Goal: Information Seeking & Learning: Learn about a topic

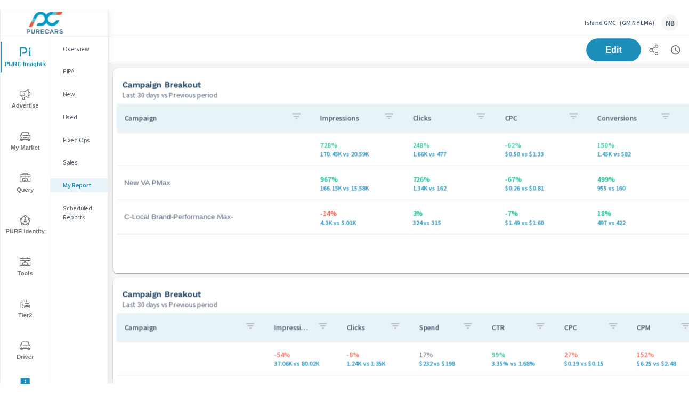
scroll to position [1476, 789]
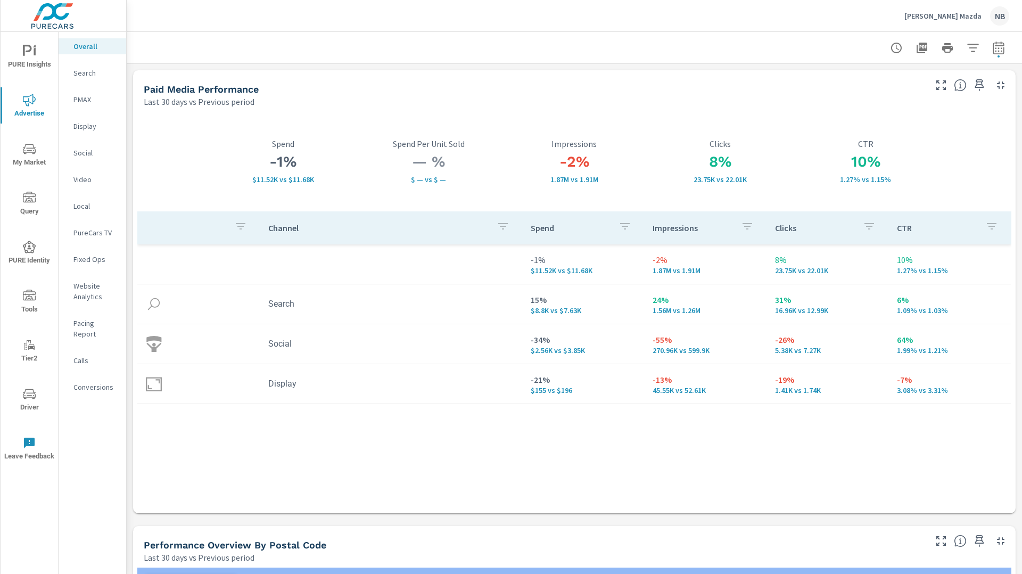
scroll to position [1427, 0]
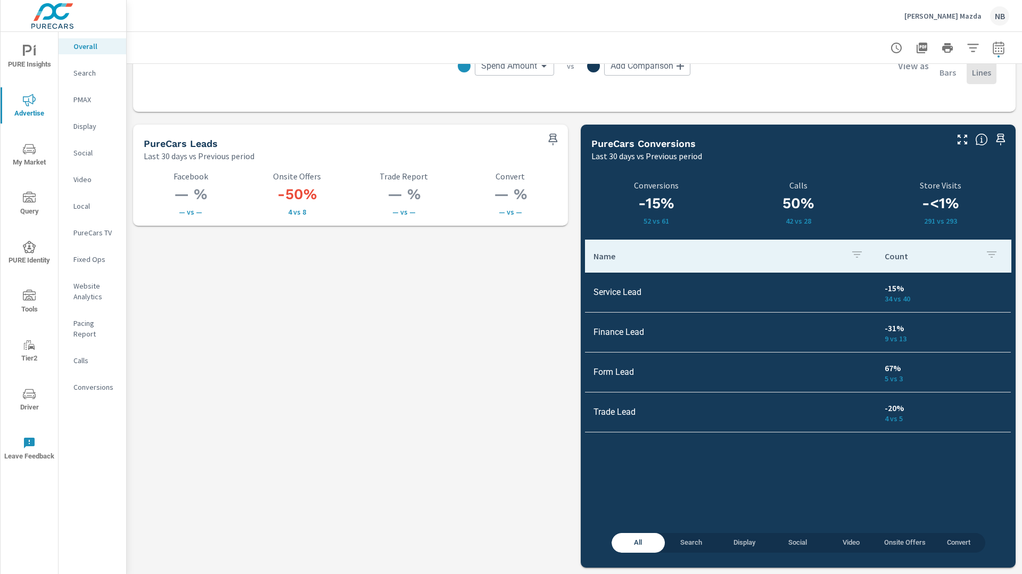
click at [956, 20] on p "Tom Bush Mazda" at bounding box center [943, 16] width 77 height 10
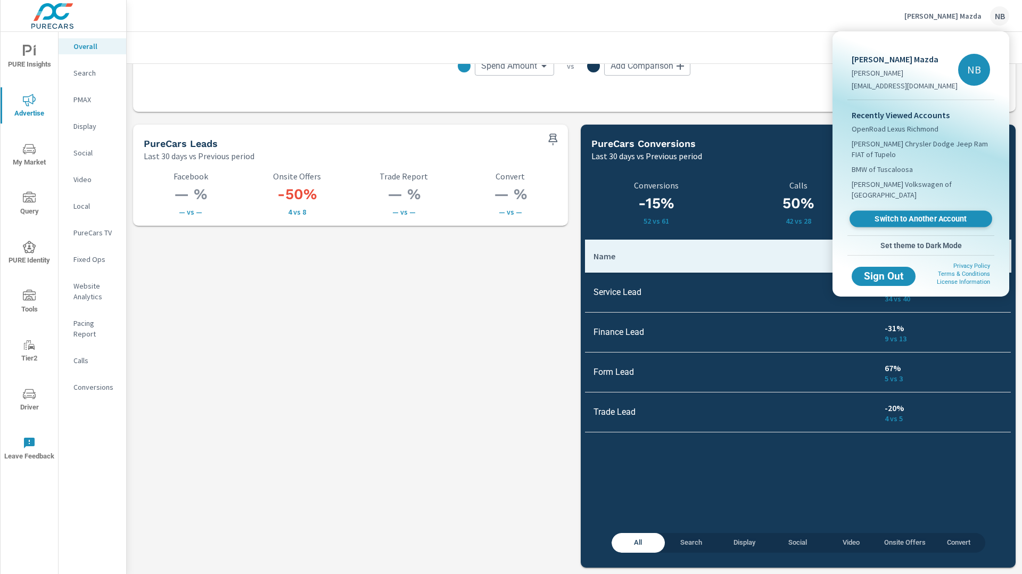
click at [901, 214] on span "Switch to Another Account" at bounding box center [921, 219] width 130 height 10
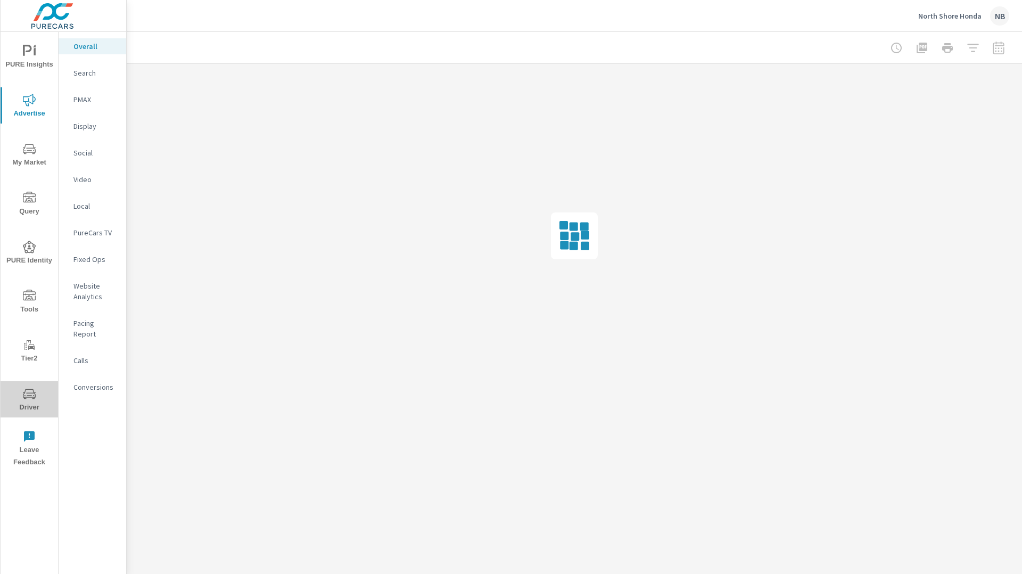
click at [27, 388] on icon "nav menu" at bounding box center [29, 394] width 13 height 13
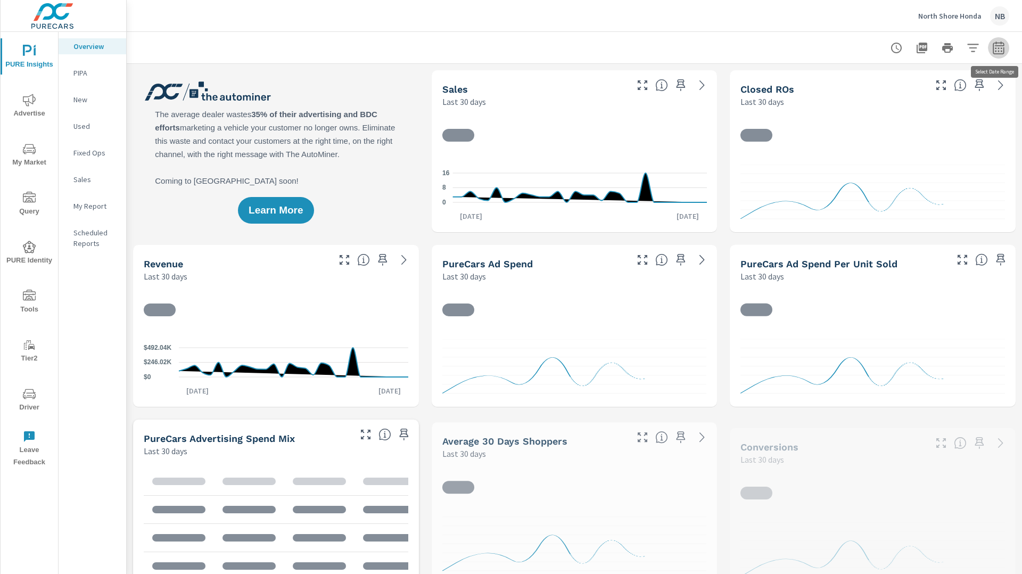
click at [998, 52] on icon "button" at bounding box center [999, 48] width 13 height 13
select select "Last 30 days"
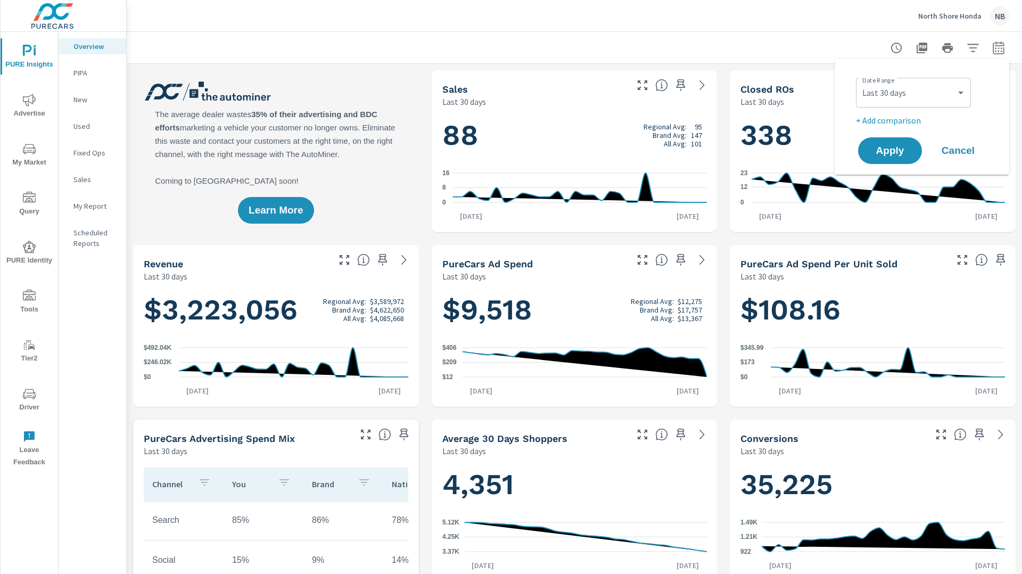
click at [865, 124] on p "+ Add comparison" at bounding box center [924, 120] width 136 height 13
select select "Previous period"
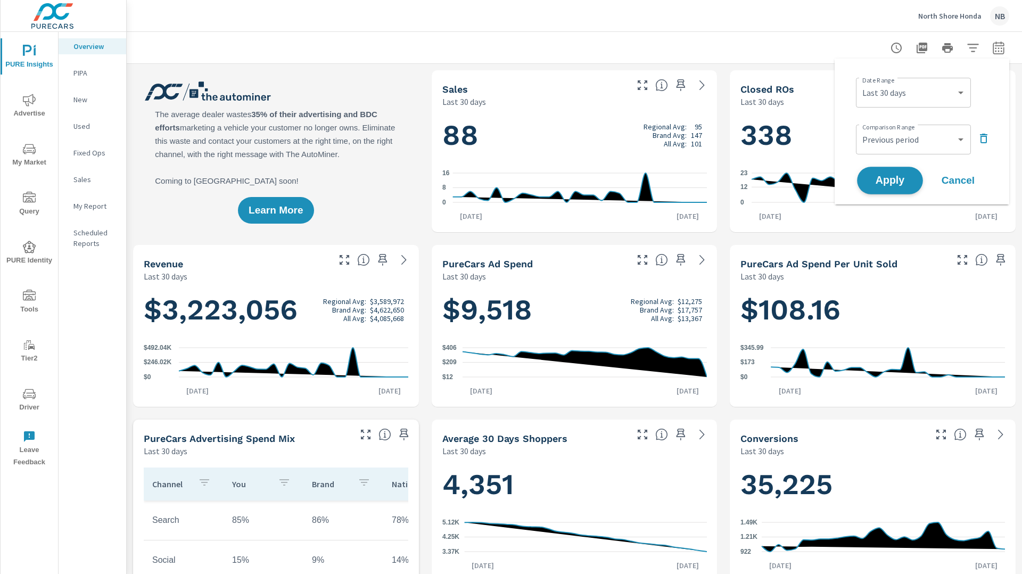
click at [890, 171] on button "Apply" at bounding box center [890, 181] width 66 height 28
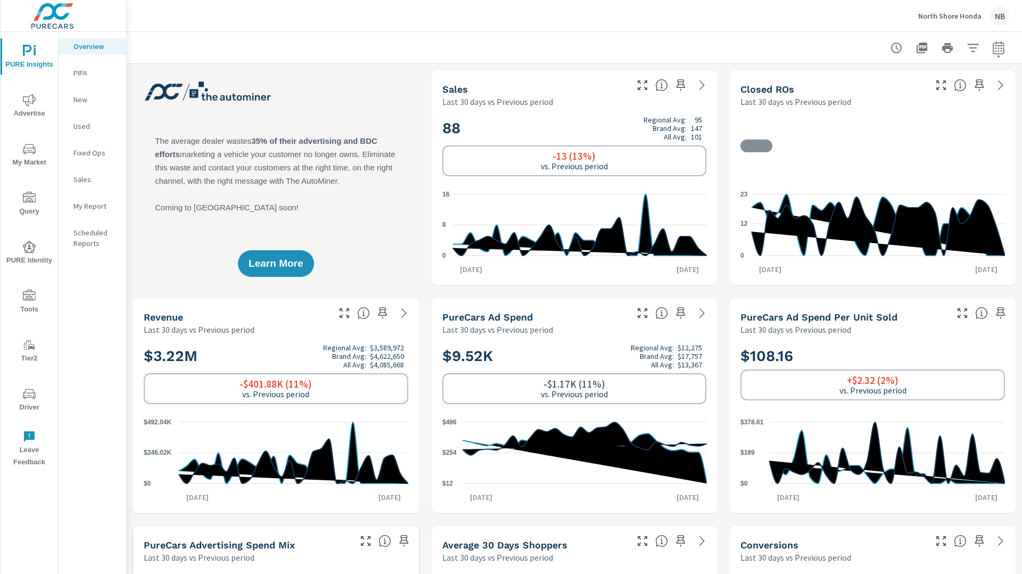
scroll to position [1, 0]
click at [972, 50] on icon "button" at bounding box center [973, 48] width 13 height 13
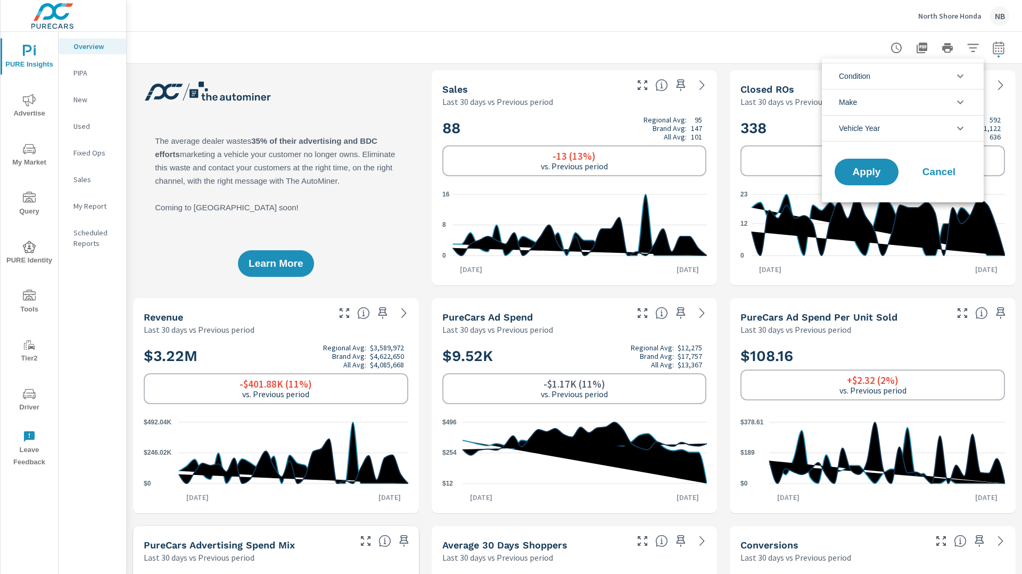
click at [926, 80] on li "Condition" at bounding box center [903, 76] width 162 height 26
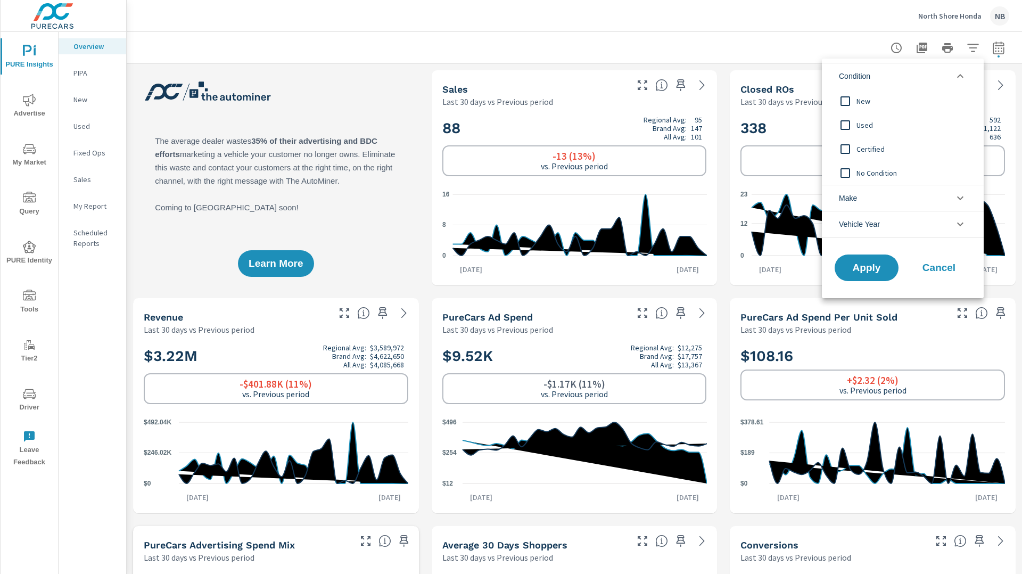
click at [856, 92] on input "filter options" at bounding box center [846, 101] width 22 height 22
click at [863, 263] on span "Apply" at bounding box center [867, 268] width 44 height 10
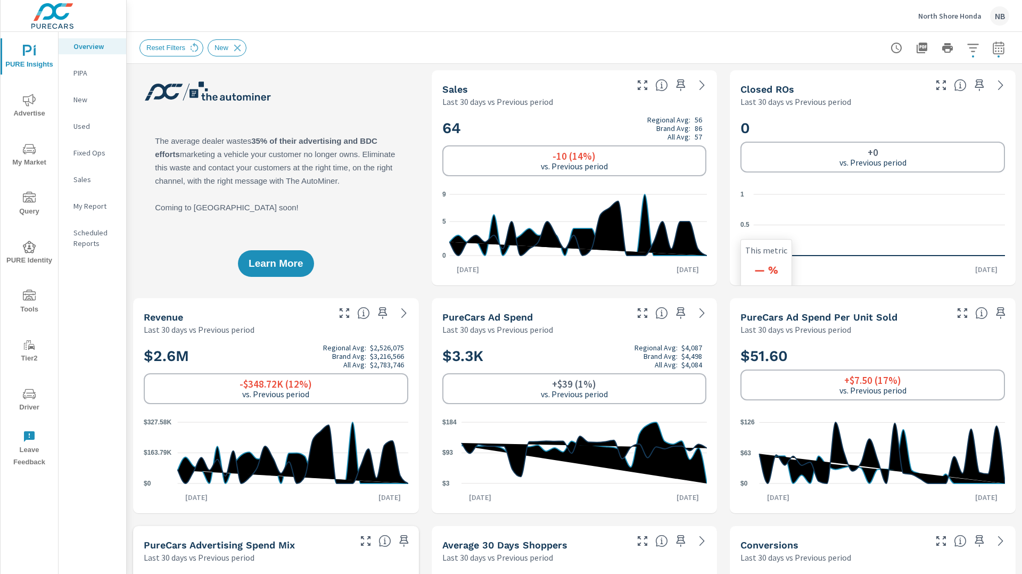
scroll to position [1, 0]
click at [972, 48] on icon "button" at bounding box center [973, 48] width 13 height 13
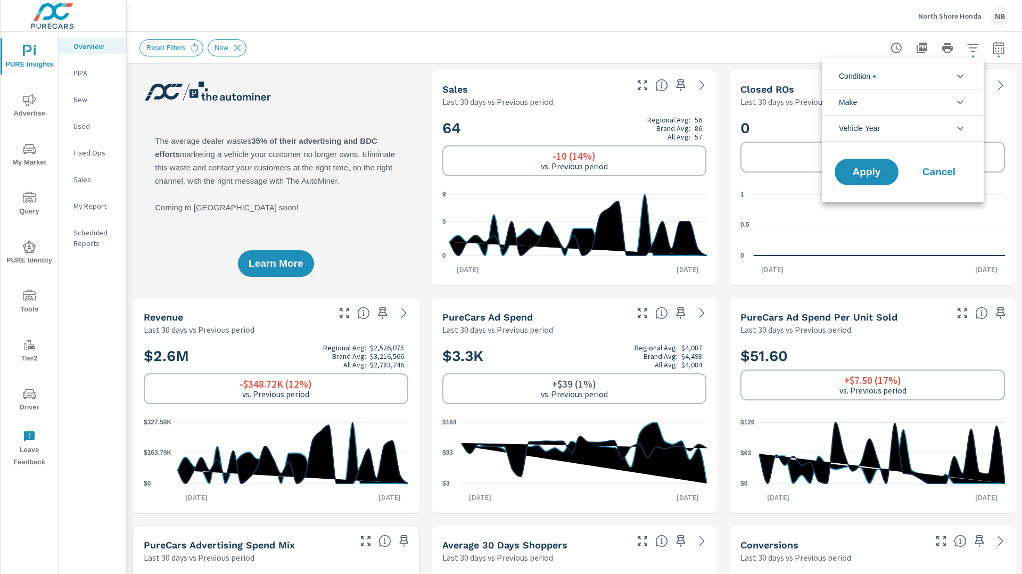
click at [897, 77] on li "Condition" at bounding box center [903, 76] width 162 height 26
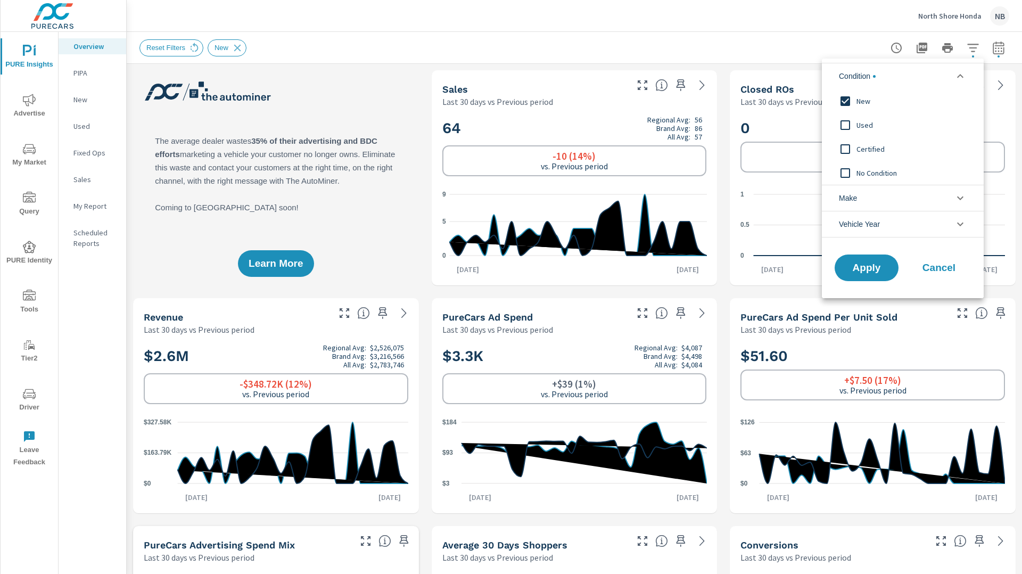
drag, startPoint x: 858, startPoint y: 121, endPoint x: 861, endPoint y: 117, distance: 5.8
click at [858, 120] on span "Used" at bounding box center [915, 125] width 117 height 13
click at [865, 97] on span "New" at bounding box center [915, 101] width 117 height 13
click at [874, 148] on span "Certified" at bounding box center [915, 149] width 117 height 13
drag, startPoint x: 874, startPoint y: 259, endPoint x: 905, endPoint y: 250, distance: 32.7
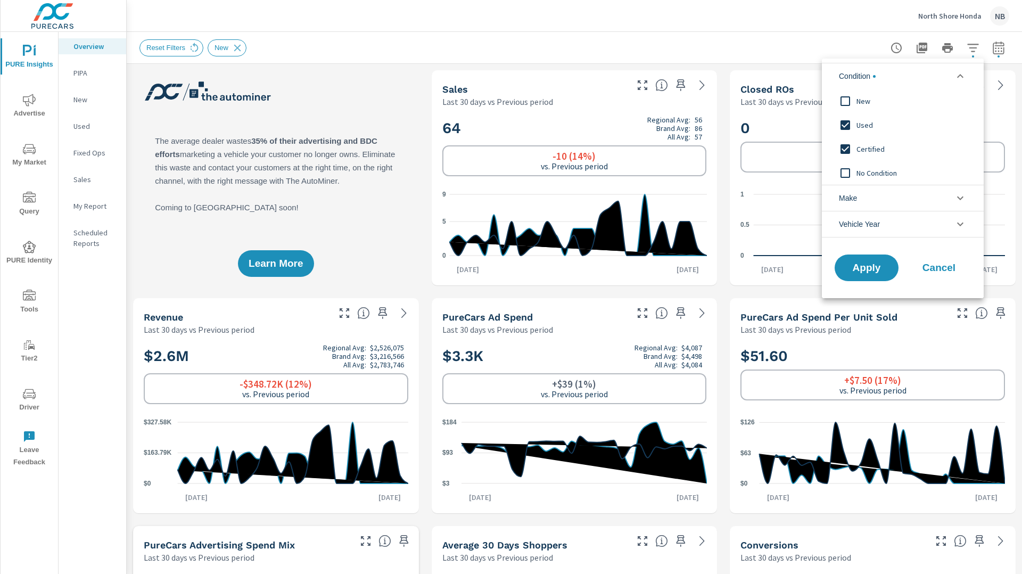
click at [874, 259] on button "Apply" at bounding box center [867, 268] width 64 height 27
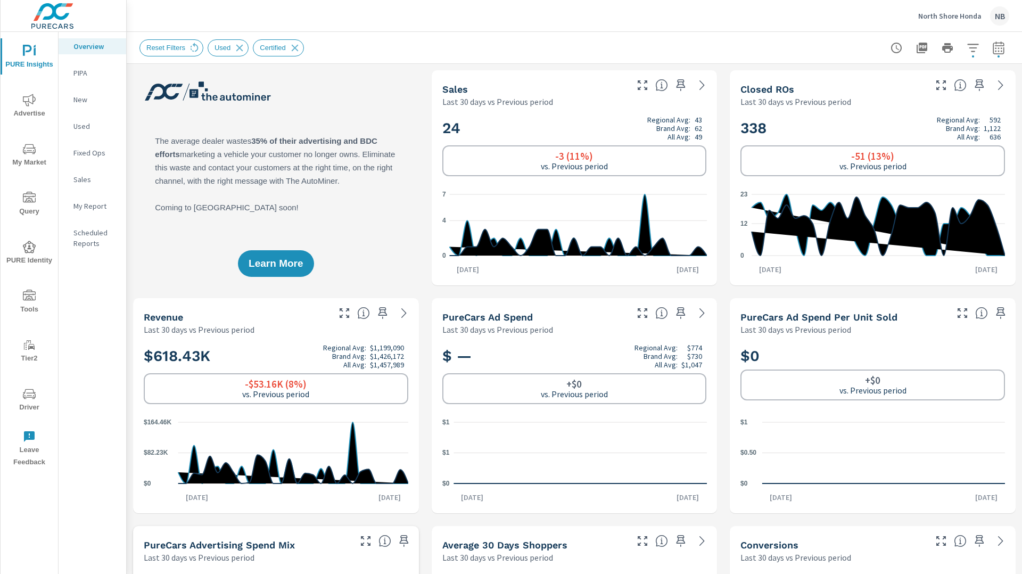
click at [972, 50] on icon "button" at bounding box center [973, 48] width 13 height 13
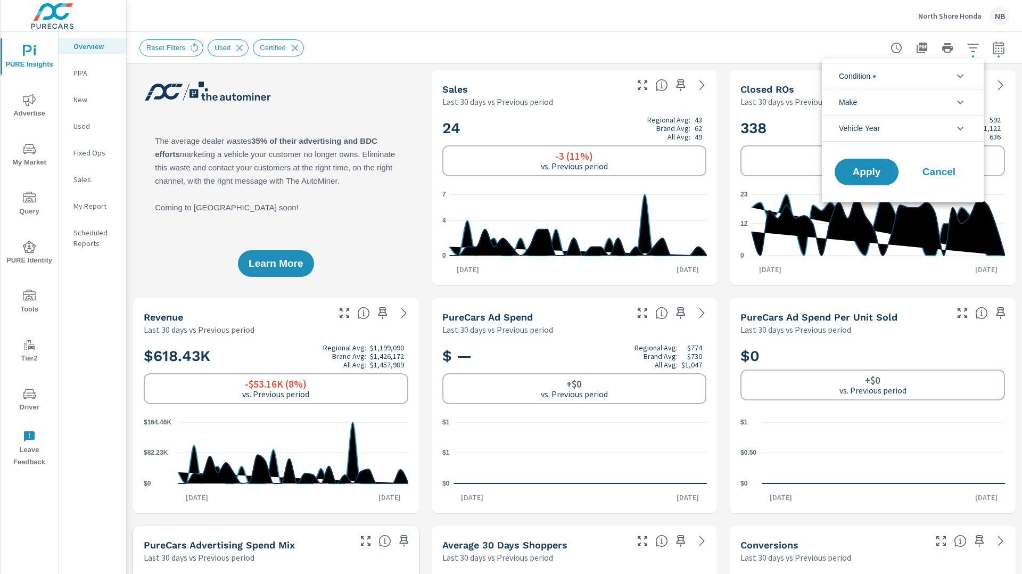
drag, startPoint x: 903, startPoint y: 78, endPoint x: 902, endPoint y: 84, distance: 6.1
click at [903, 79] on li "Condition" at bounding box center [903, 76] width 162 height 26
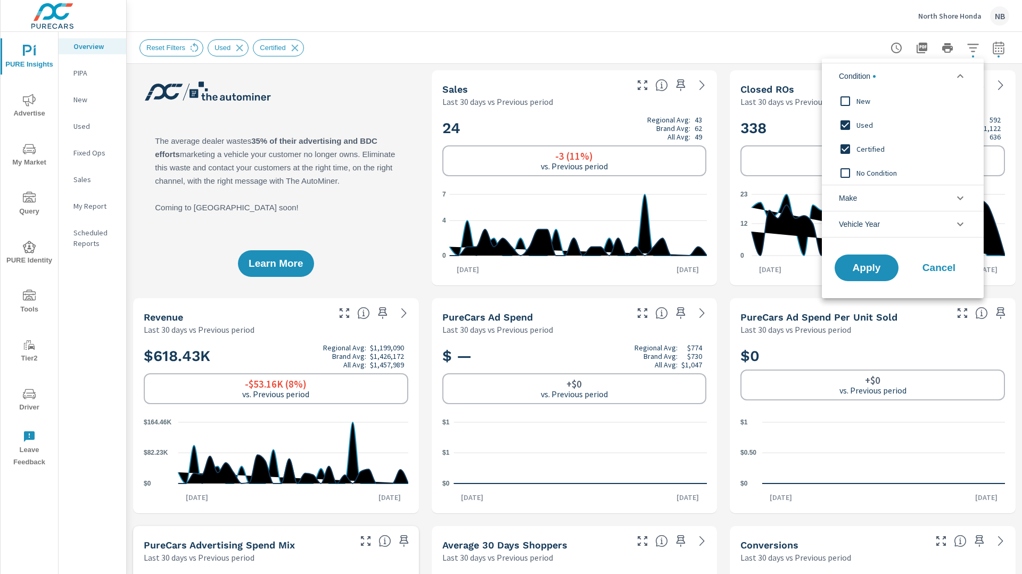
click at [866, 124] on span "Used" at bounding box center [915, 125] width 117 height 13
drag, startPoint x: 872, startPoint y: 261, endPoint x: 887, endPoint y: 252, distance: 17.7
click at [872, 263] on span "Apply" at bounding box center [867, 268] width 43 height 10
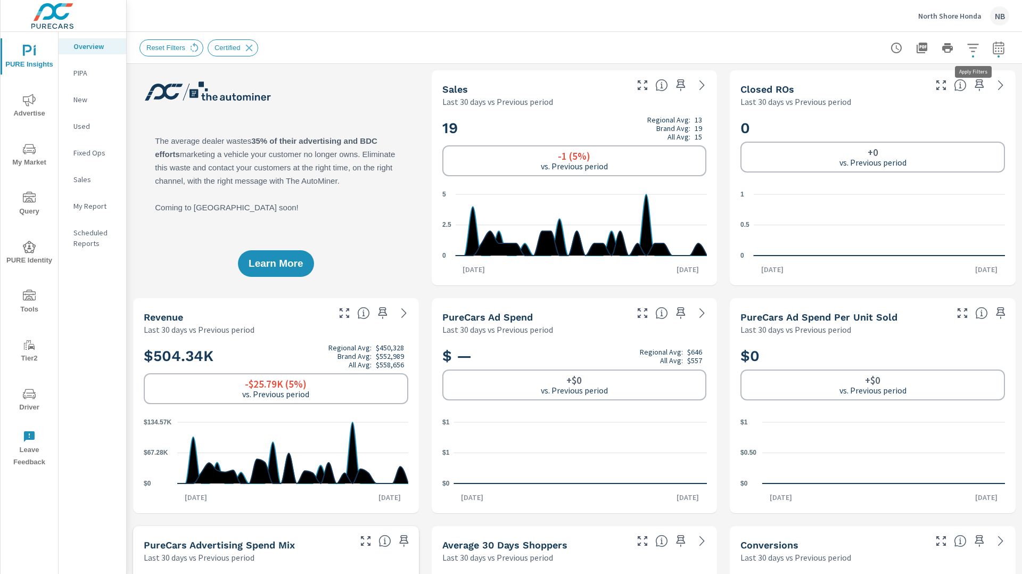
click at [977, 51] on icon "button" at bounding box center [973, 48] width 13 height 13
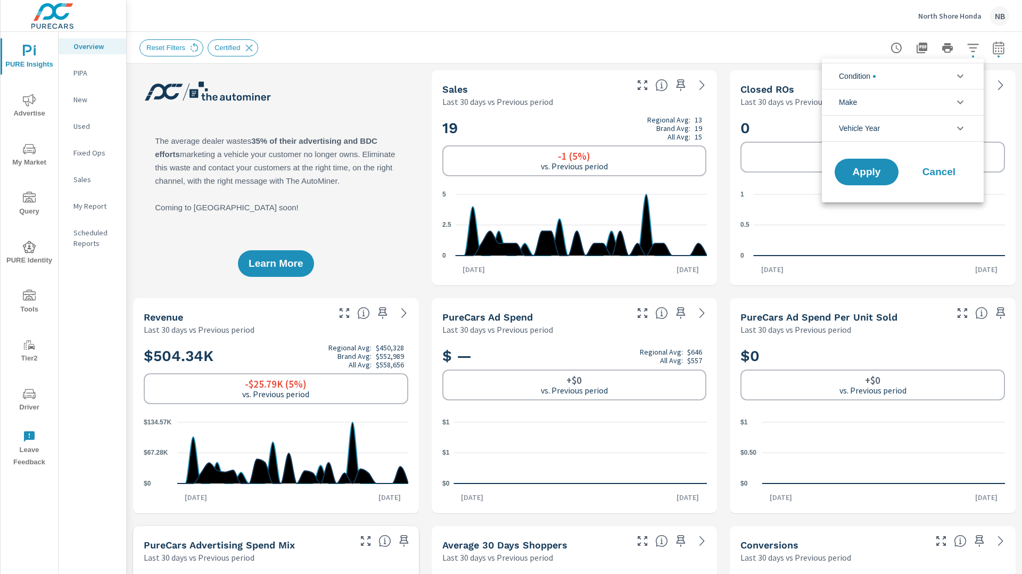
scroll to position [48, 0]
click at [914, 90] on li "Make" at bounding box center [903, 102] width 162 height 26
click at [911, 83] on li "Condition" at bounding box center [903, 76] width 162 height 26
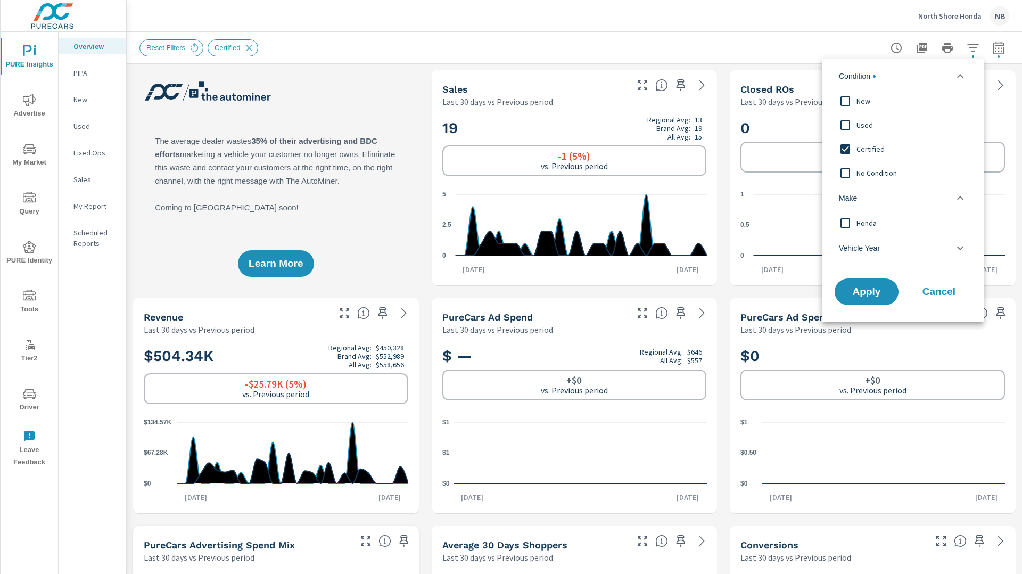
scroll to position [0, 0]
click at [856, 145] on input "filter options" at bounding box center [846, 149] width 22 height 22
drag, startPoint x: 872, startPoint y: 293, endPoint x: 937, endPoint y: 284, distance: 65.0
click at [878, 293] on span "Apply" at bounding box center [867, 292] width 43 height 10
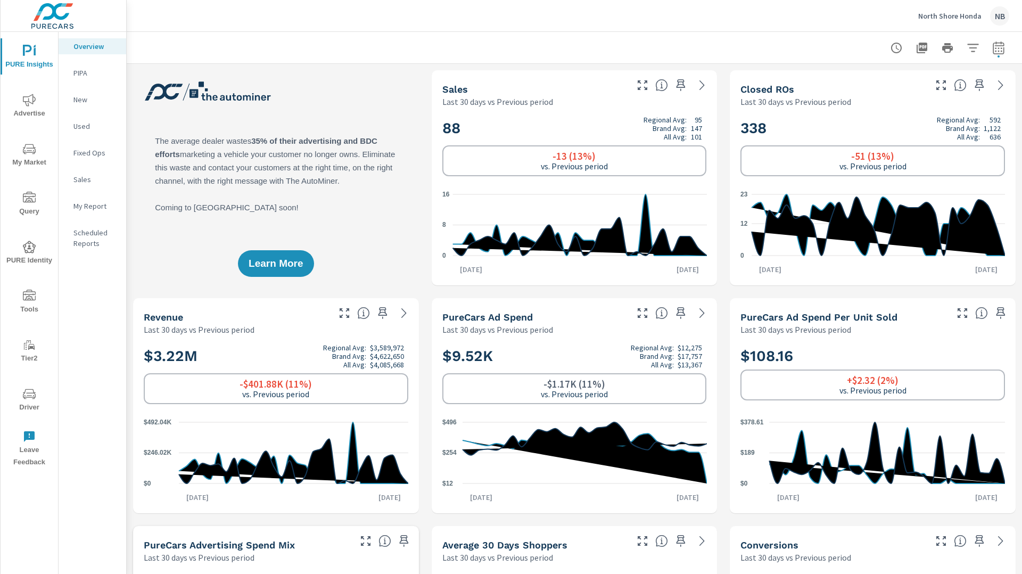
scroll to position [1, 0]
click at [979, 51] on icon "button" at bounding box center [973, 48] width 13 height 13
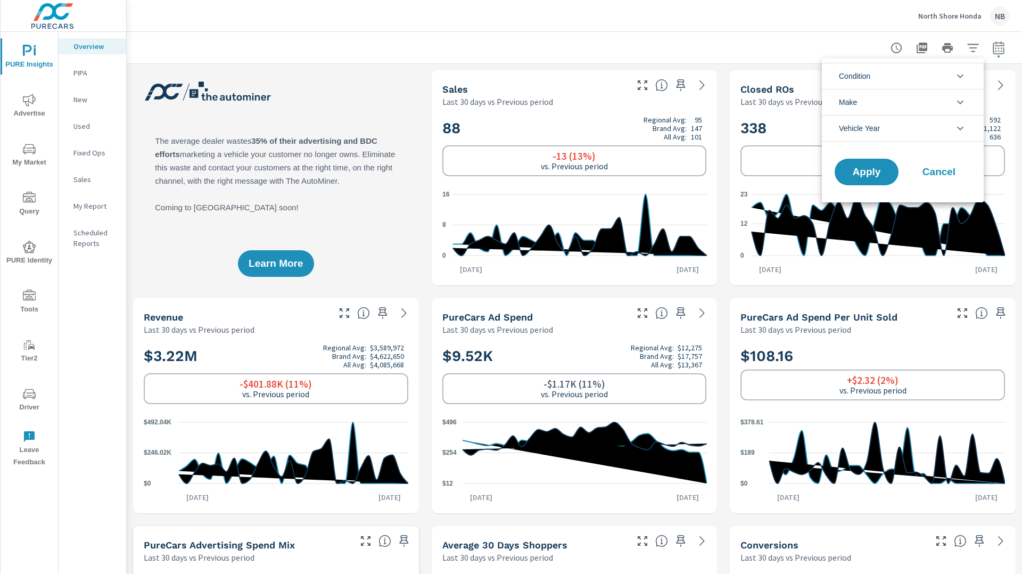
click at [1000, 53] on div at bounding box center [511, 287] width 1022 height 574
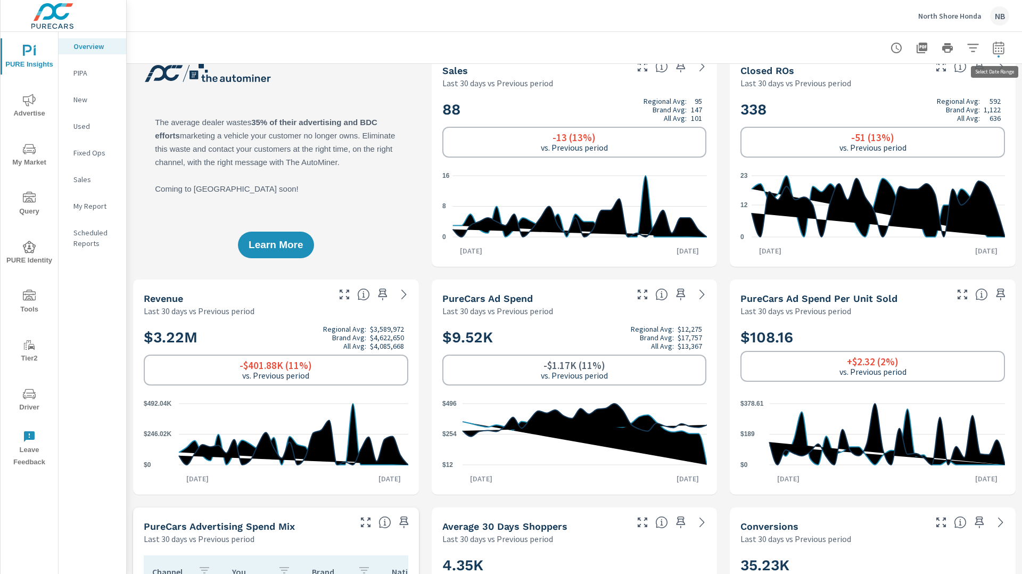
click at [999, 49] on icon "button" at bounding box center [999, 48] width 13 height 13
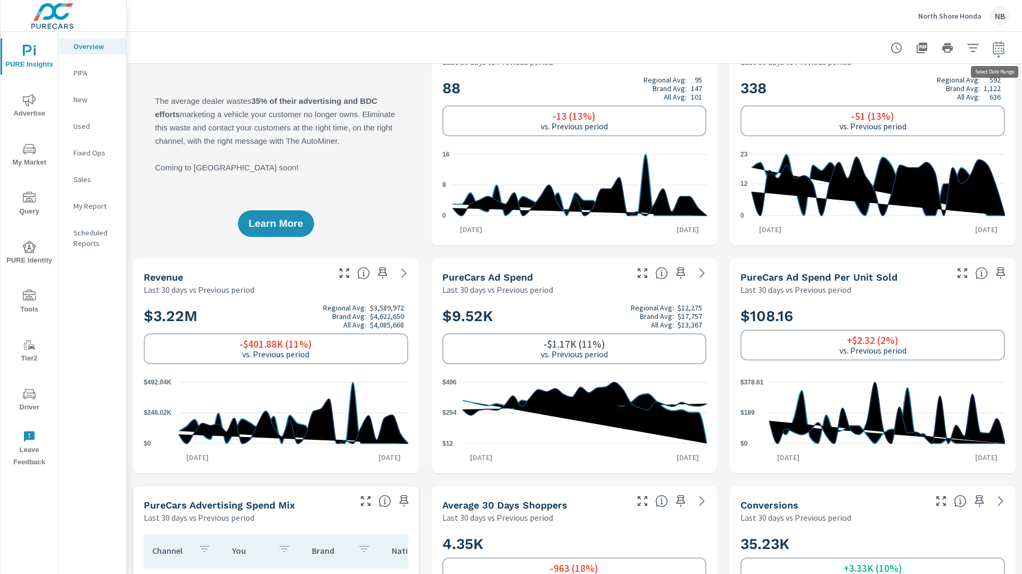
select select "Last 30 days"
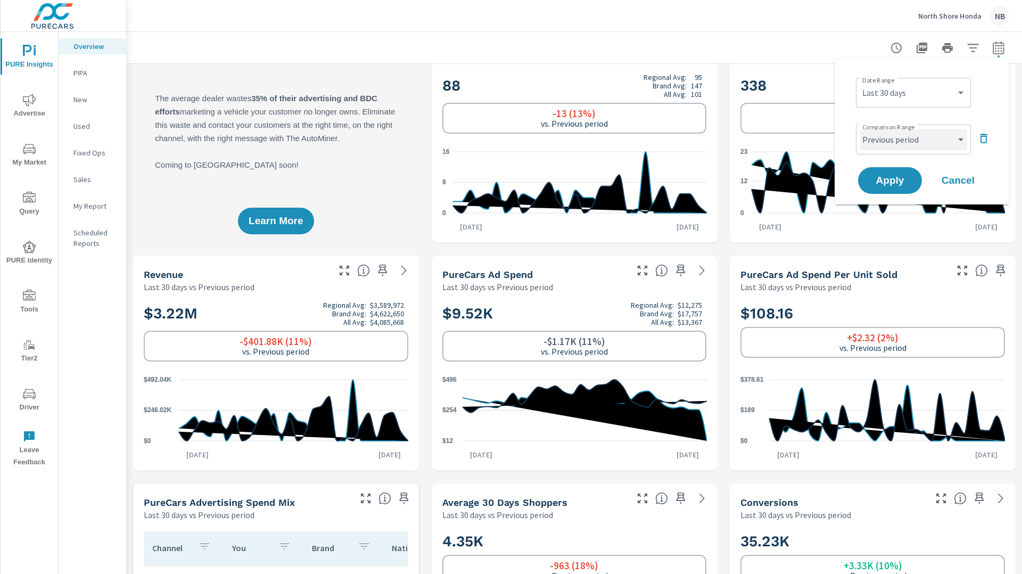
click at [931, 138] on select "Custom Previous period Previous month Previous year" at bounding box center [914, 139] width 107 height 21
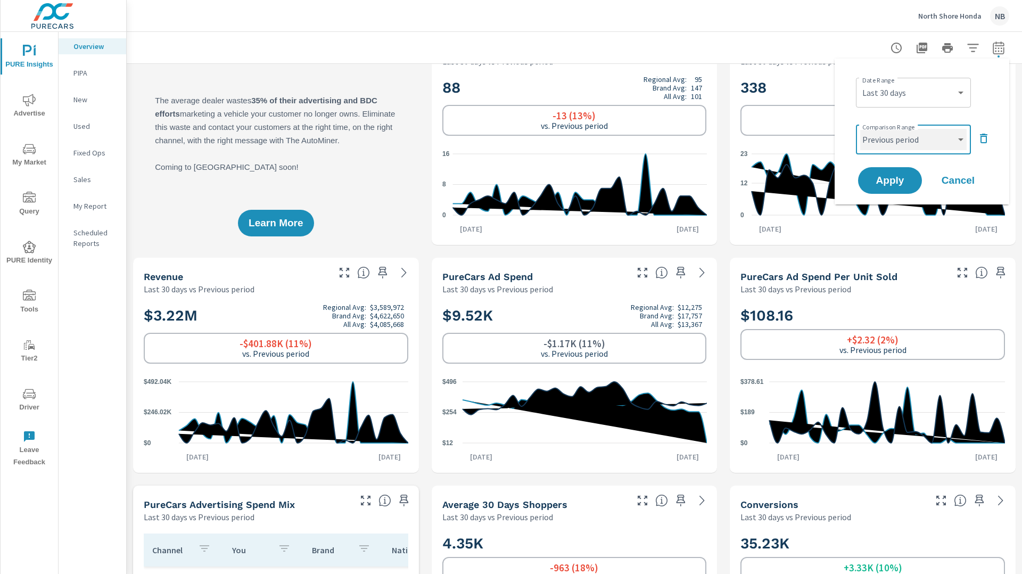
scroll to position [42, 0]
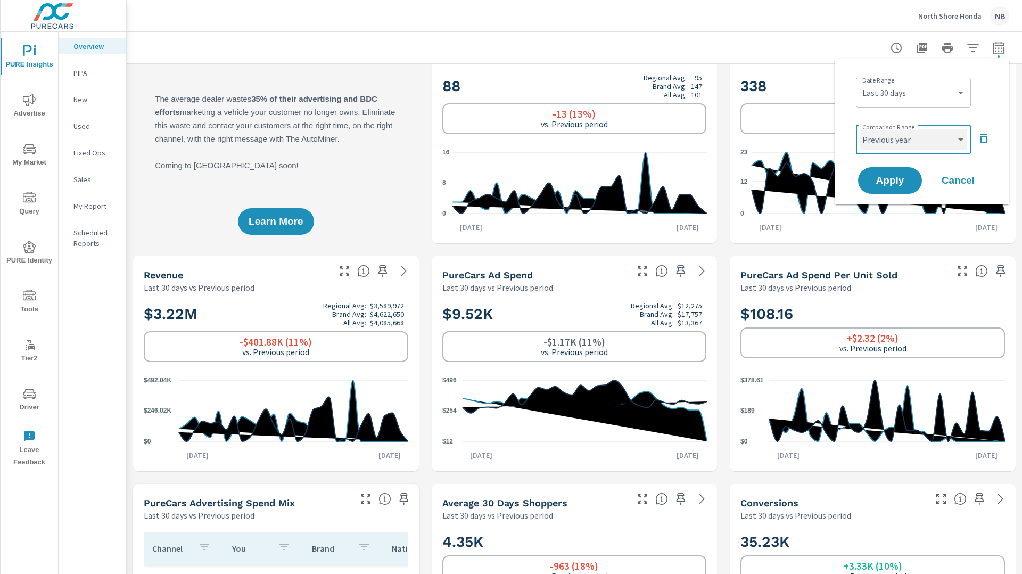
click at [861, 129] on select "Custom Previous period Previous month Previous year" at bounding box center [914, 139] width 107 height 21
select select "Previous year"
click at [901, 183] on span "Apply" at bounding box center [891, 181] width 44 height 10
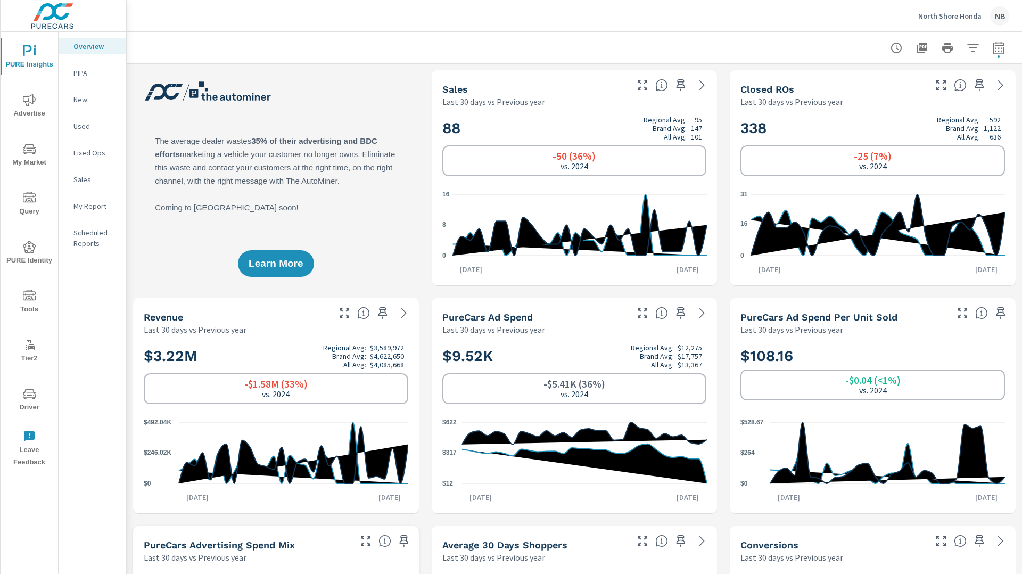
click at [970, 50] on icon "button" at bounding box center [973, 48] width 13 height 13
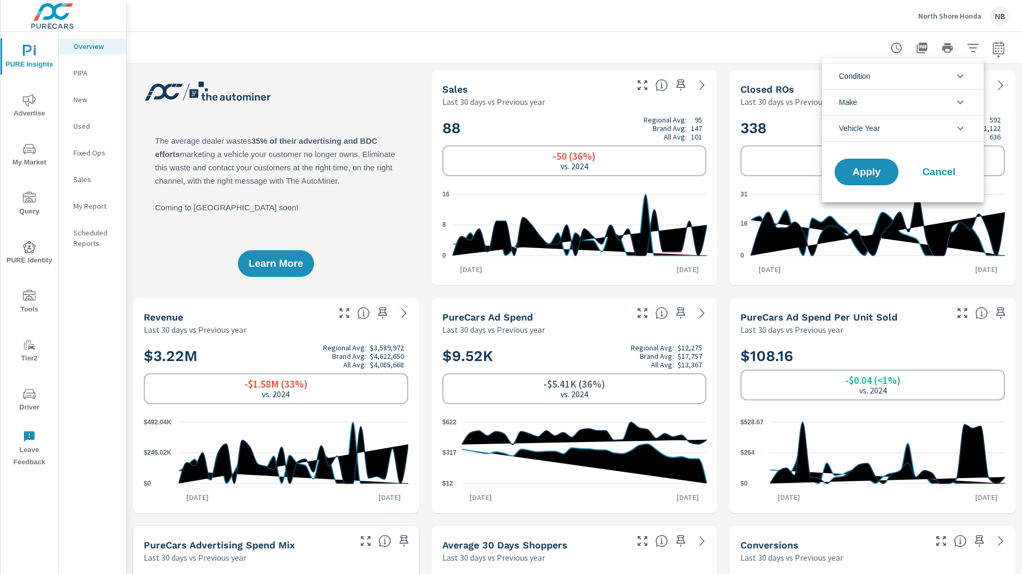
click at [755, 29] on div at bounding box center [511, 287] width 1022 height 574
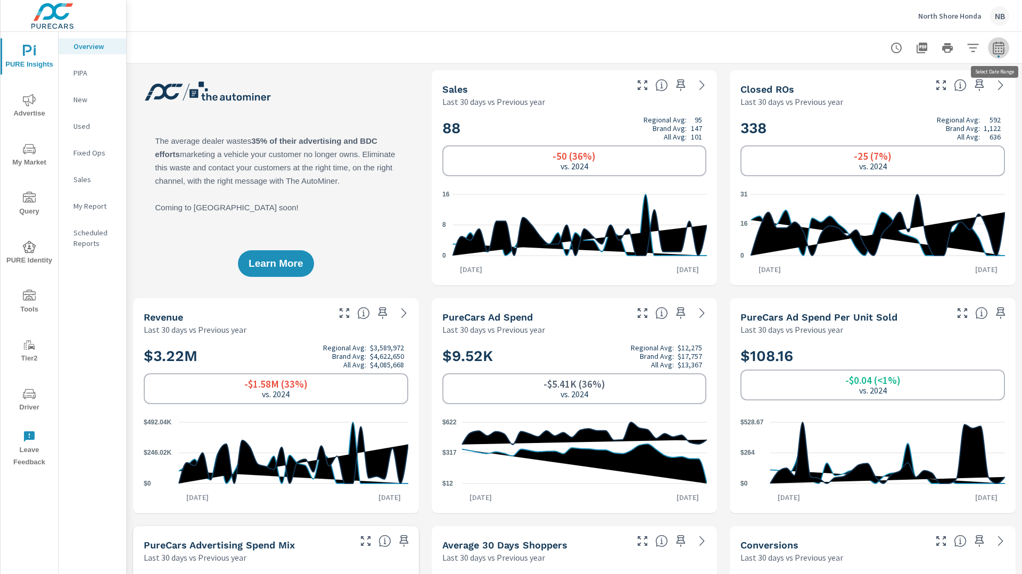
click at [997, 53] on icon "button" at bounding box center [998, 47] width 11 height 13
select select "Last 30 days"
select select "Previous year"
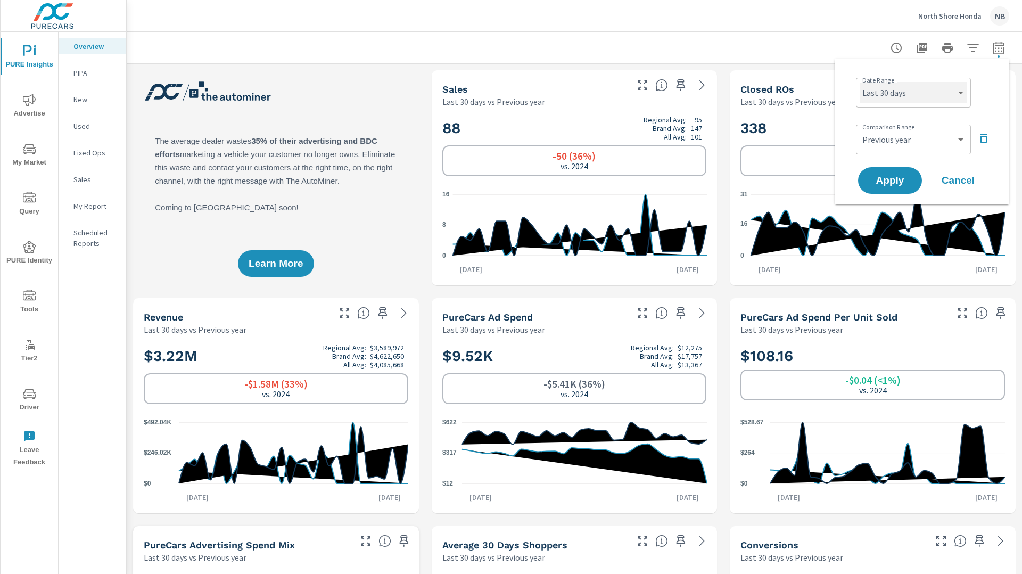
click at [947, 91] on select "Custom [DATE] Last week Last 7 days Last 14 days Last 30 days Last 45 days Last…" at bounding box center [914, 92] width 107 height 21
click at [861, 82] on select "Custom [DATE] Last week Last 7 days Last 14 days Last 30 days Last 45 days Last…" at bounding box center [914, 92] width 107 height 21
select select "Month to date"
click at [921, 142] on select "Custom Previous period Previous month Previous year" at bounding box center [914, 139] width 107 height 21
click at [861, 129] on select "Custom Previous period Previous month Previous year" at bounding box center [914, 139] width 107 height 21
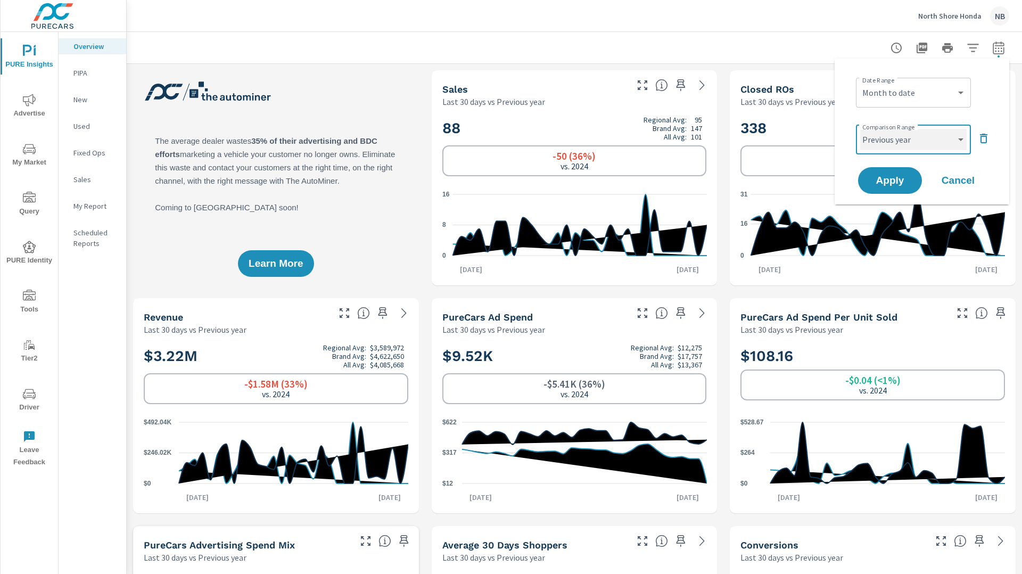
select select "Previous month"
click at [907, 187] on button "Apply" at bounding box center [890, 181] width 66 height 28
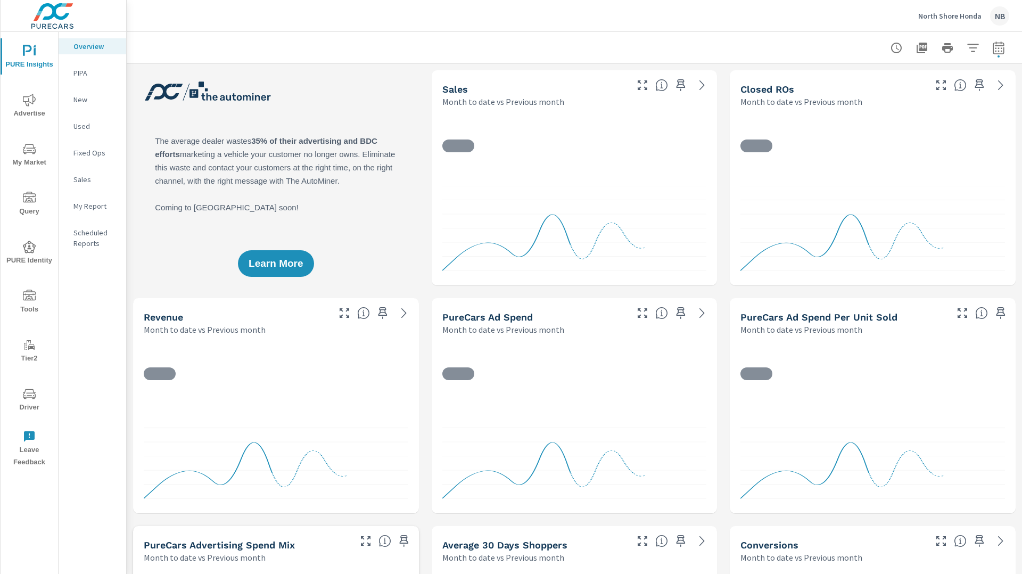
scroll to position [1, 0]
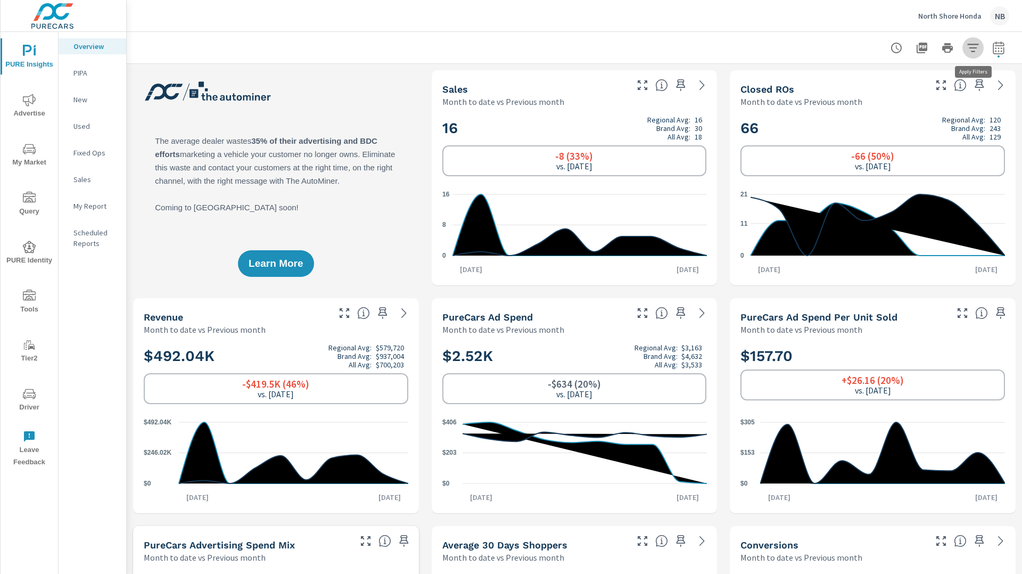
click at [976, 46] on icon "button" at bounding box center [973, 48] width 13 height 13
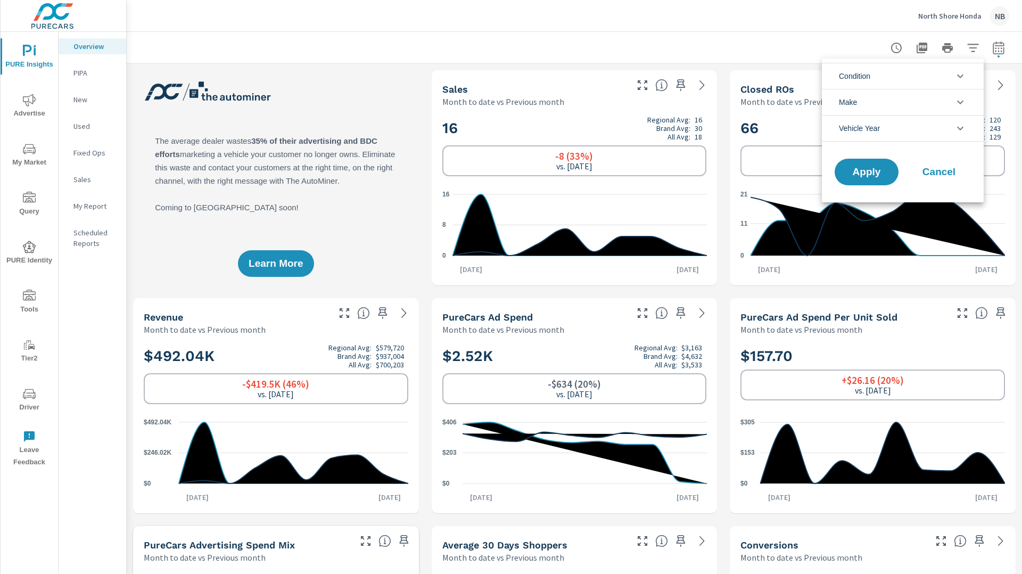
click at [921, 75] on li "Condition" at bounding box center [903, 76] width 162 height 26
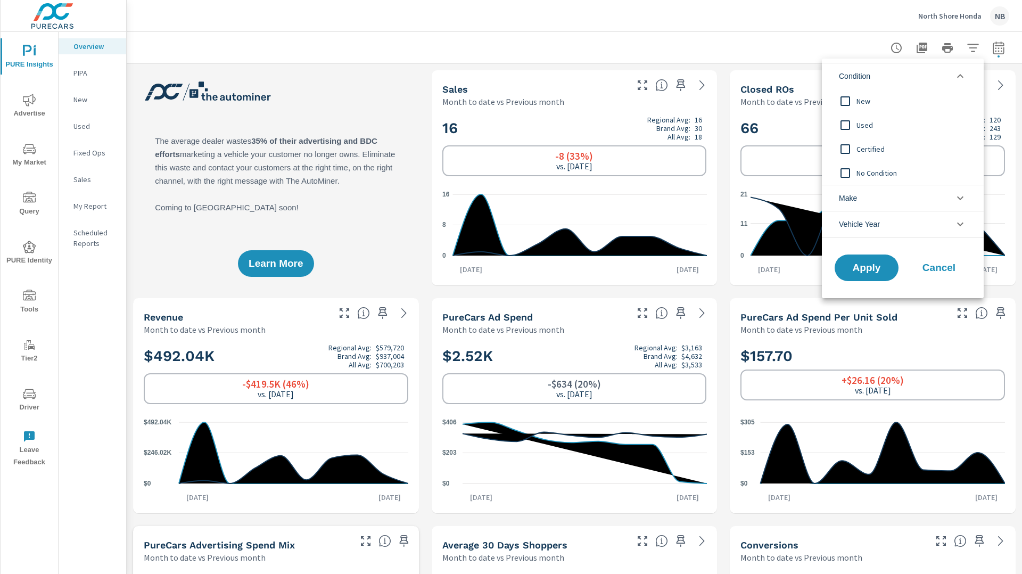
click at [870, 100] on span "New" at bounding box center [915, 101] width 117 height 13
click at [885, 274] on button "Apply" at bounding box center [867, 268] width 66 height 28
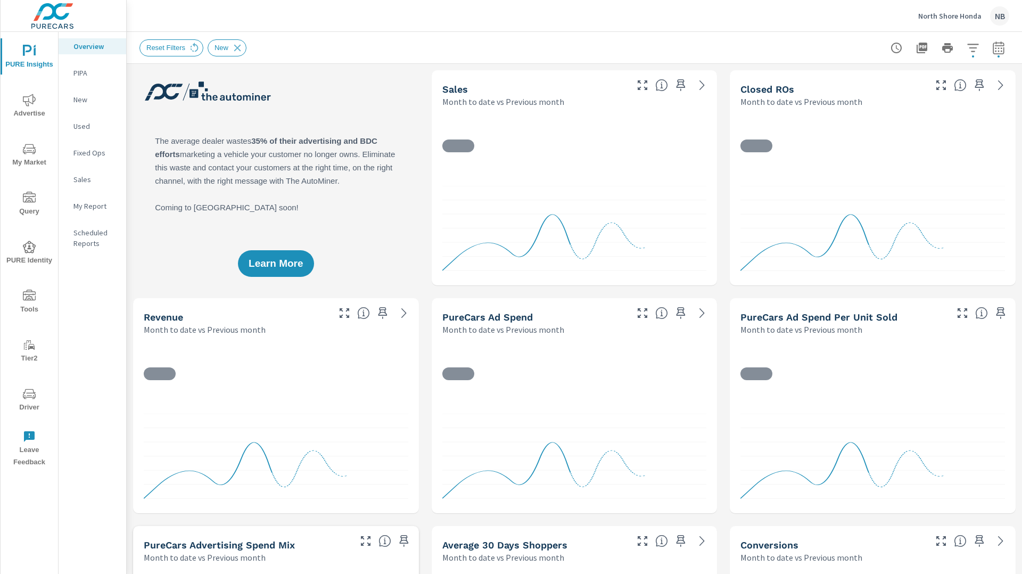
scroll to position [1, 0]
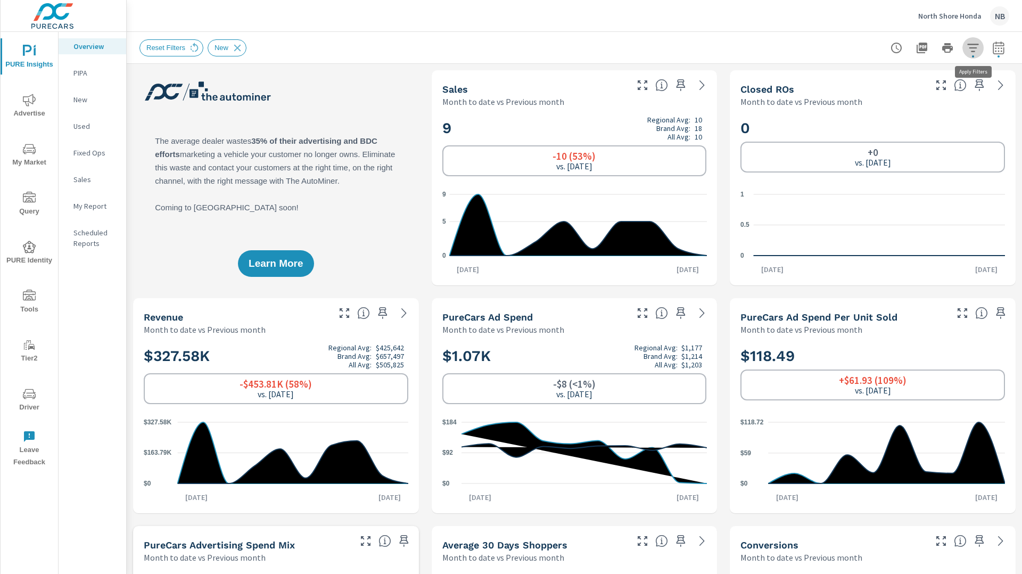
click at [970, 51] on icon "button" at bounding box center [973, 48] width 13 height 13
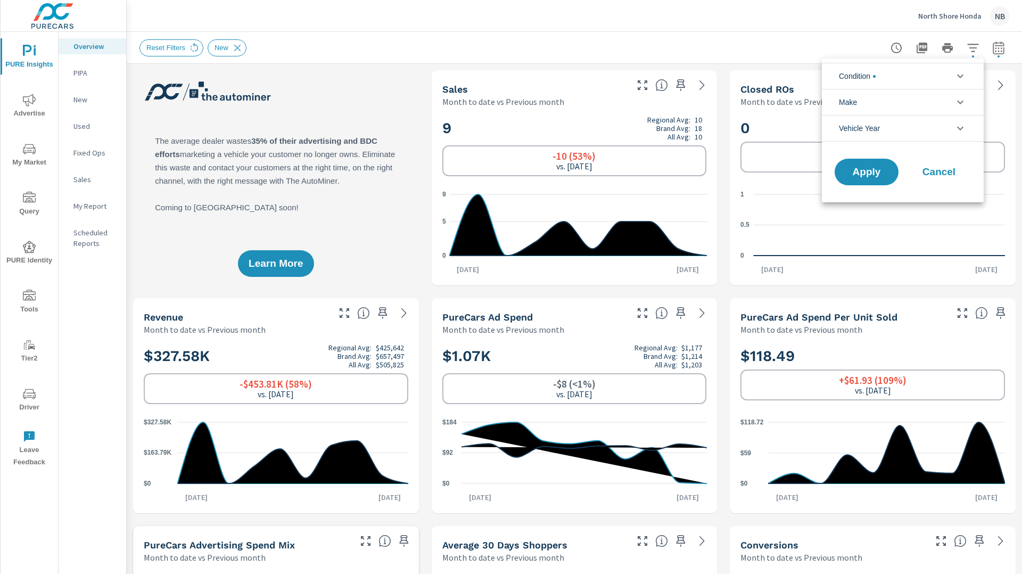
click at [927, 81] on li "Condition" at bounding box center [903, 76] width 162 height 26
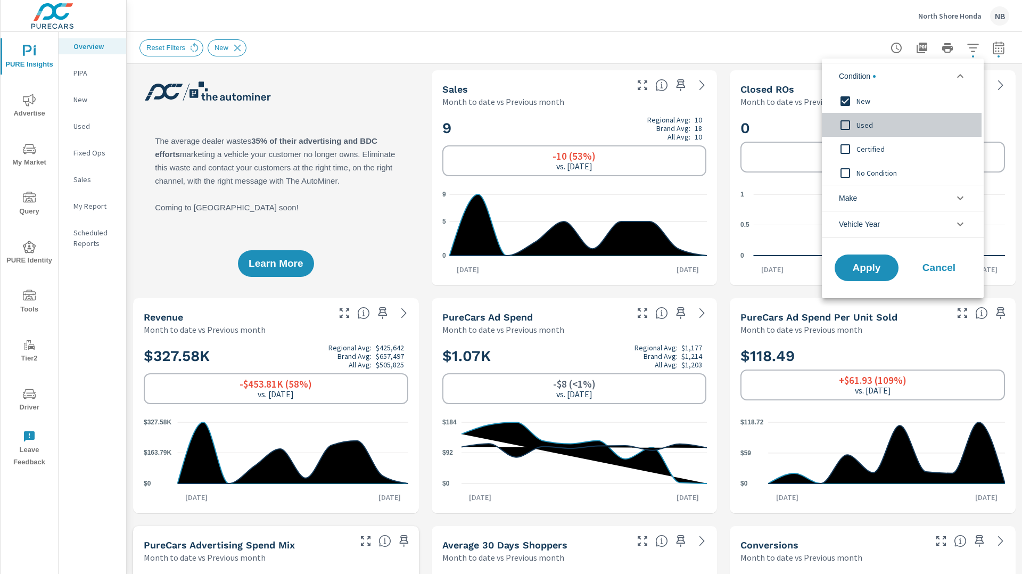
click at [872, 122] on span "Used" at bounding box center [915, 125] width 117 height 13
drag, startPoint x: 872, startPoint y: 123, endPoint x: 872, endPoint y: 142, distance: 19.2
click at [874, 145] on span "Certified" at bounding box center [915, 149] width 117 height 13
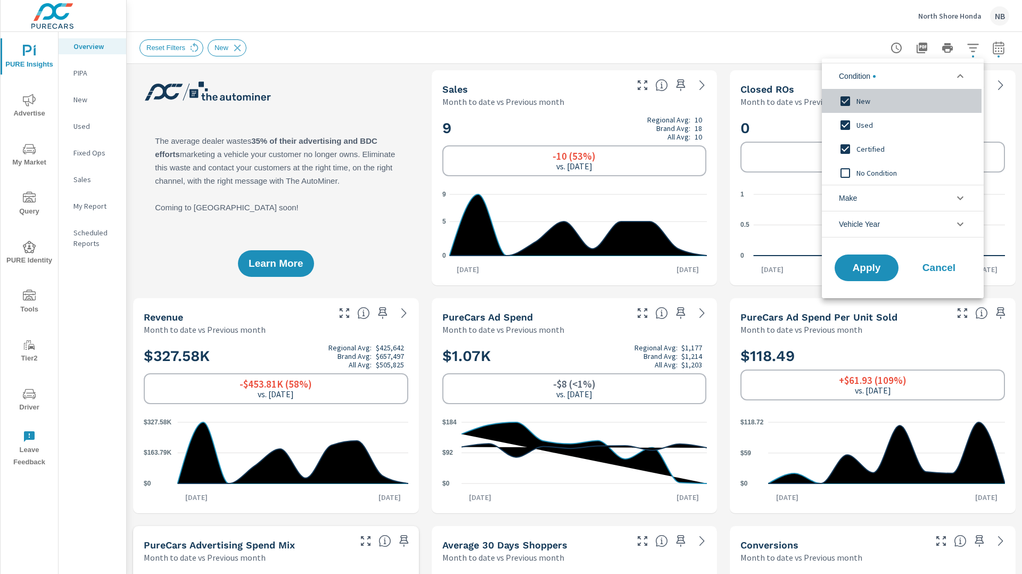
click at [863, 95] on div "New" at bounding box center [902, 101] width 160 height 24
drag, startPoint x: 878, startPoint y: 261, endPoint x: 885, endPoint y: 260, distance: 7.0
click at [878, 263] on span "Apply" at bounding box center [867, 268] width 44 height 10
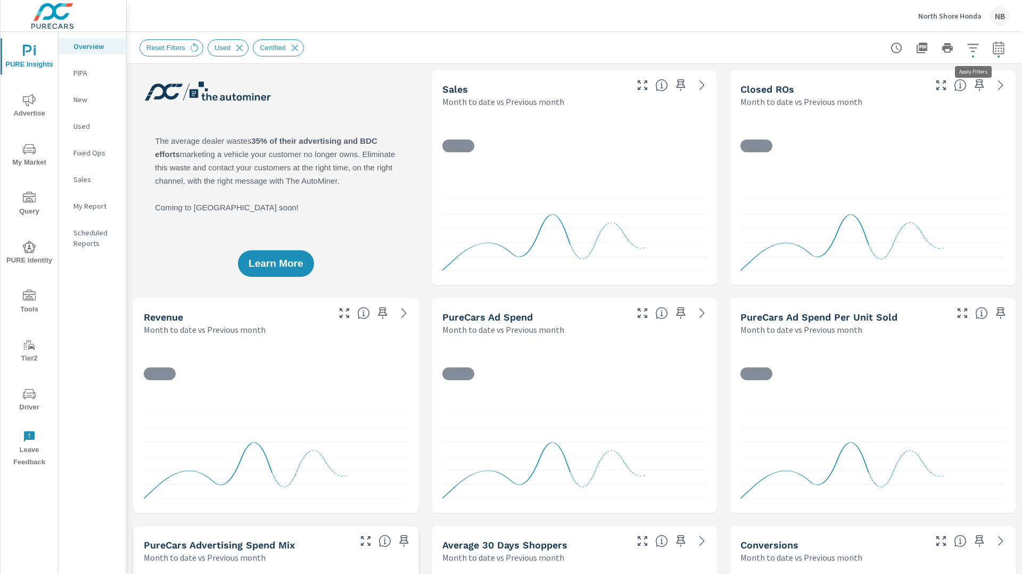
scroll to position [1, 0]
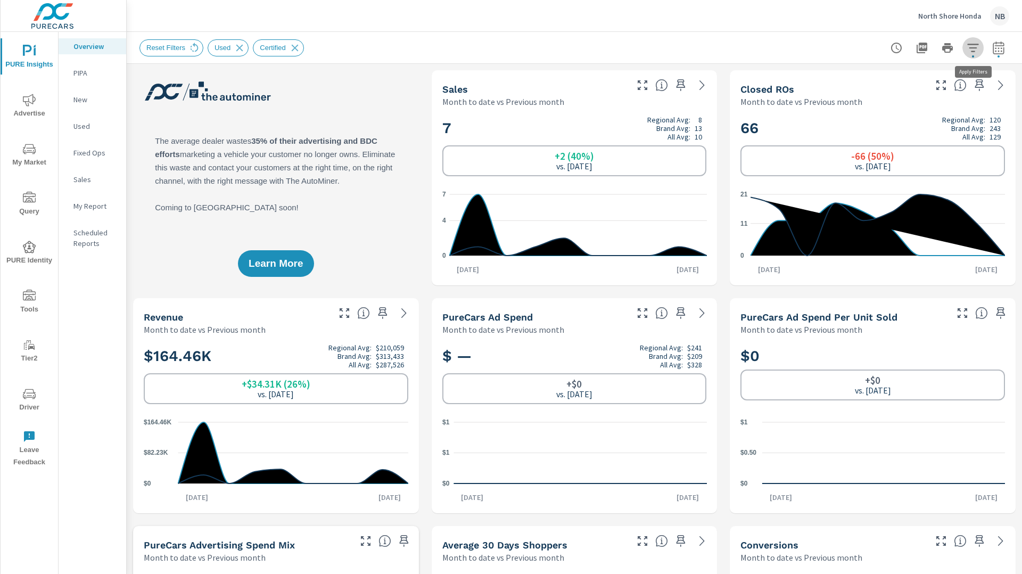
click at [972, 48] on icon "button" at bounding box center [973, 48] width 13 height 13
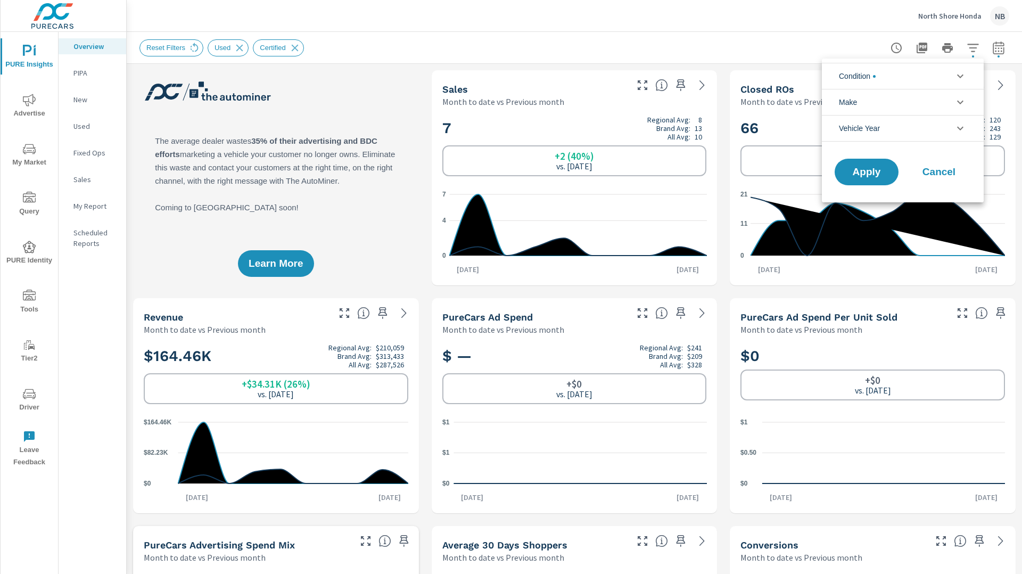
scroll to position [48, 0]
click at [915, 75] on li "Condition" at bounding box center [903, 76] width 162 height 26
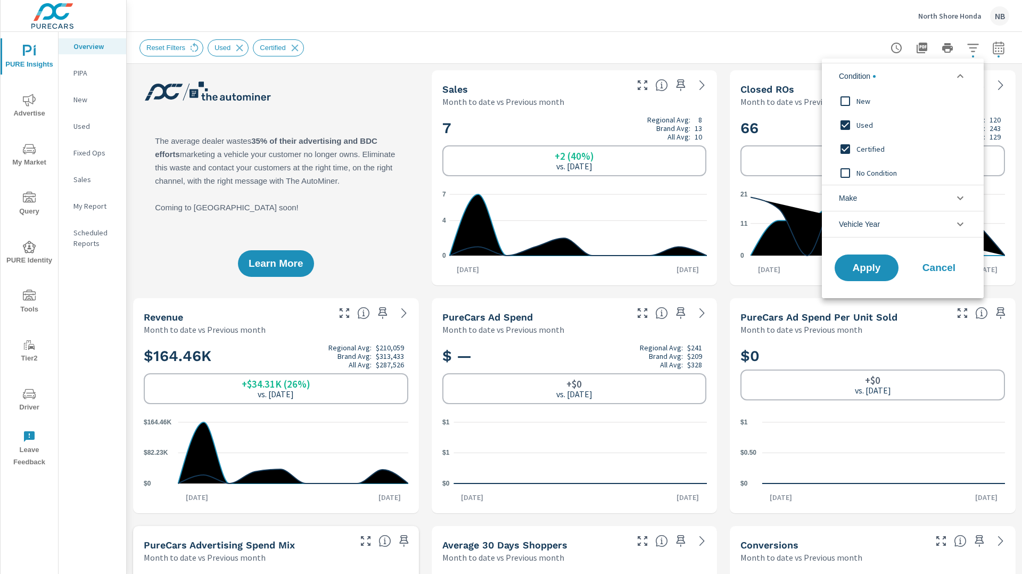
scroll to position [0, 0]
click at [864, 123] on span "Used" at bounding box center [915, 125] width 117 height 13
click at [868, 150] on span "Certified" at bounding box center [915, 149] width 117 height 13
click at [798, 36] on div at bounding box center [511, 287] width 1022 height 574
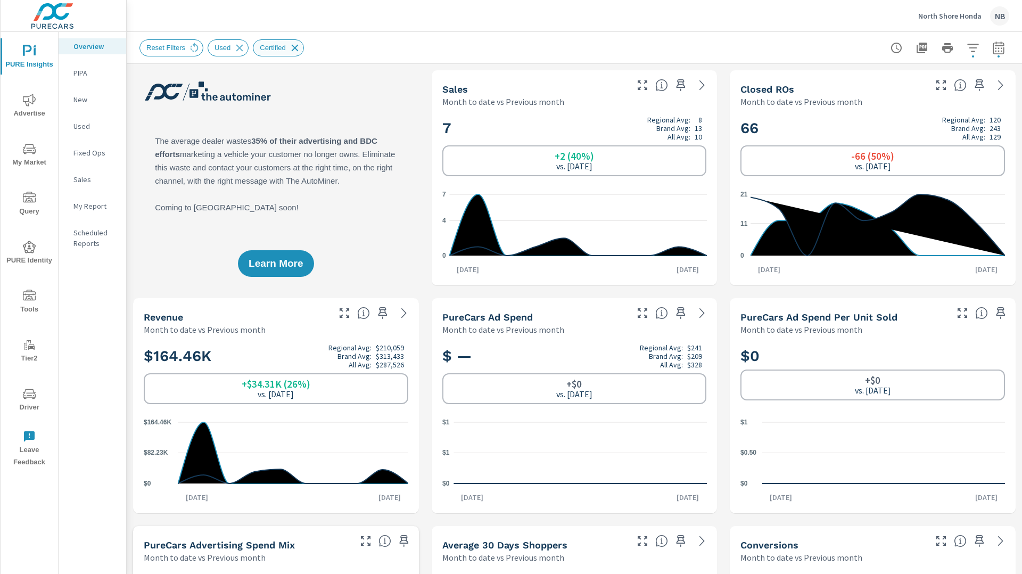
click at [299, 49] on icon at bounding box center [295, 48] width 12 height 12
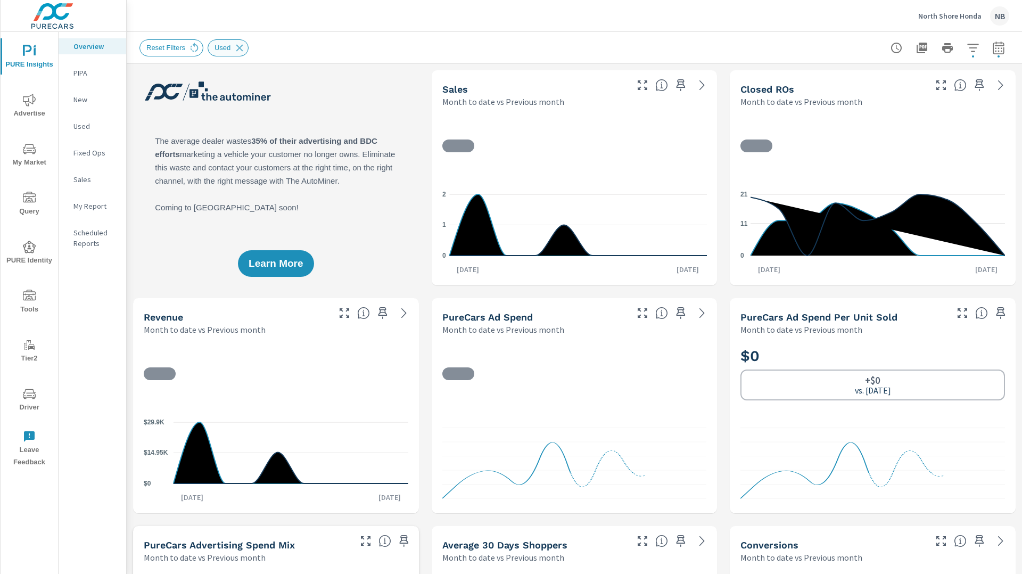
click at [242, 50] on icon at bounding box center [240, 48] width 12 height 12
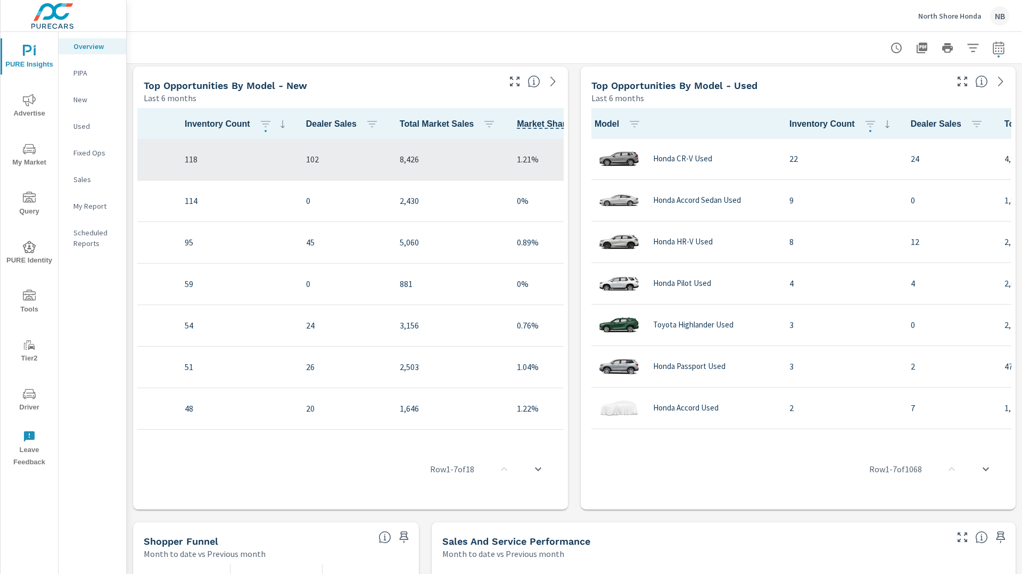
scroll to position [0, 184]
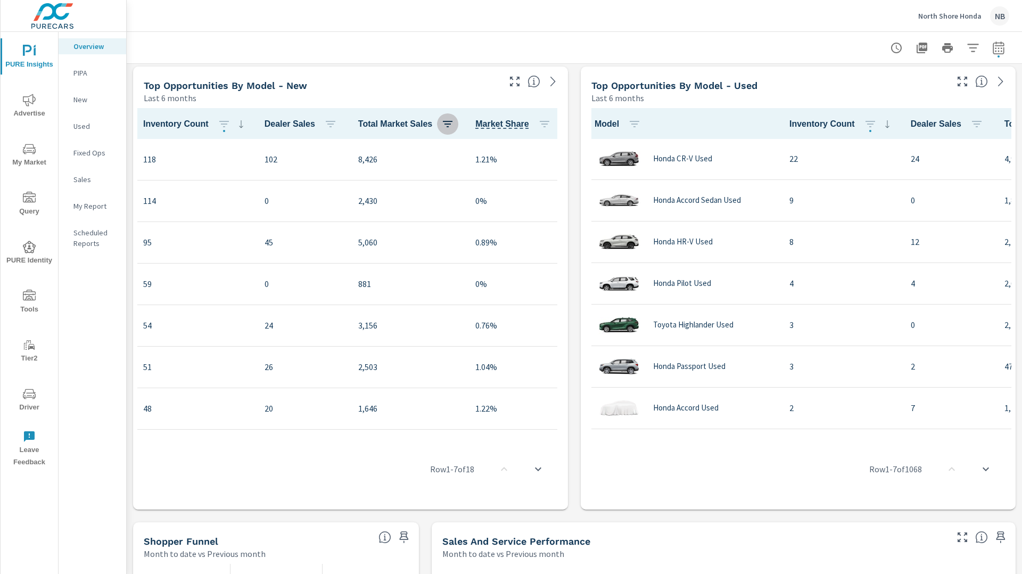
click at [453, 123] on icon "button" at bounding box center [447, 124] width 13 height 13
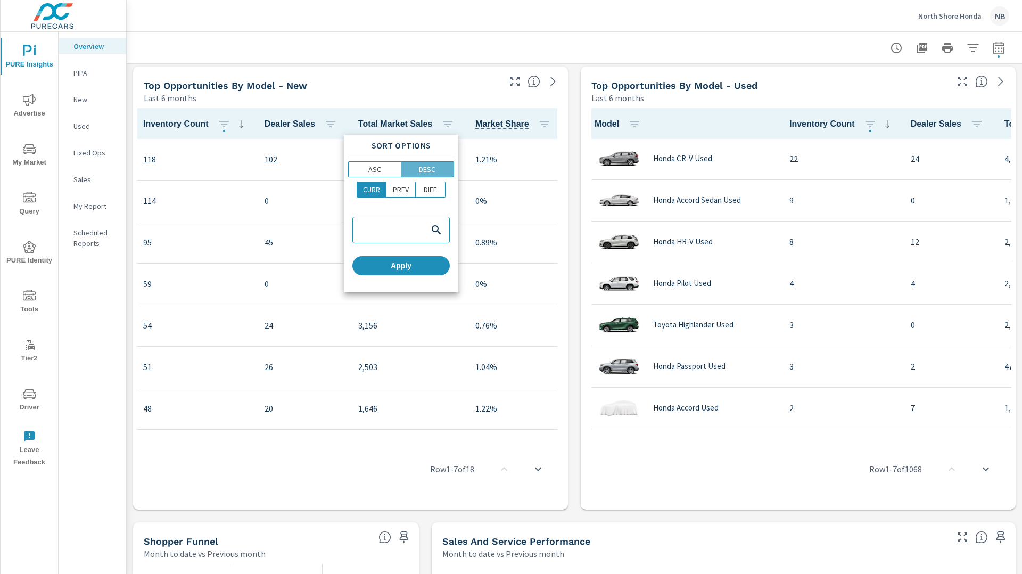
drag, startPoint x: 438, startPoint y: 167, endPoint x: 423, endPoint y: 245, distance: 79.1
click at [438, 168] on span "DESC" at bounding box center [428, 169] width 46 height 11
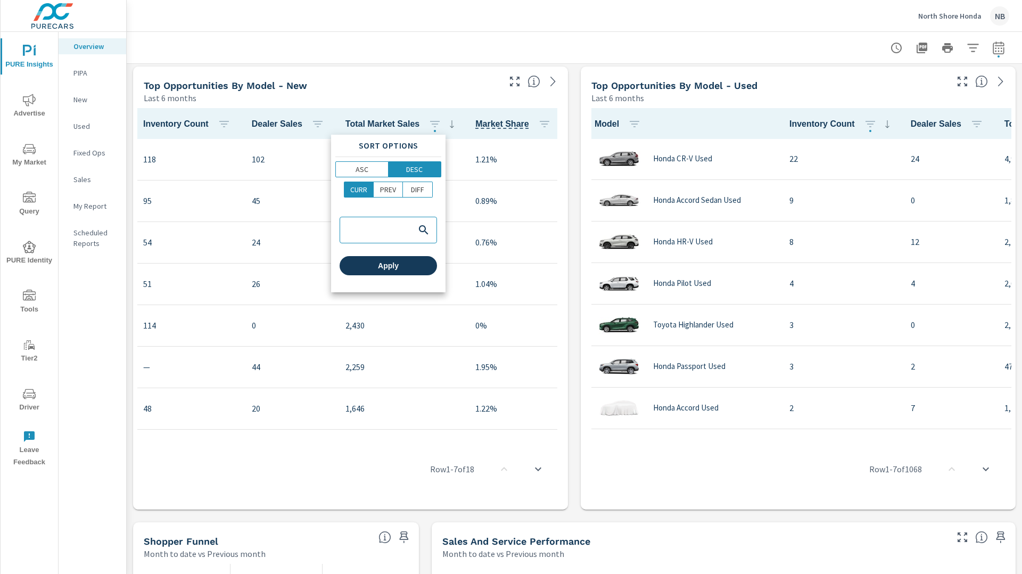
click at [426, 267] on span "Apply" at bounding box center [388, 266] width 89 height 10
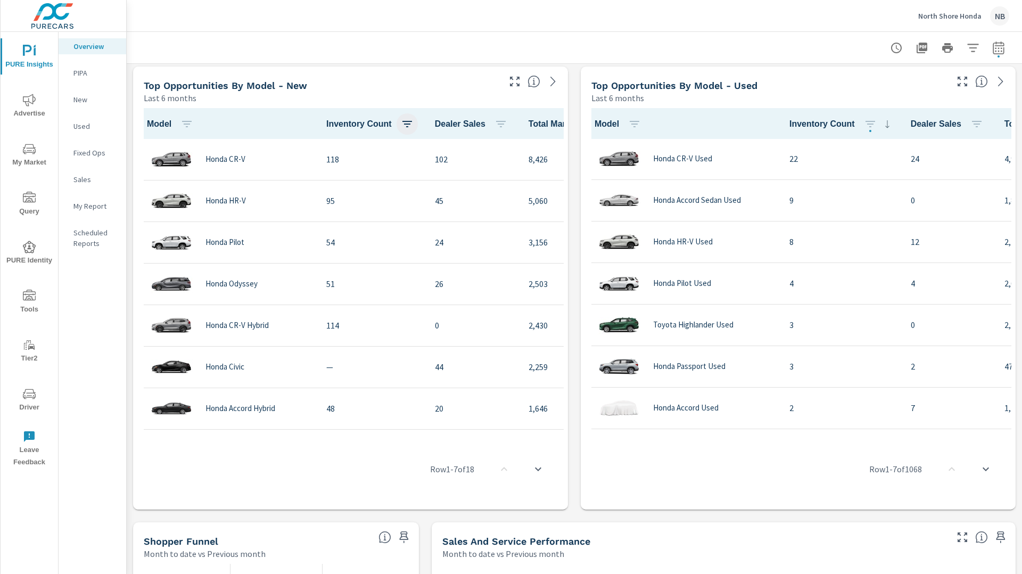
click at [408, 126] on icon "button" at bounding box center [407, 124] width 13 height 13
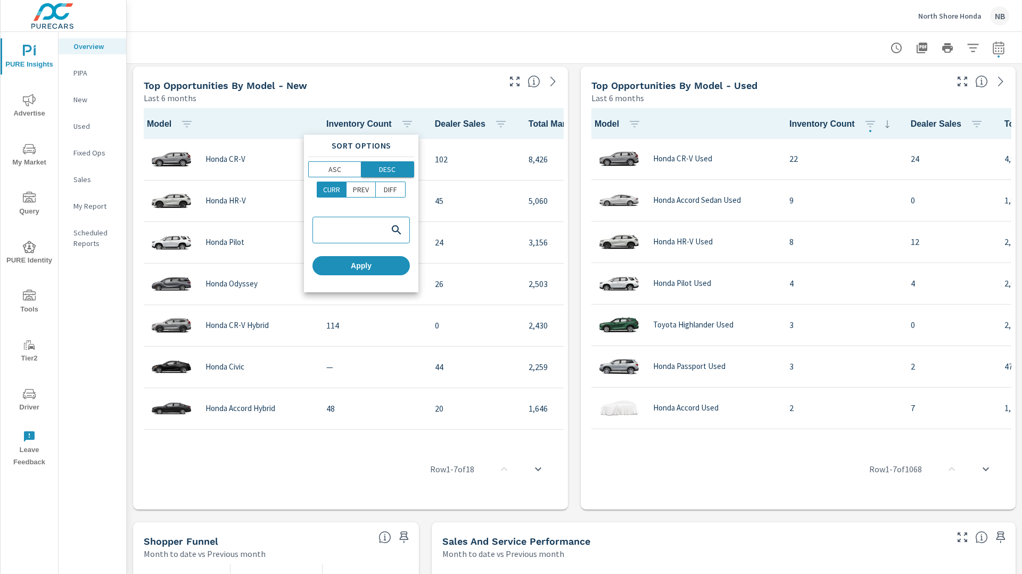
click at [380, 170] on p "DESC" at bounding box center [387, 169] width 17 height 11
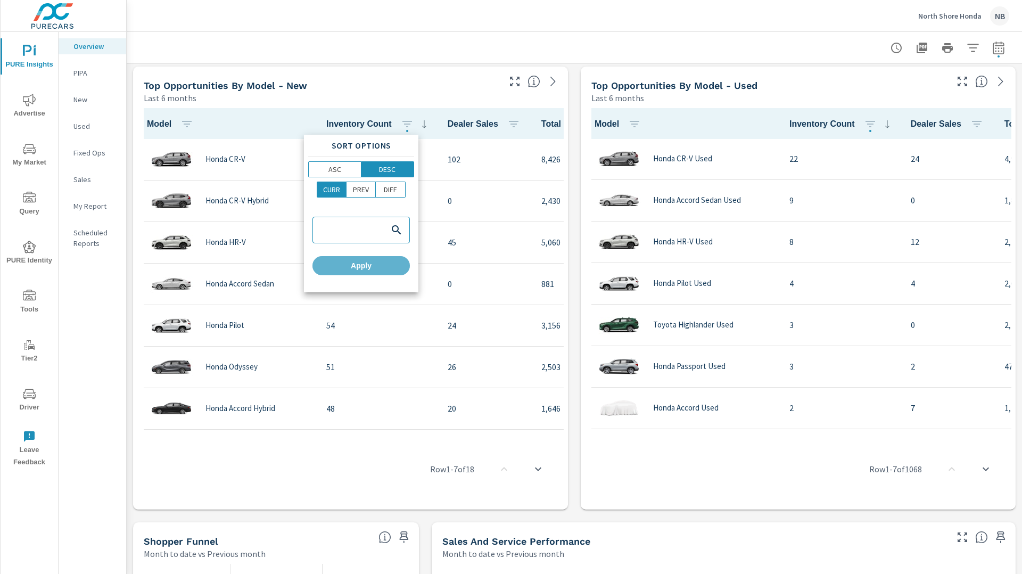
drag, startPoint x: 380, startPoint y: 271, endPoint x: 433, endPoint y: 267, distance: 53.4
click at [380, 270] on button "Apply" at bounding box center [361, 265] width 97 height 19
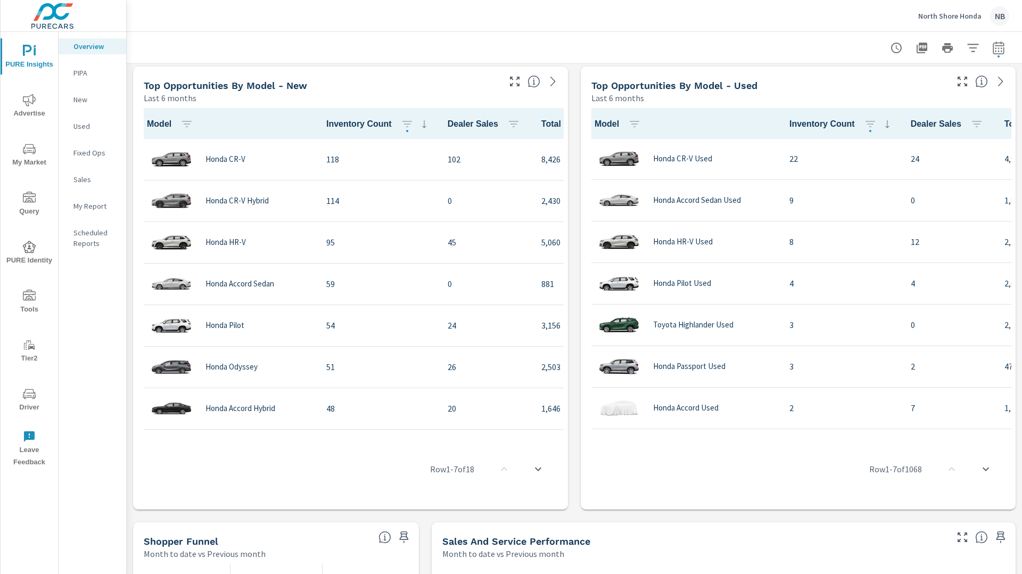
click at [571, 214] on div "Learn More The average dealer wastes 35% of their advertising and BDC efforts m…" at bounding box center [575, 287] width 896 height 2279
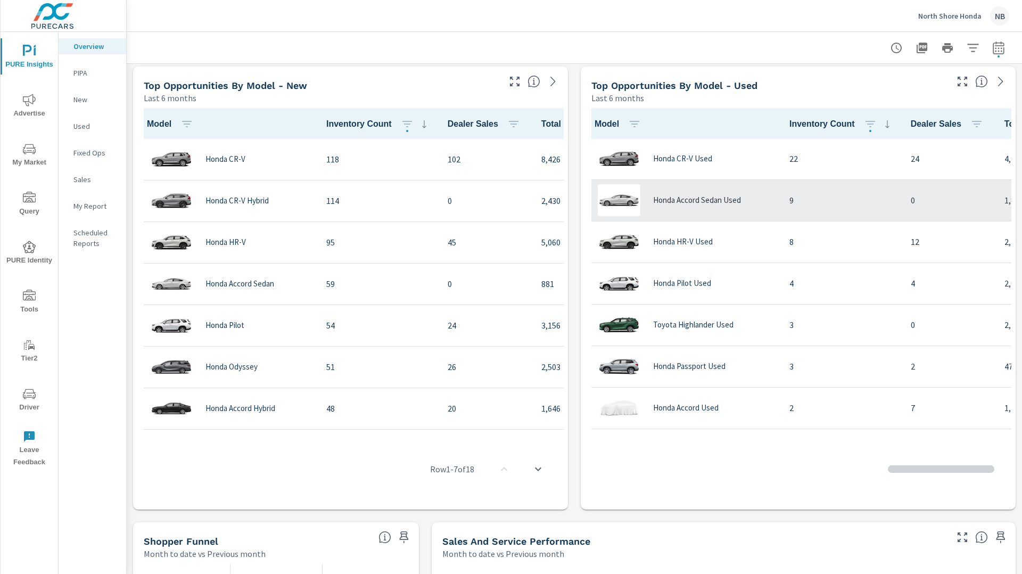
scroll to position [1, 197]
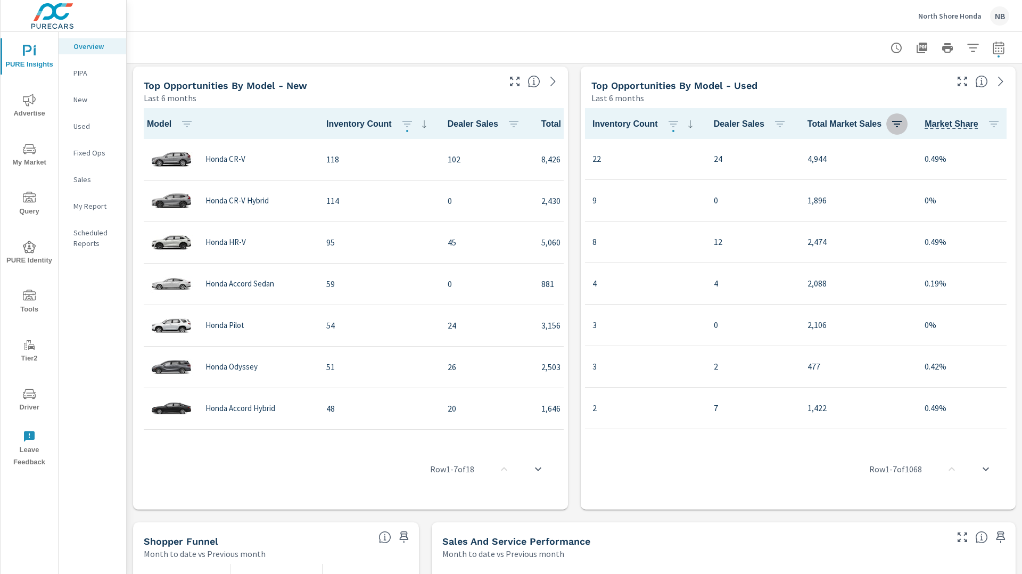
click at [899, 121] on icon "button" at bounding box center [897, 124] width 13 height 13
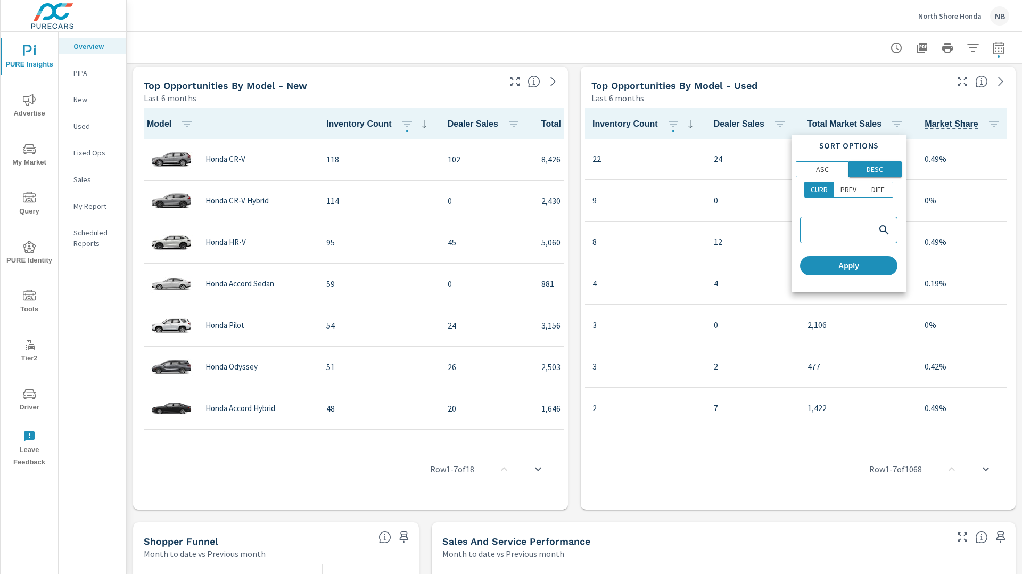
click at [880, 163] on button "DESC" at bounding box center [875, 169] width 53 height 16
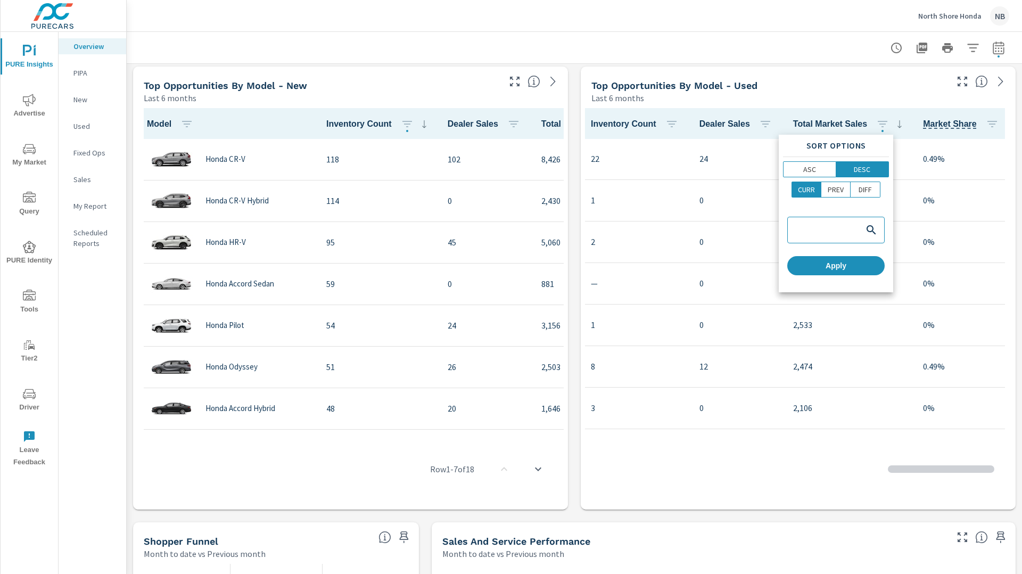
scroll to position [1, 184]
drag, startPoint x: 858, startPoint y: 267, endPoint x: 871, endPoint y: 250, distance: 21.6
click at [858, 267] on span "Apply" at bounding box center [836, 266] width 89 height 10
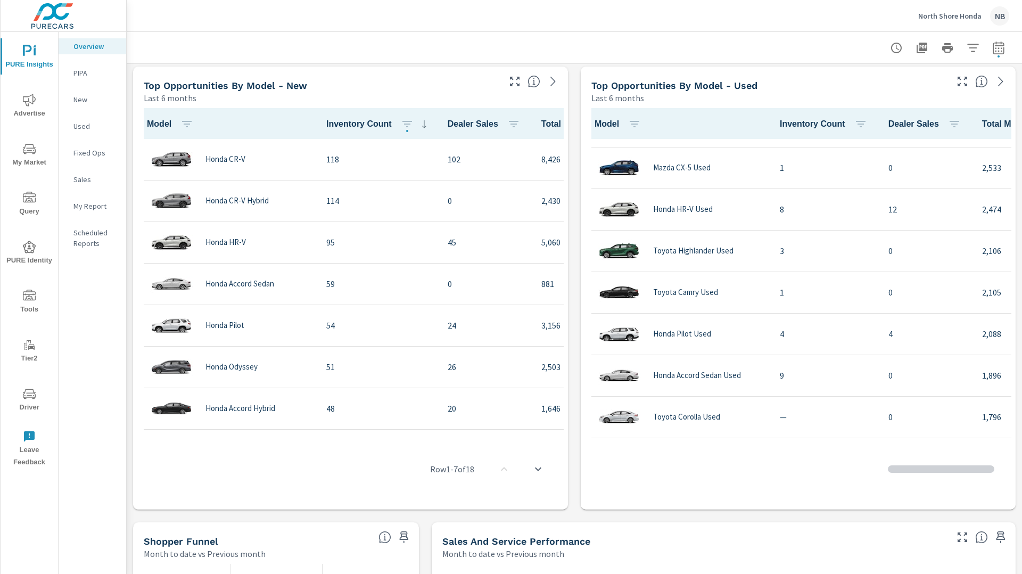
scroll to position [0, 0]
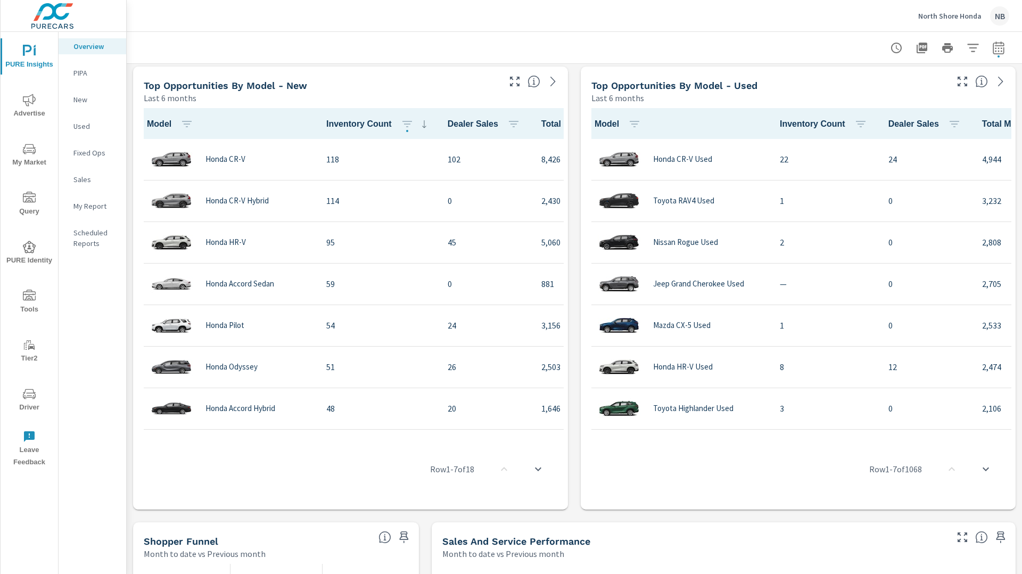
click at [574, 198] on div "Learn More The average dealer wastes 35% of their advertising and BDC efforts m…" at bounding box center [575, 287] width 896 height 2279
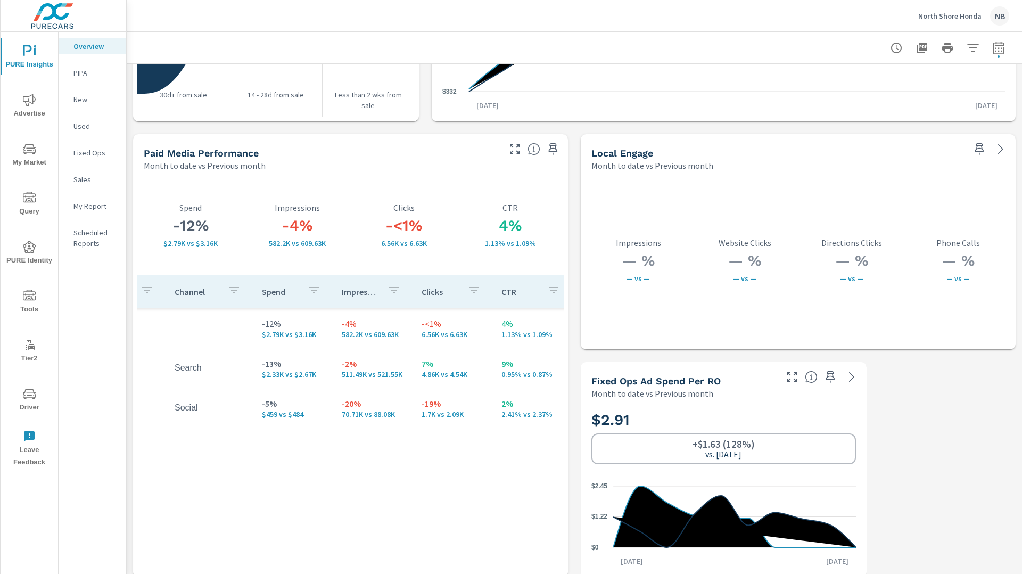
scroll to position [0, 60]
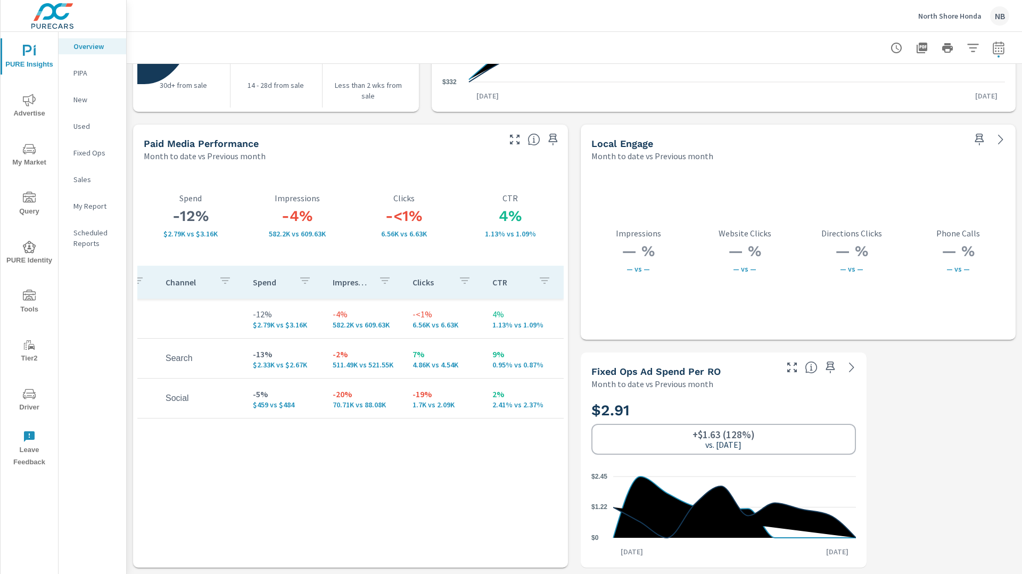
click at [37, 295] on span "Tools" at bounding box center [29, 303] width 51 height 26
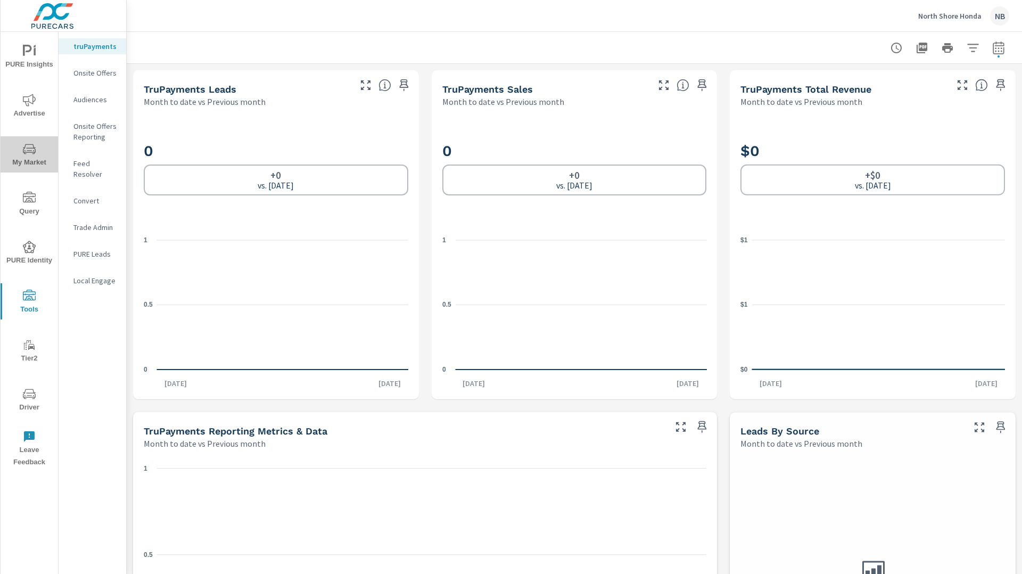
click at [36, 165] on span "My Market" at bounding box center [29, 156] width 51 height 26
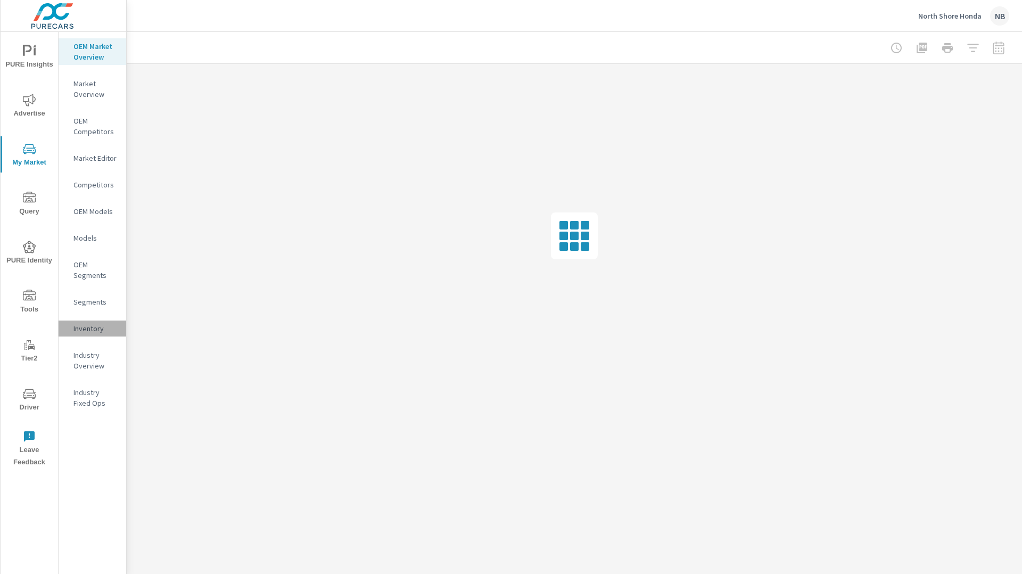
click at [88, 329] on p "Inventory" at bounding box center [95, 328] width 44 height 11
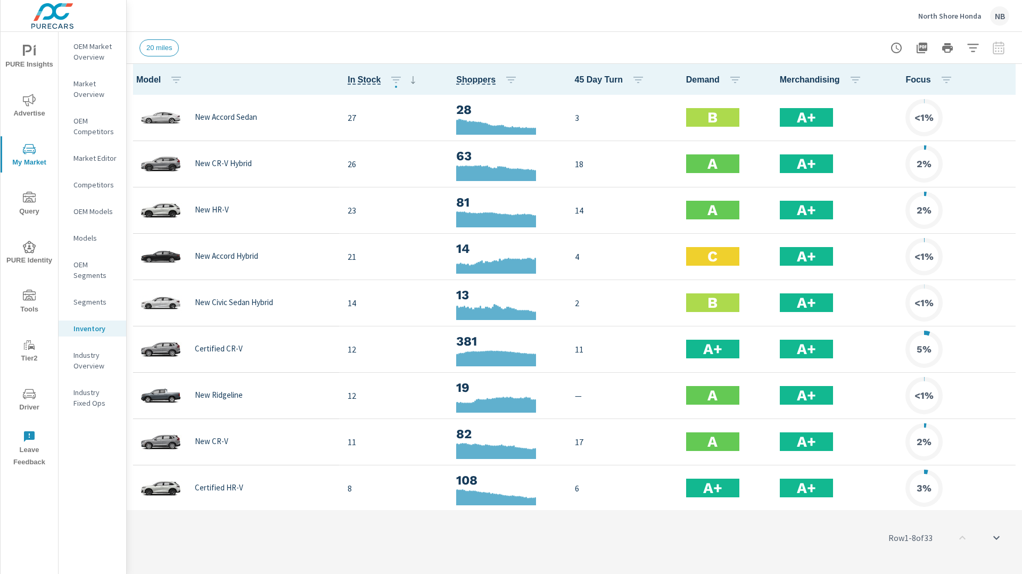
scroll to position [1, 0]
click at [26, 64] on span "PURE Insights" at bounding box center [29, 58] width 51 height 26
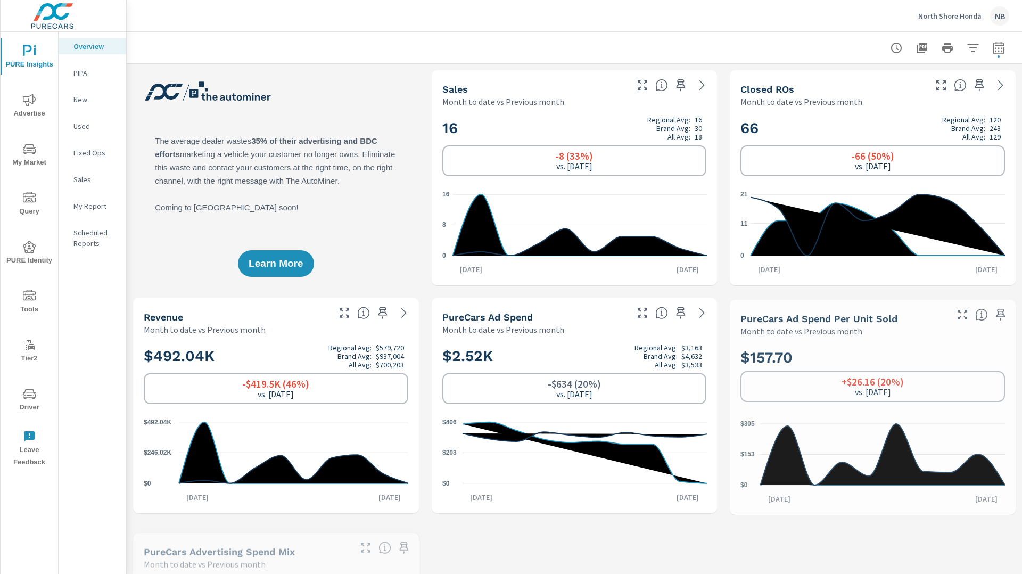
scroll to position [1, 0]
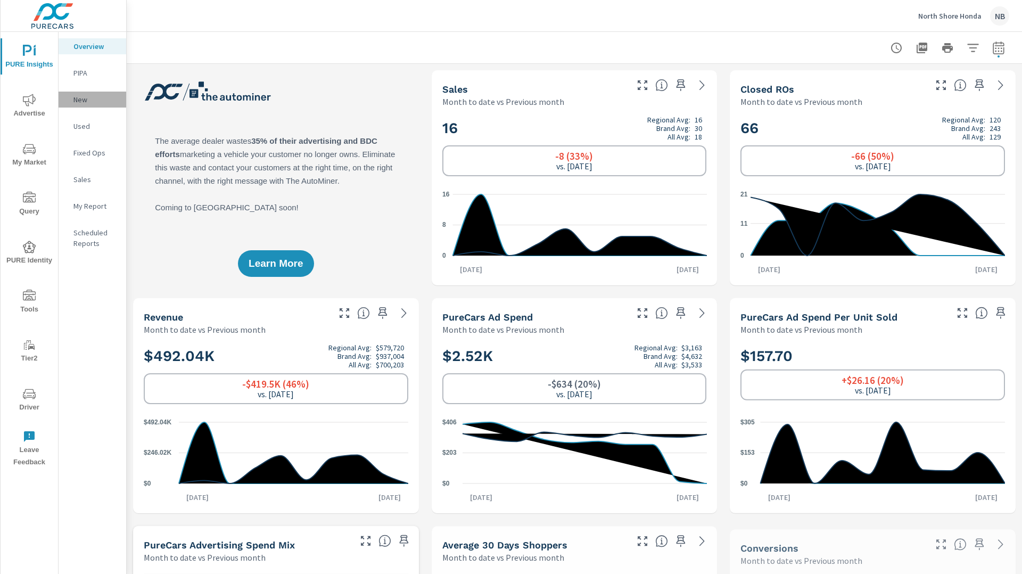
click at [81, 99] on p "New" at bounding box center [95, 99] width 44 height 11
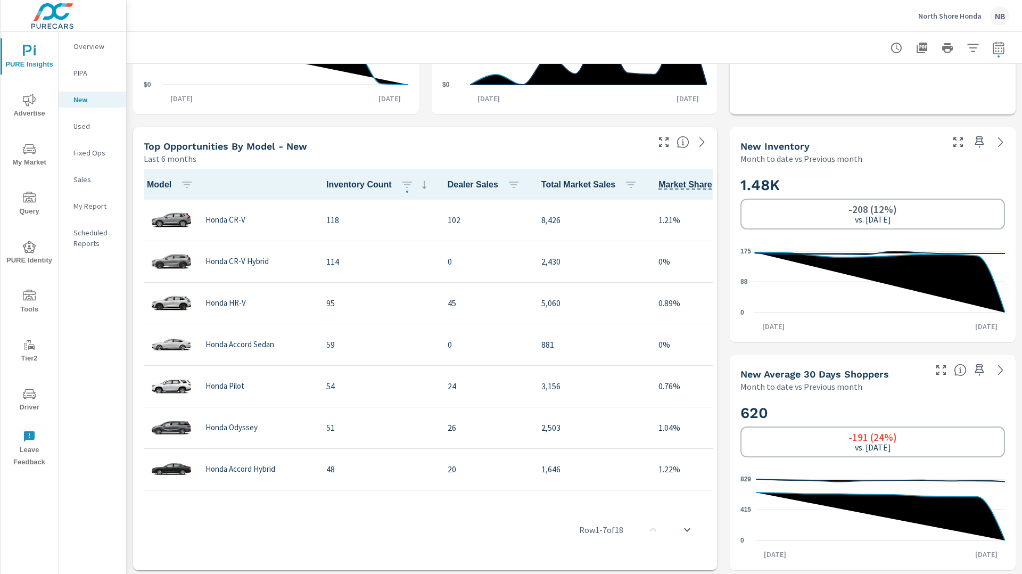
scroll to position [386, 0]
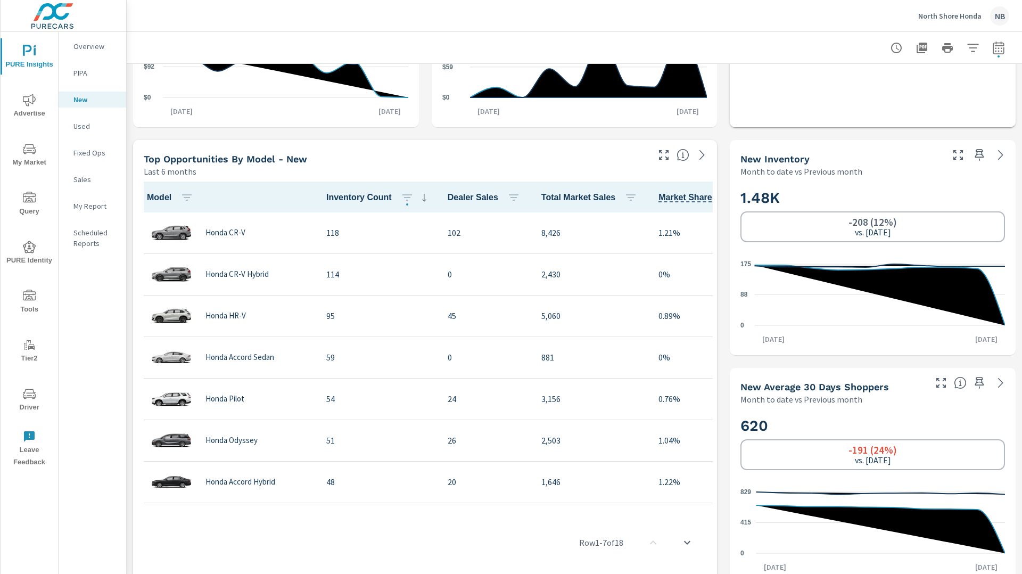
click at [1009, 154] on link at bounding box center [1001, 154] width 17 height 17
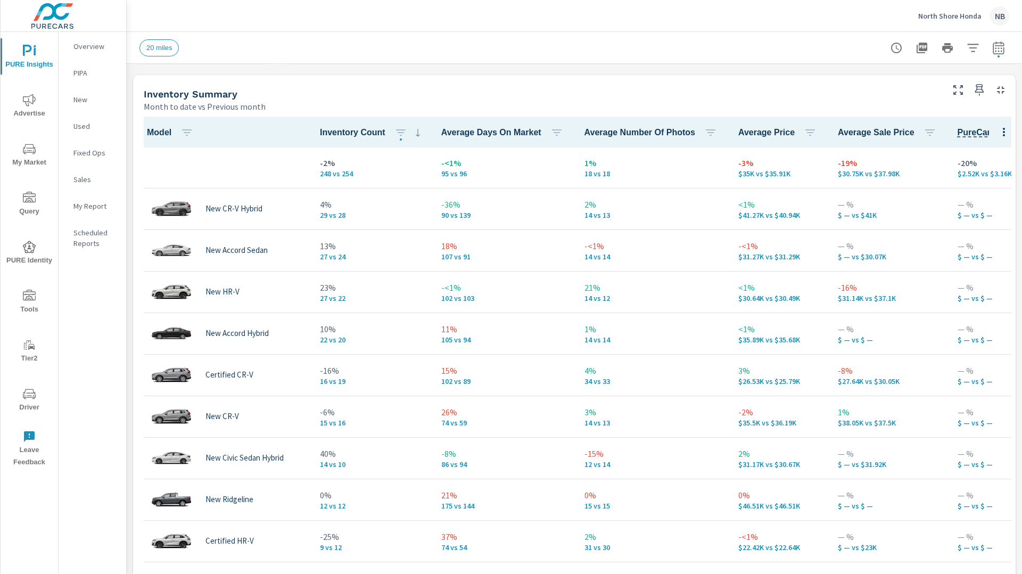
scroll to position [454, 0]
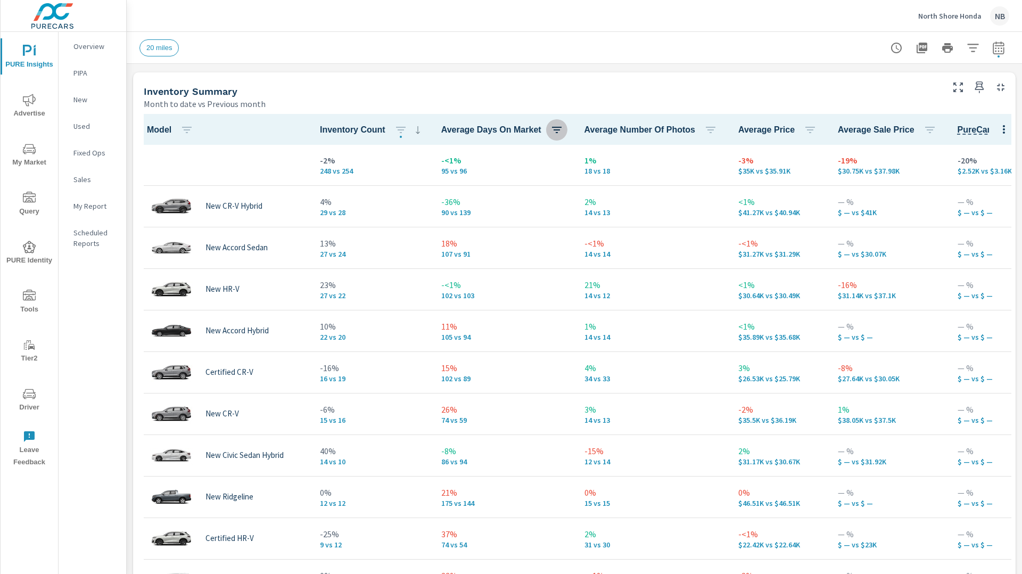
click at [552, 130] on icon "button" at bounding box center [557, 130] width 13 height 13
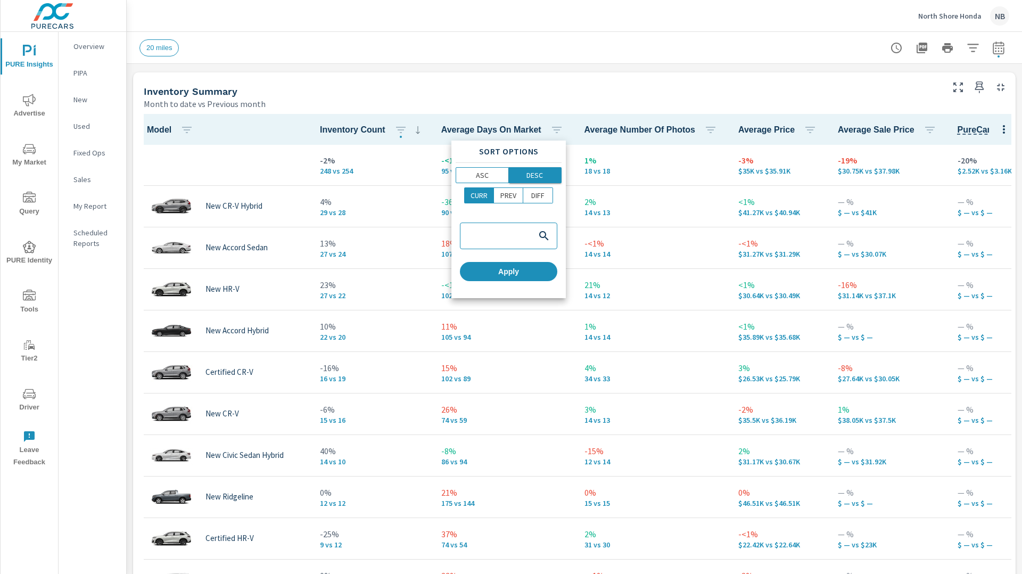
click at [527, 173] on p "DESC" at bounding box center [535, 175] width 17 height 11
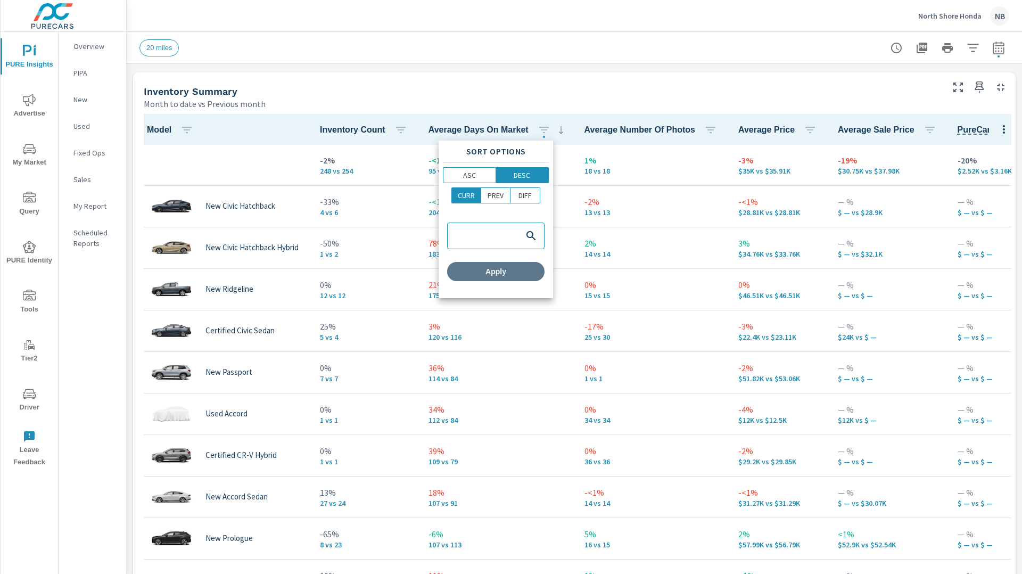
click at [519, 272] on span "Apply" at bounding box center [496, 272] width 89 height 10
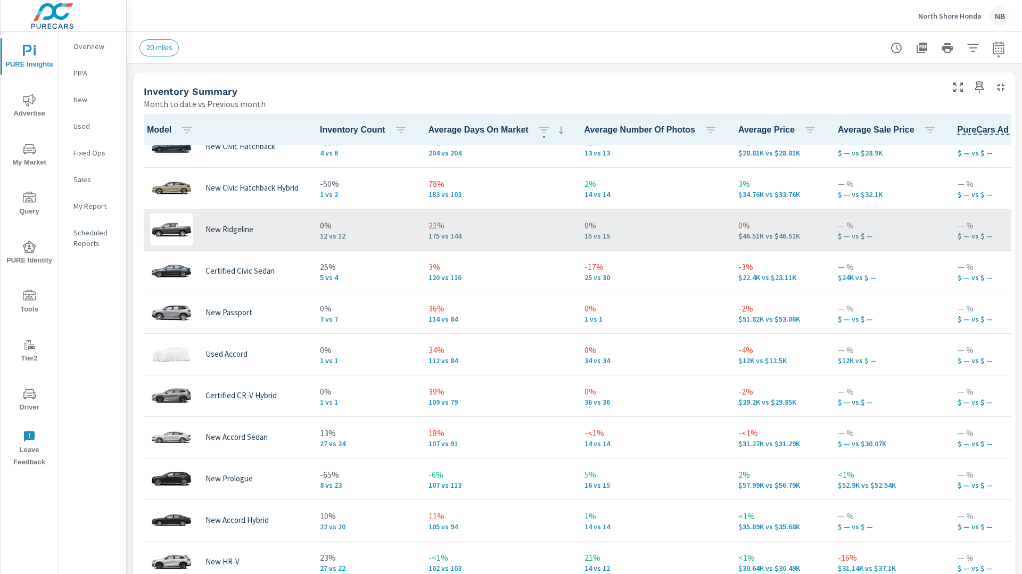
scroll to position [63, 0]
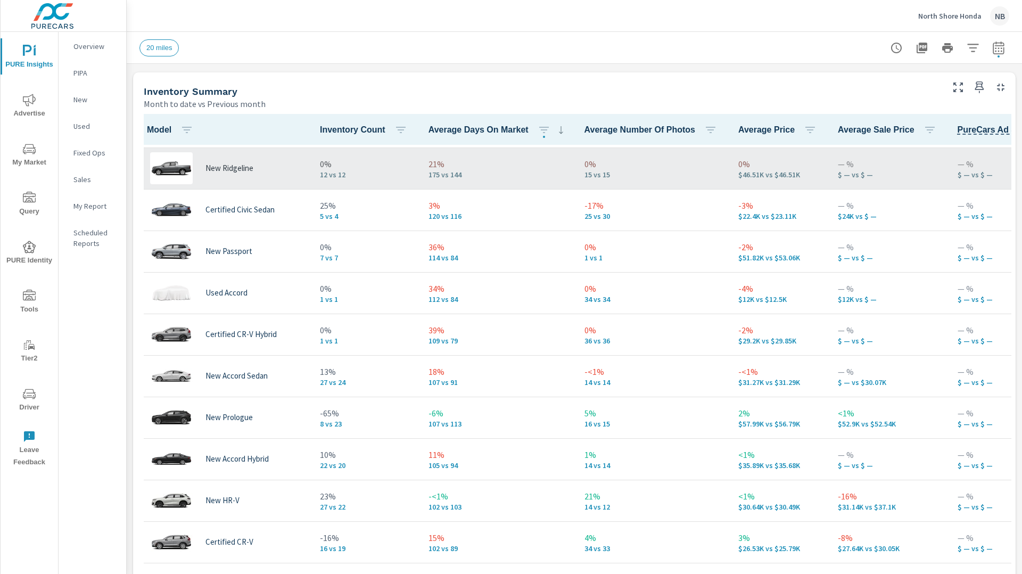
scroll to position [122, 0]
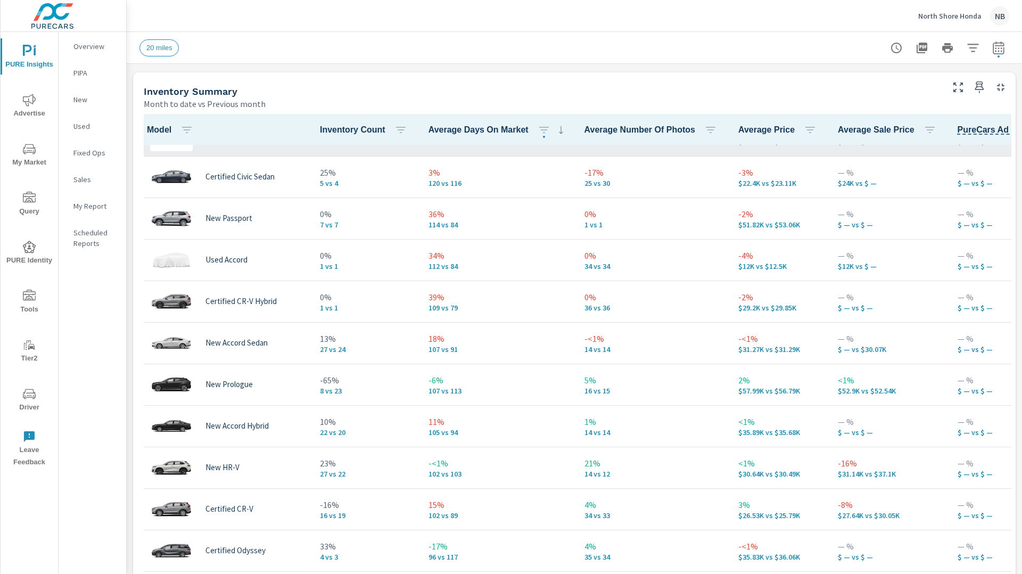
scroll to position [157, 0]
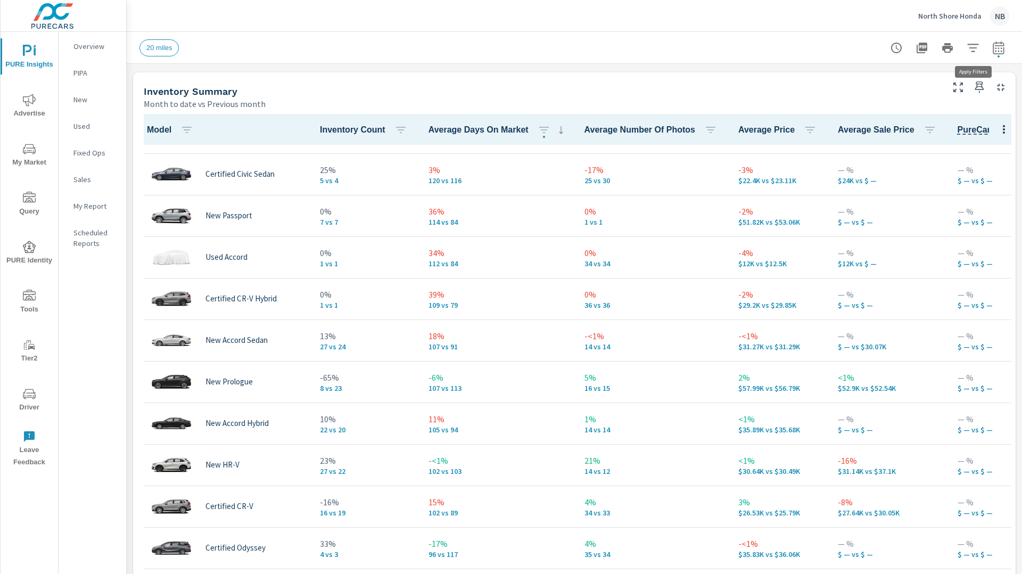
click at [975, 48] on icon "button" at bounding box center [973, 48] width 13 height 13
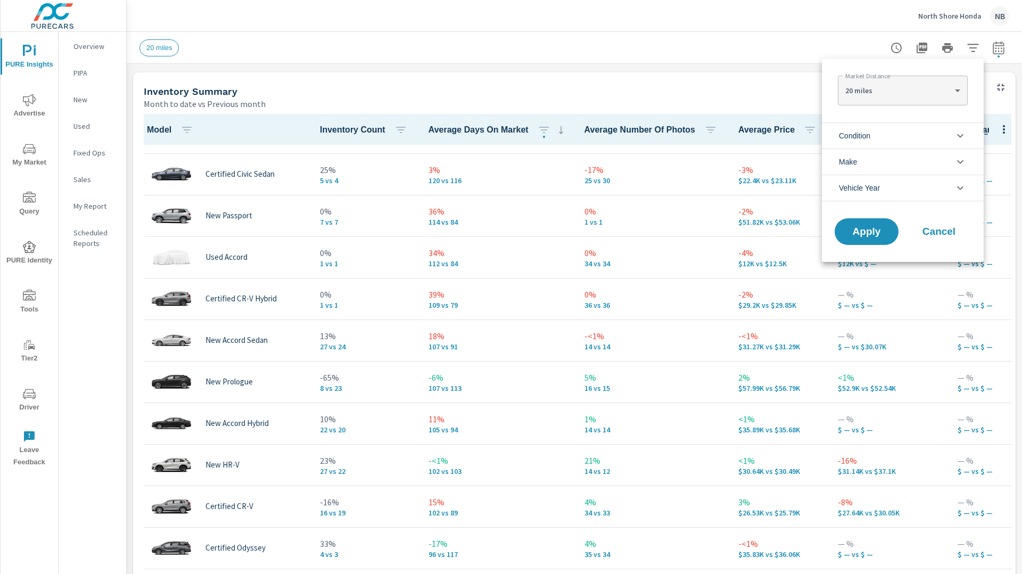
click at [891, 133] on li "Condition" at bounding box center [903, 135] width 162 height 26
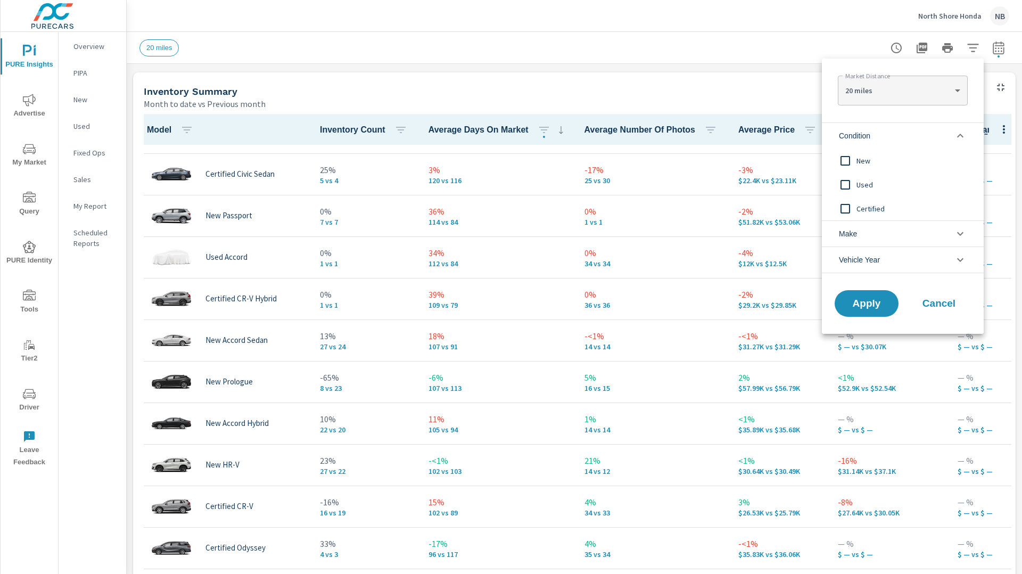
click at [860, 168] on div "New" at bounding box center [902, 161] width 160 height 24
click at [880, 304] on span "Apply" at bounding box center [867, 304] width 44 height 10
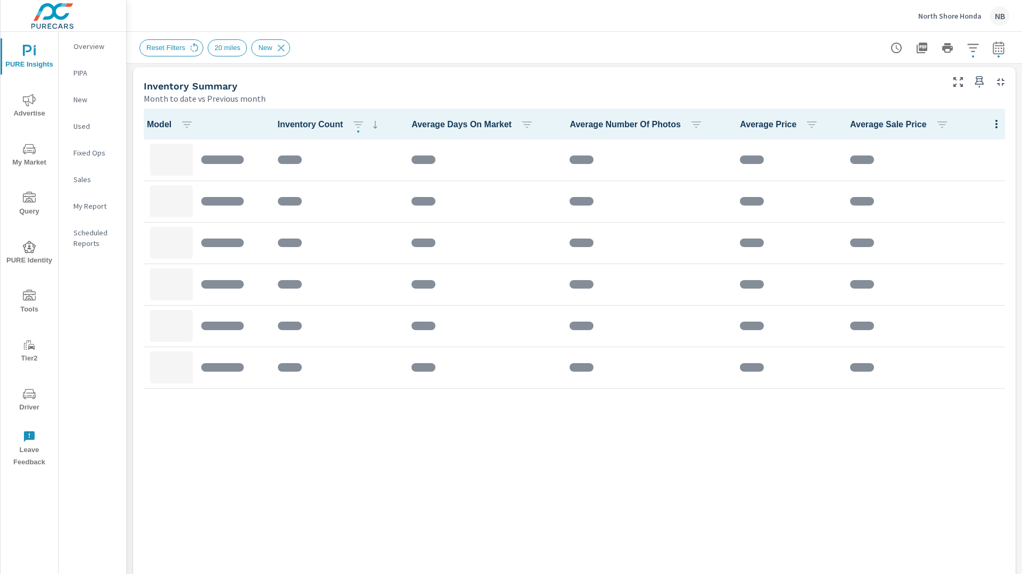
scroll to position [477, 0]
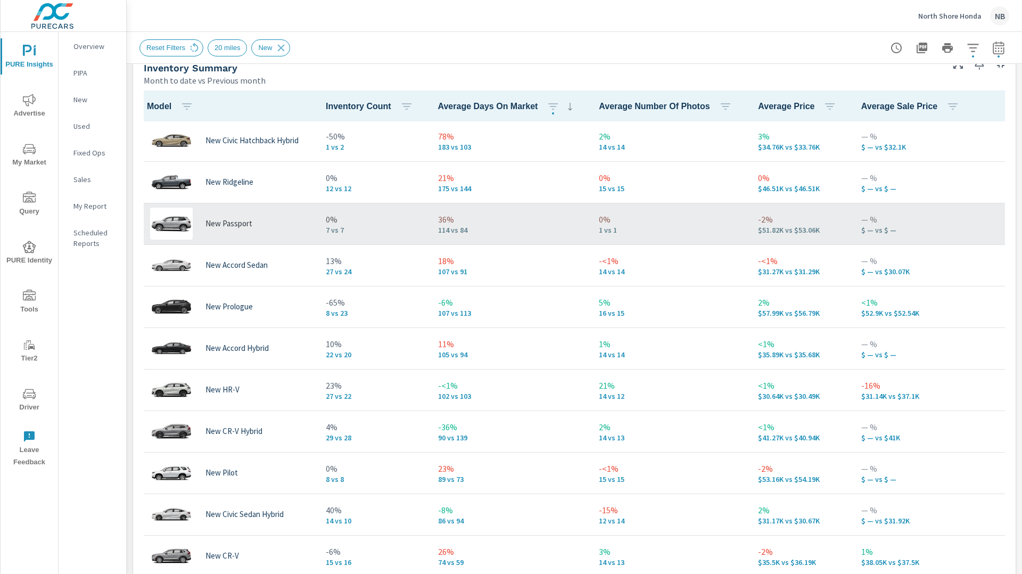
scroll to position [132, 0]
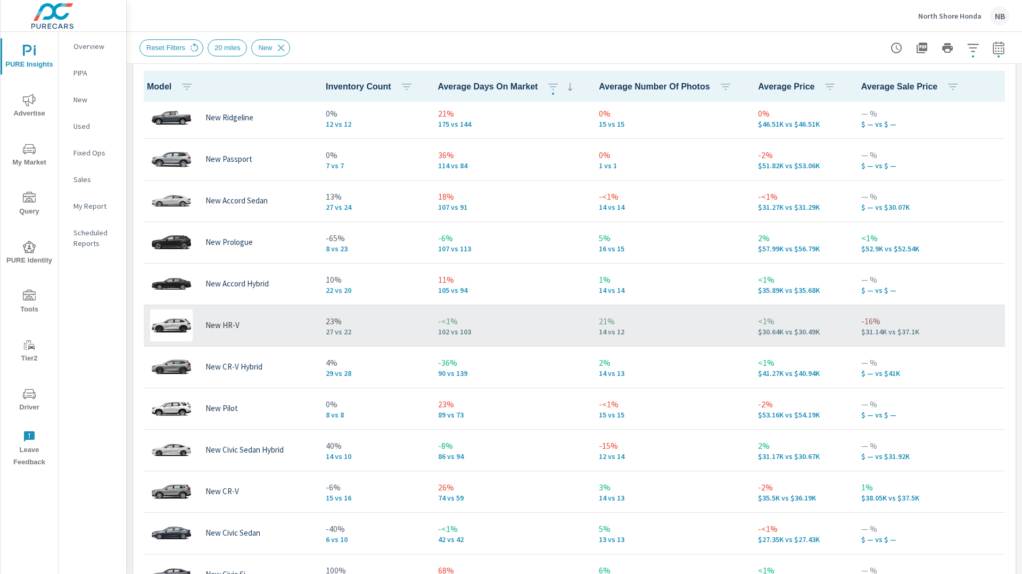
scroll to position [134, 0]
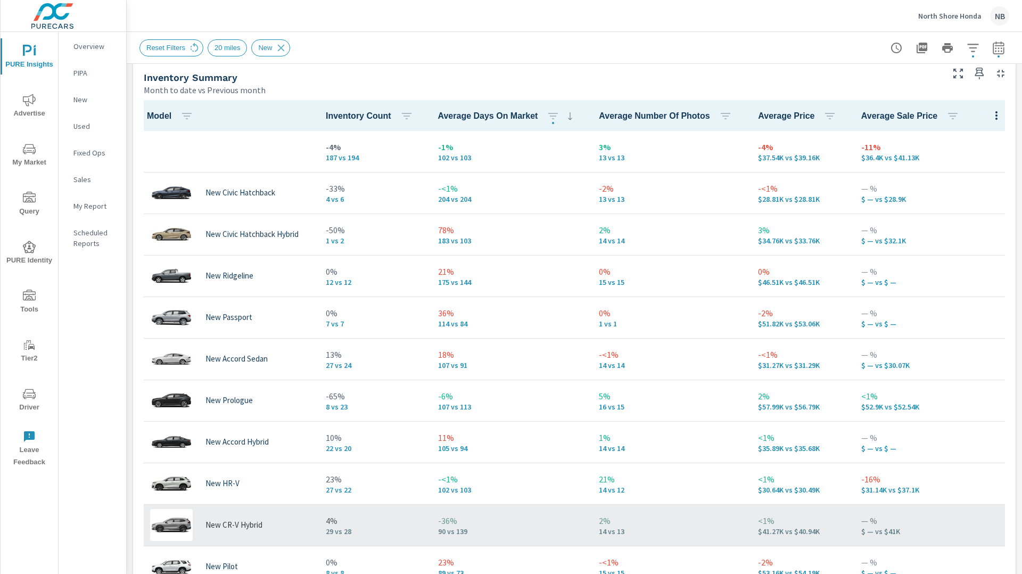
scroll to position [464, 0]
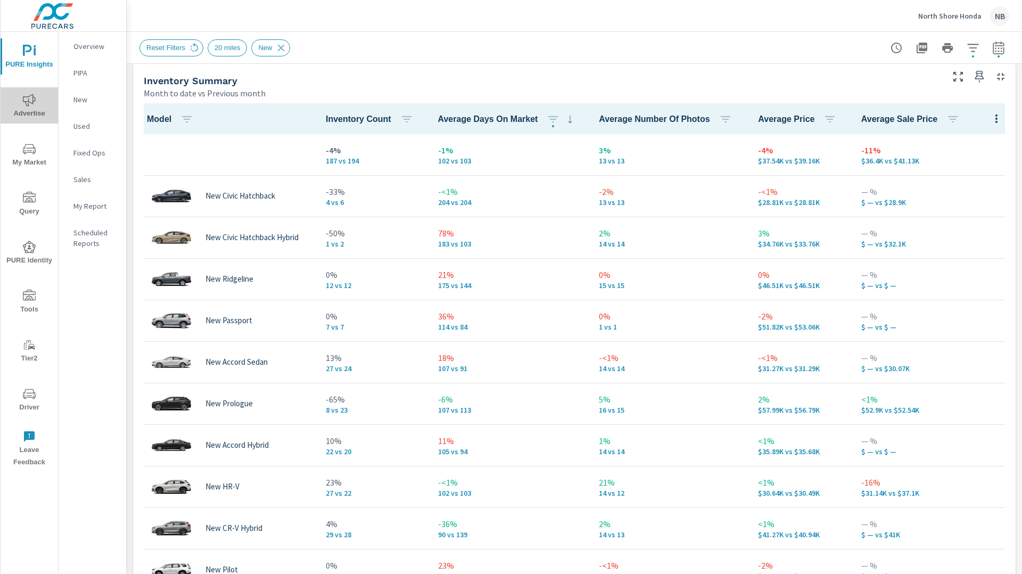
click at [29, 101] on icon "nav menu" at bounding box center [29, 100] width 13 height 12
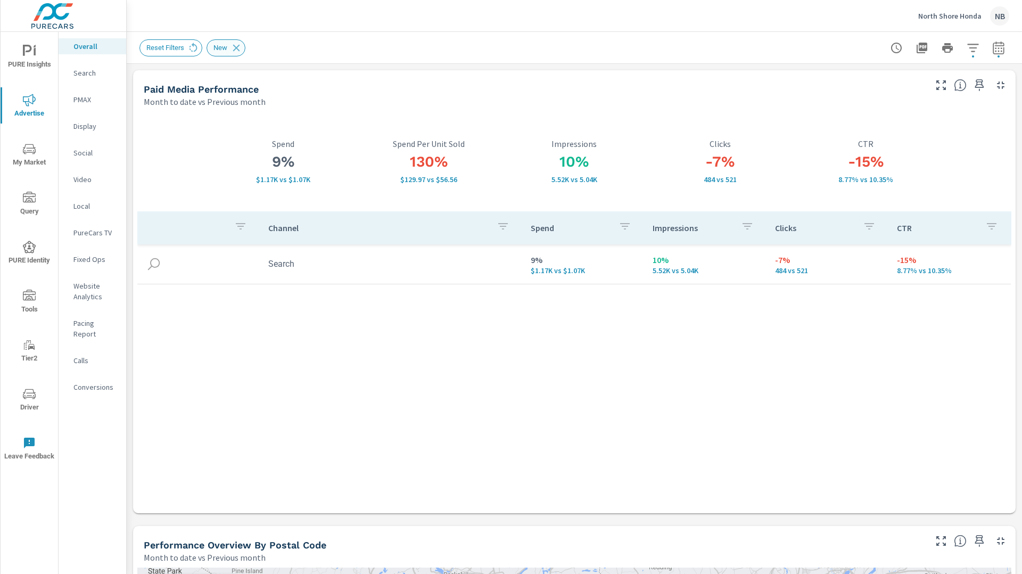
click at [240, 44] on icon at bounding box center [237, 48] width 12 height 12
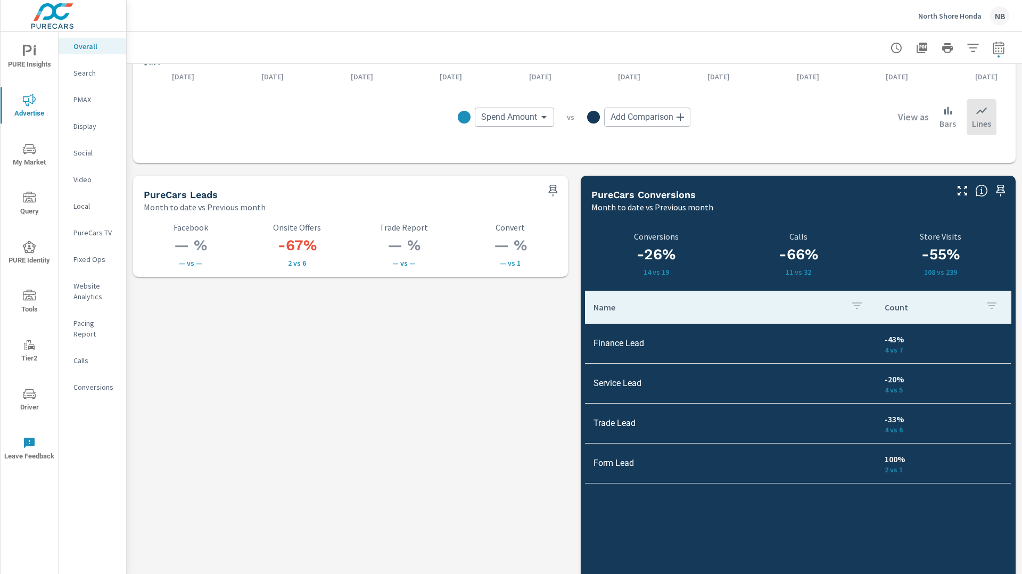
scroll to position [1427, 0]
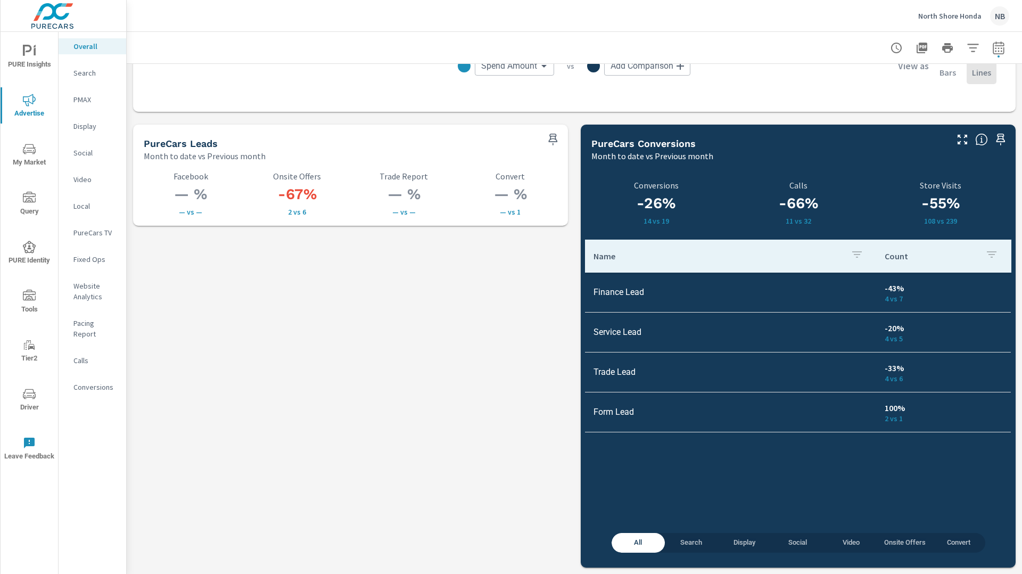
click at [32, 51] on icon "nav menu" at bounding box center [29, 51] width 13 height 13
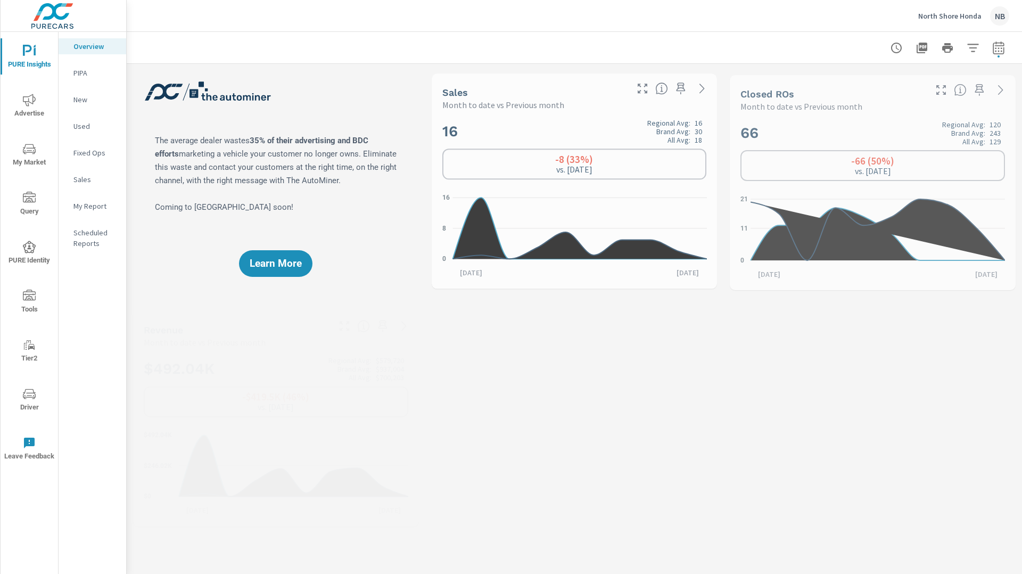
click at [85, 204] on p "My Report" at bounding box center [95, 206] width 44 height 11
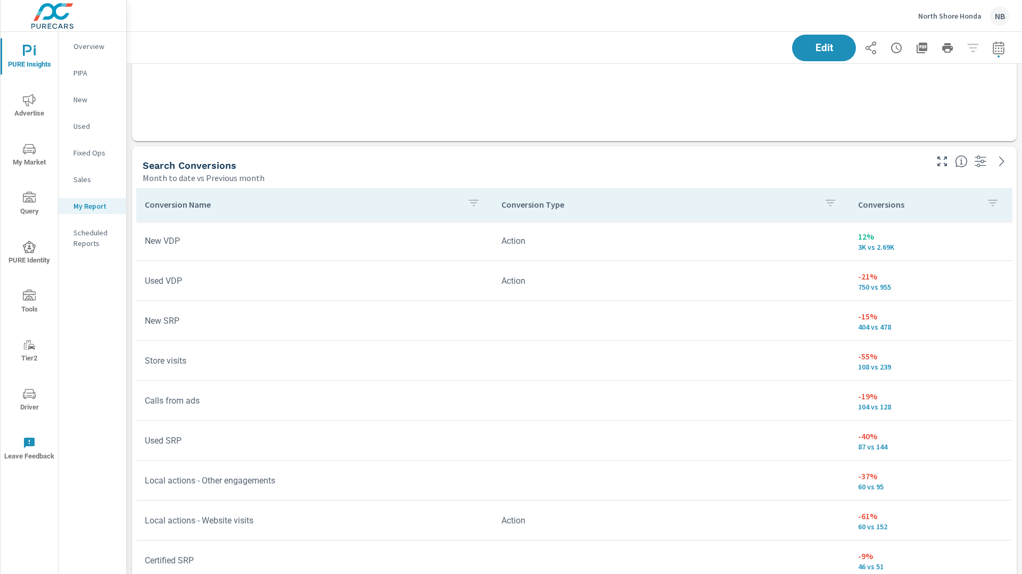
scroll to position [298, 0]
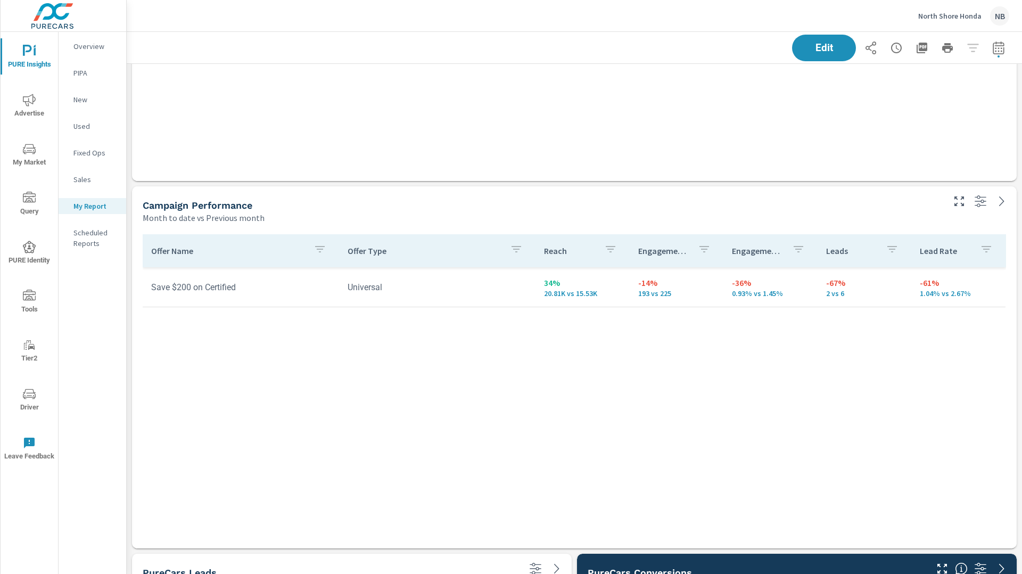
scroll to position [910, 0]
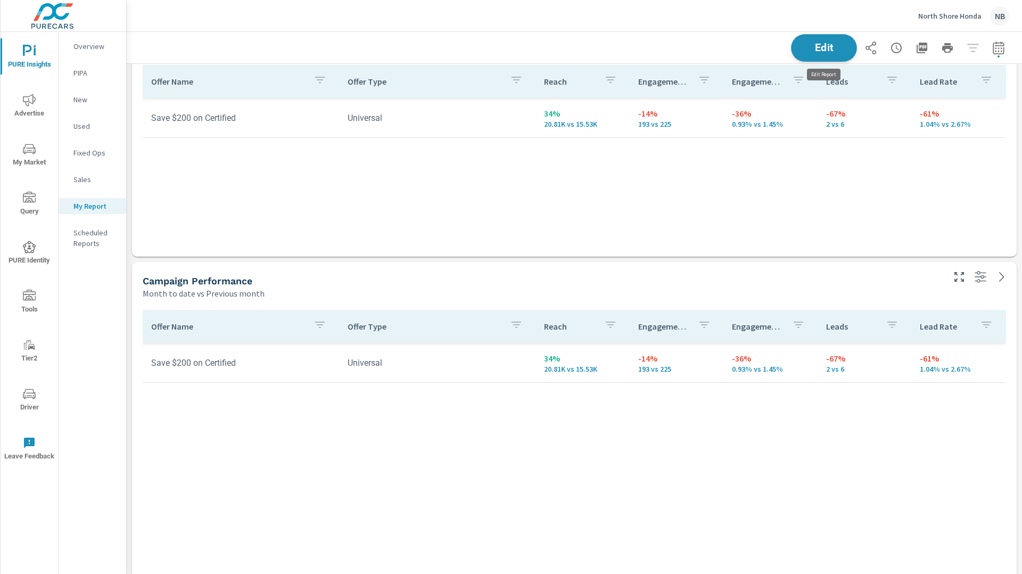
click at [852, 53] on button "Edit" at bounding box center [824, 48] width 66 height 28
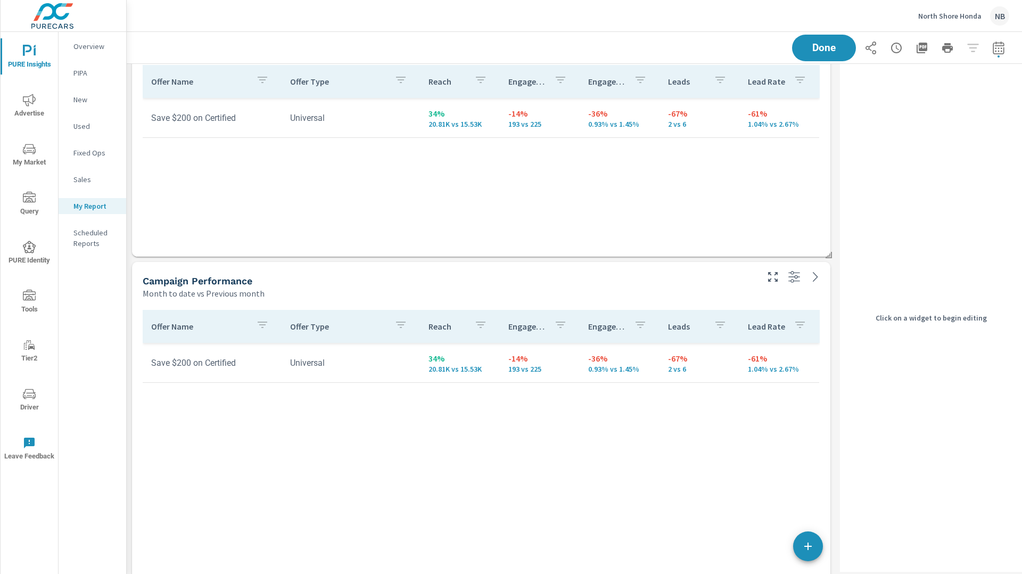
click at [686, 285] on div "Campaign Performance" at bounding box center [449, 281] width 613 height 12
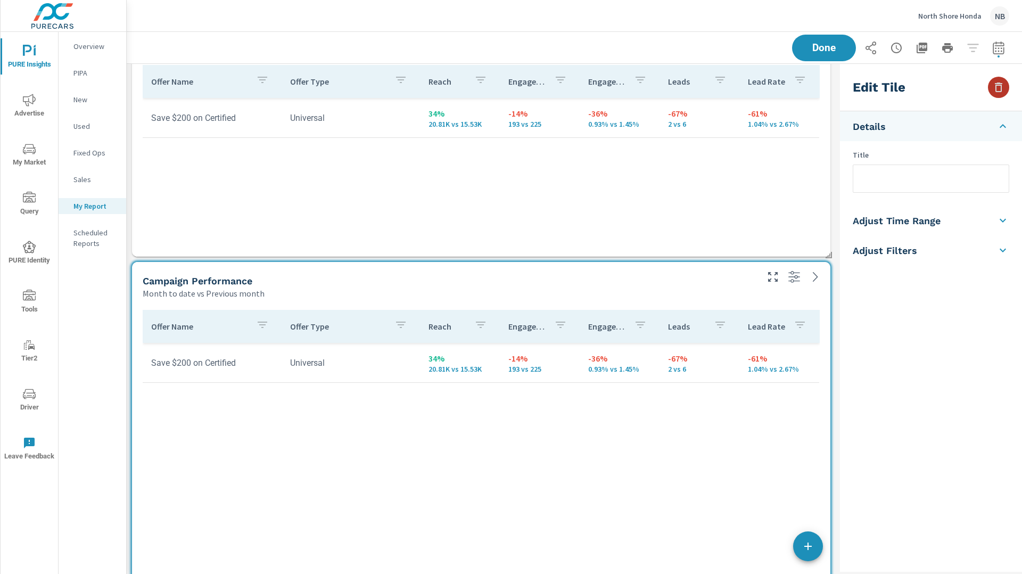
click at [1003, 84] on icon "button" at bounding box center [999, 87] width 13 height 13
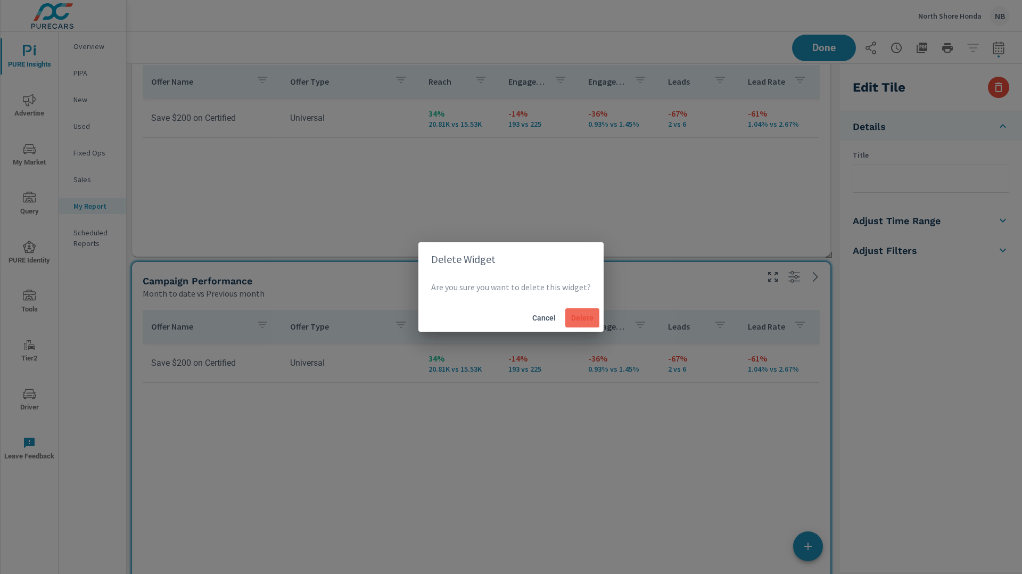
click at [579, 320] on span "Delete" at bounding box center [583, 318] width 26 height 10
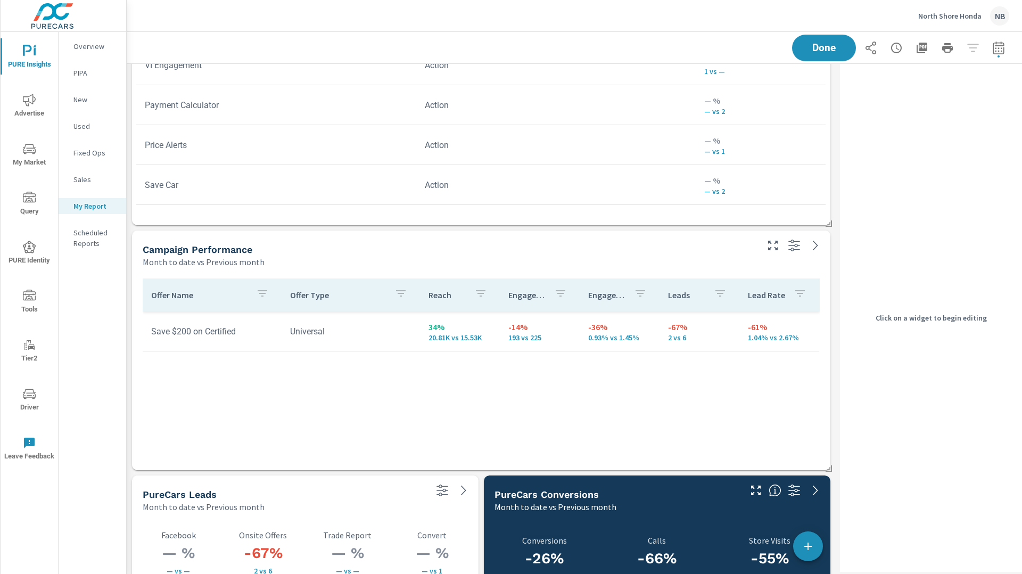
scroll to position [682, 0]
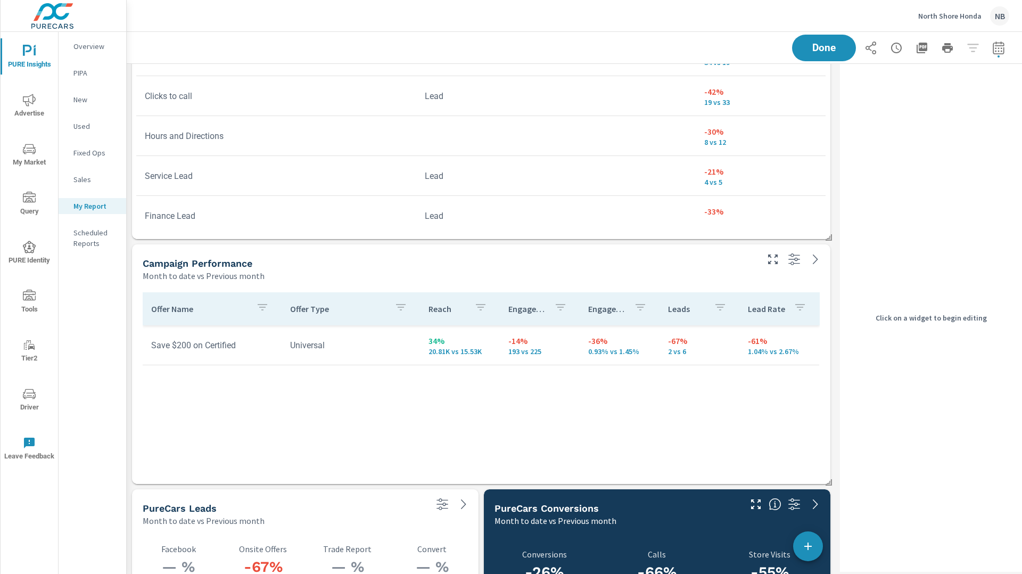
scroll to position [59, 0]
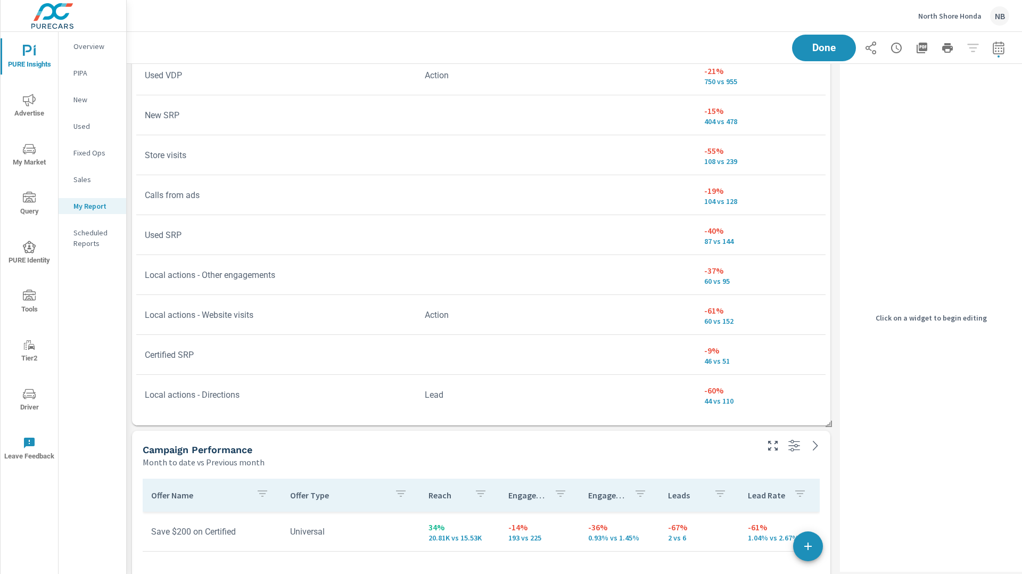
scroll to position [477, 0]
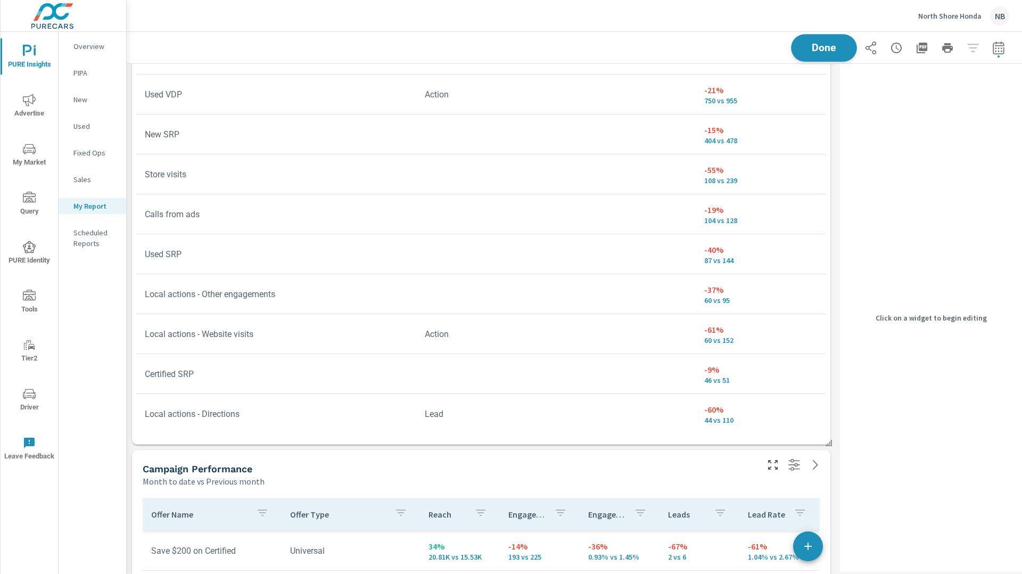
click at [816, 47] on span "Done" at bounding box center [825, 48] width 44 height 10
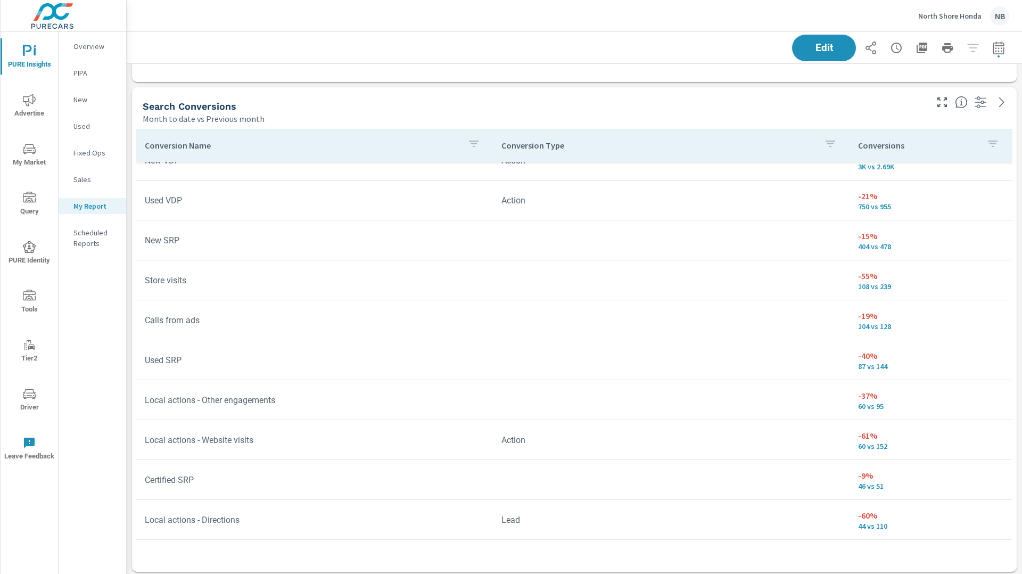
scroll to position [30, 0]
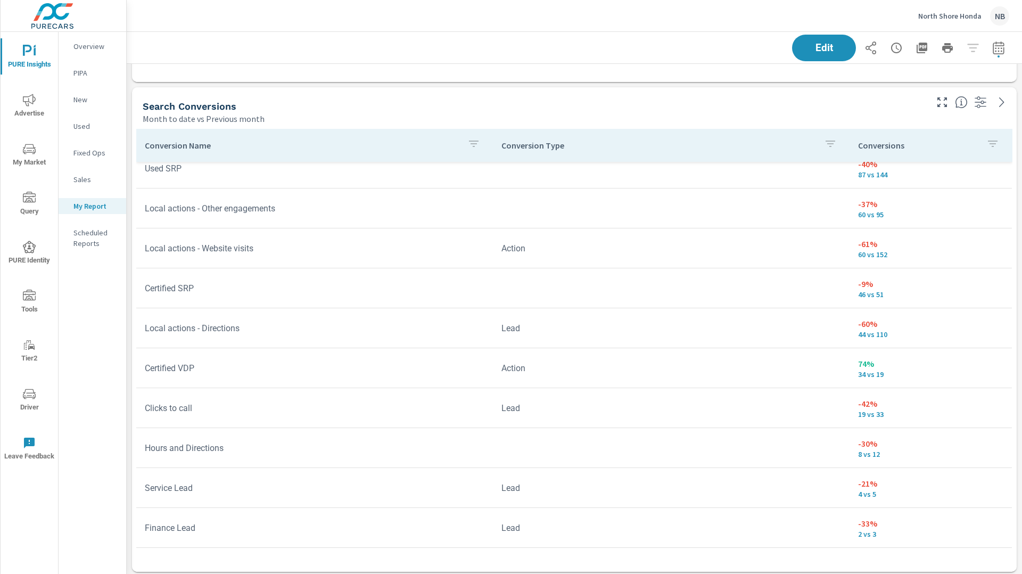
scroll to position [234, 0]
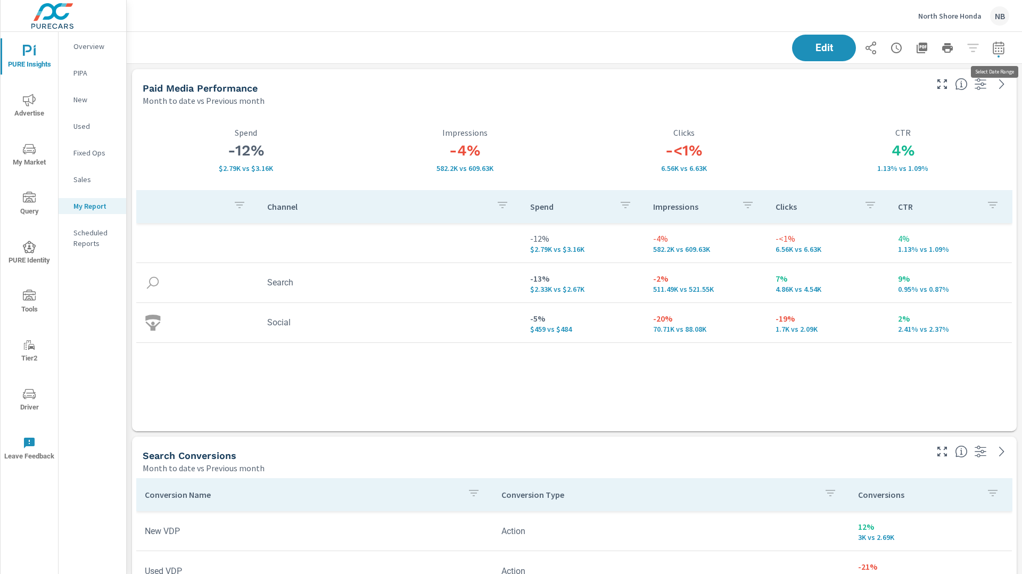
click at [997, 54] on button "button" at bounding box center [998, 47] width 21 height 21
select select "Month to date"
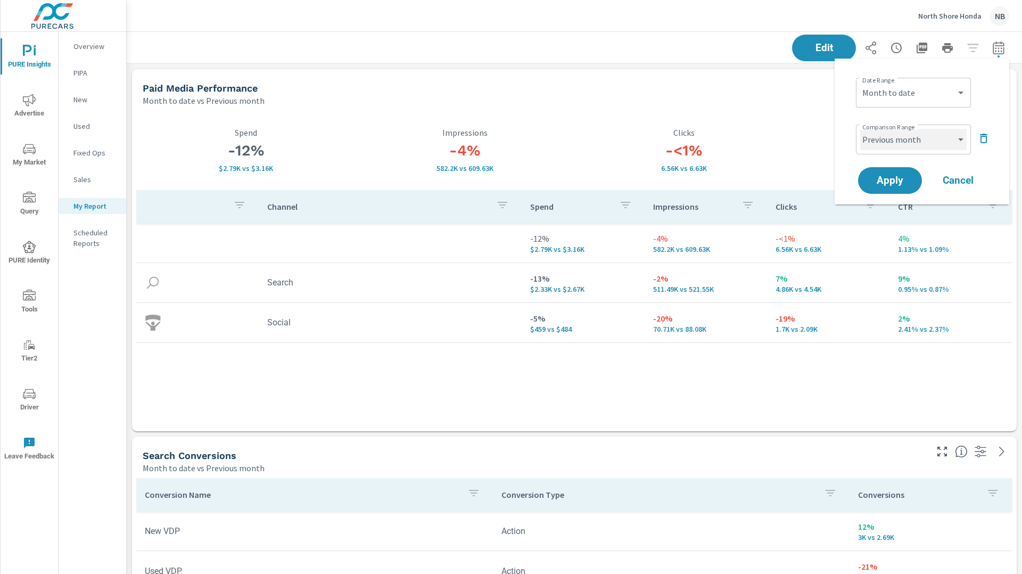
click at [932, 137] on select "Custom Previous period Previous month Previous year" at bounding box center [914, 139] width 107 height 21
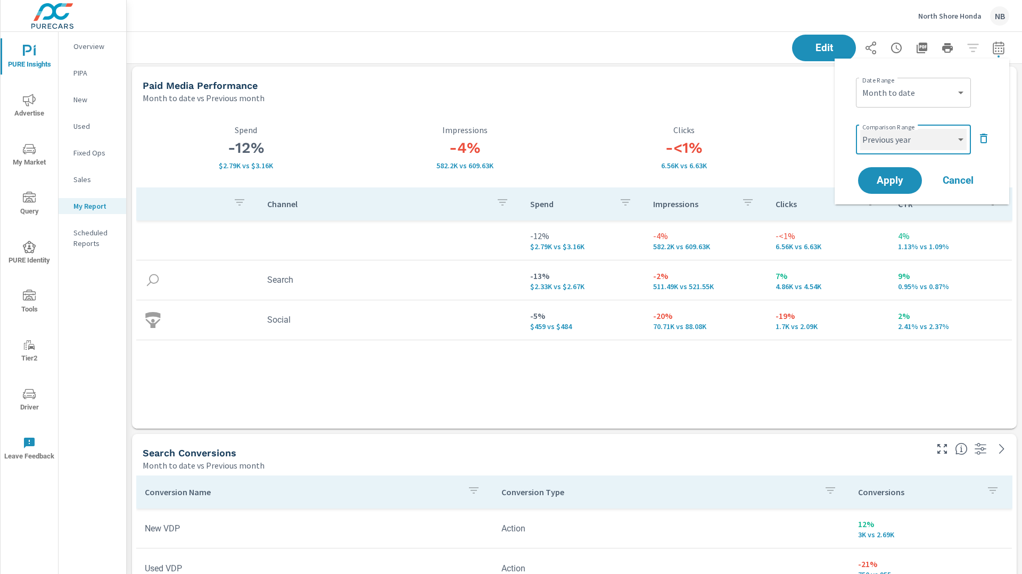
click at [861, 129] on select "Custom Previous period Previous month Previous year" at bounding box center [914, 139] width 107 height 21
select select "Previous year"
drag, startPoint x: 899, startPoint y: 180, endPoint x: 909, endPoint y: 181, distance: 9.6
click at [899, 180] on span "Apply" at bounding box center [891, 181] width 44 height 10
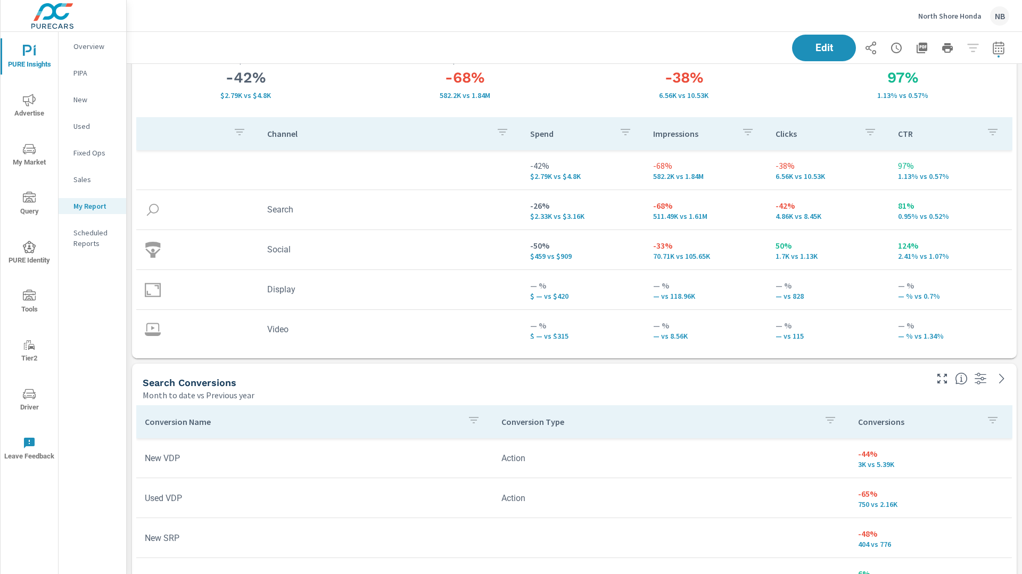
click at [29, 109] on span "Advertise" at bounding box center [29, 107] width 51 height 26
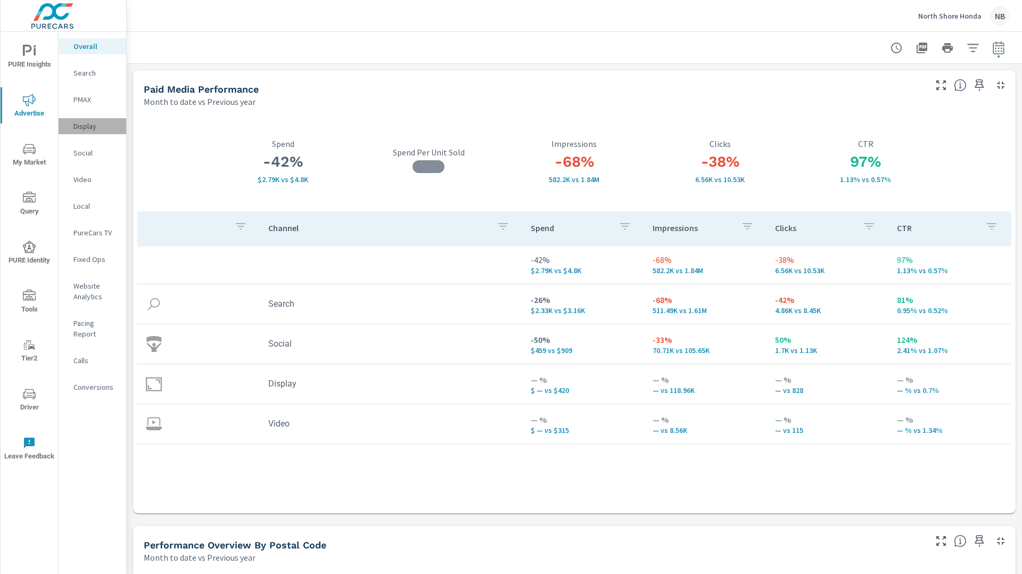
click at [75, 126] on p "Display" at bounding box center [95, 126] width 44 height 11
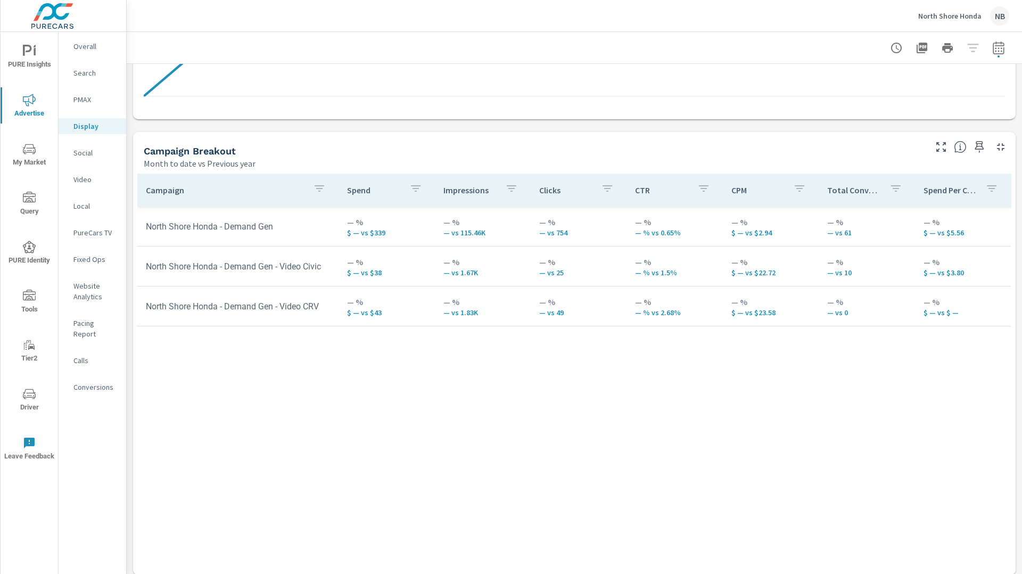
scroll to position [402, 0]
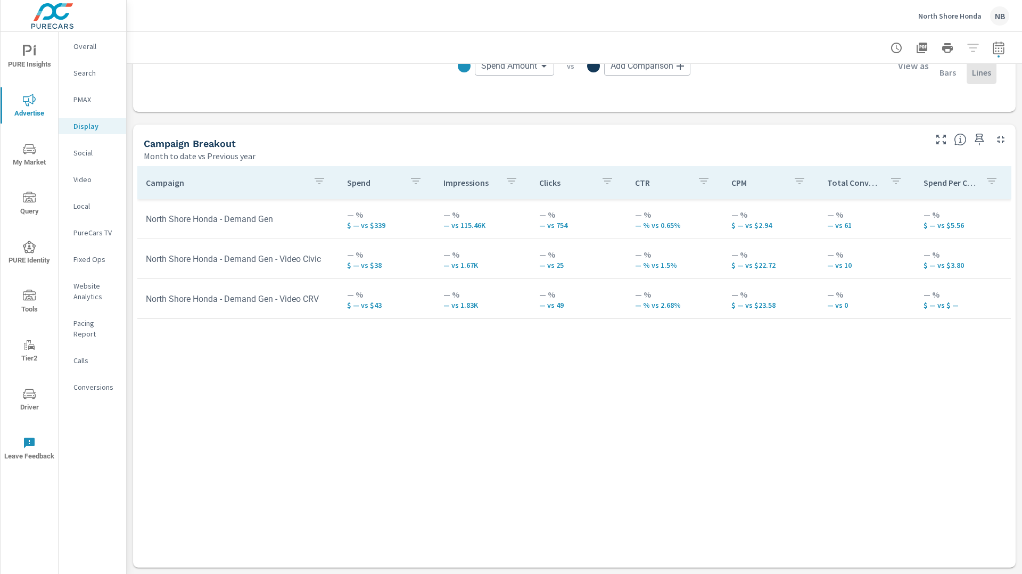
click at [33, 301] on icon "nav menu" at bounding box center [29, 296] width 13 height 13
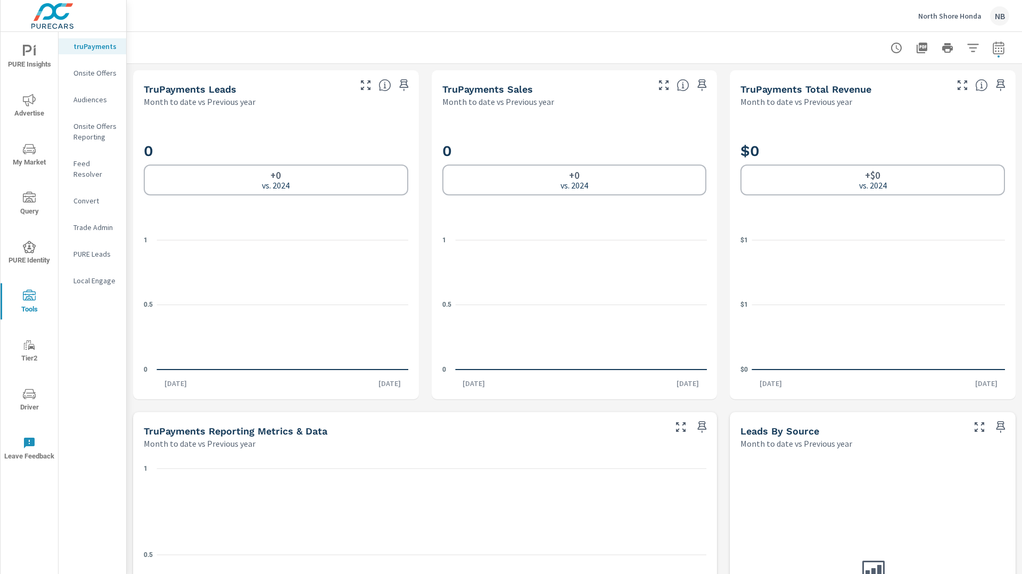
click at [99, 249] on p "PURE Leads" at bounding box center [95, 254] width 44 height 11
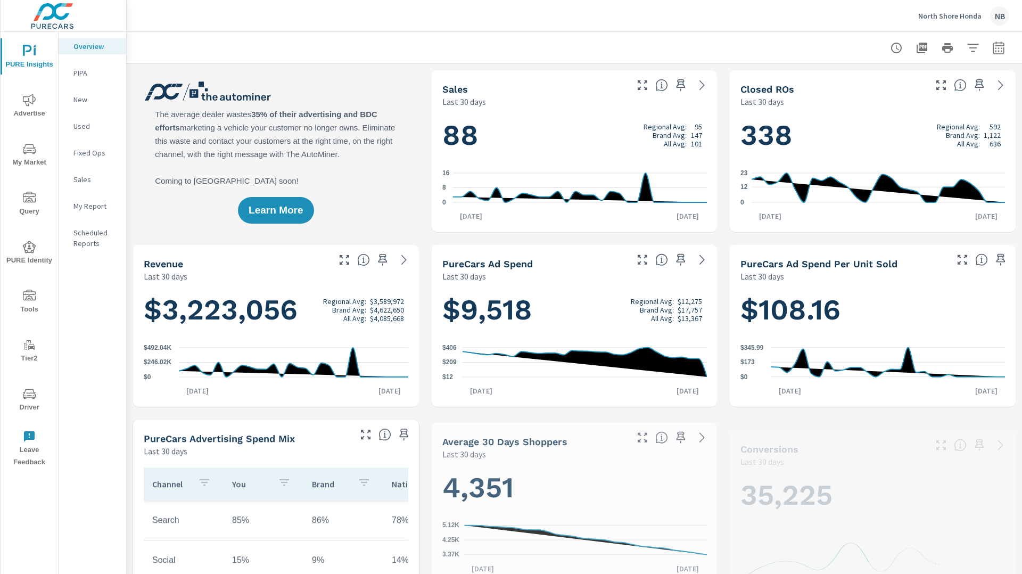
click at [999, 51] on icon "button" at bounding box center [998, 49] width 7 height 4
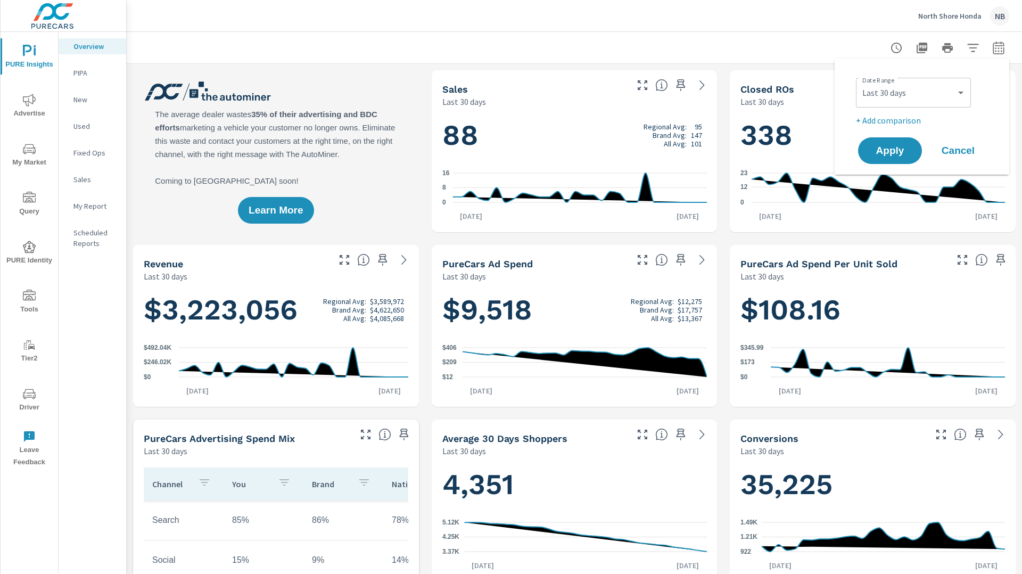
scroll to position [1, 0]
click at [927, 94] on select "Custom [DATE] Last week Last 7 days Last 14 days Last 30 days Last 45 days Last…" at bounding box center [914, 92] width 107 height 21
click at [861, 82] on select "Custom [DATE] Last week Last 7 days Last 14 days Last 30 days Last 45 days Last…" at bounding box center [914, 92] width 107 height 21
select select "Last 6 months"
click at [910, 122] on p "+ Add comparison" at bounding box center [924, 120] width 136 height 13
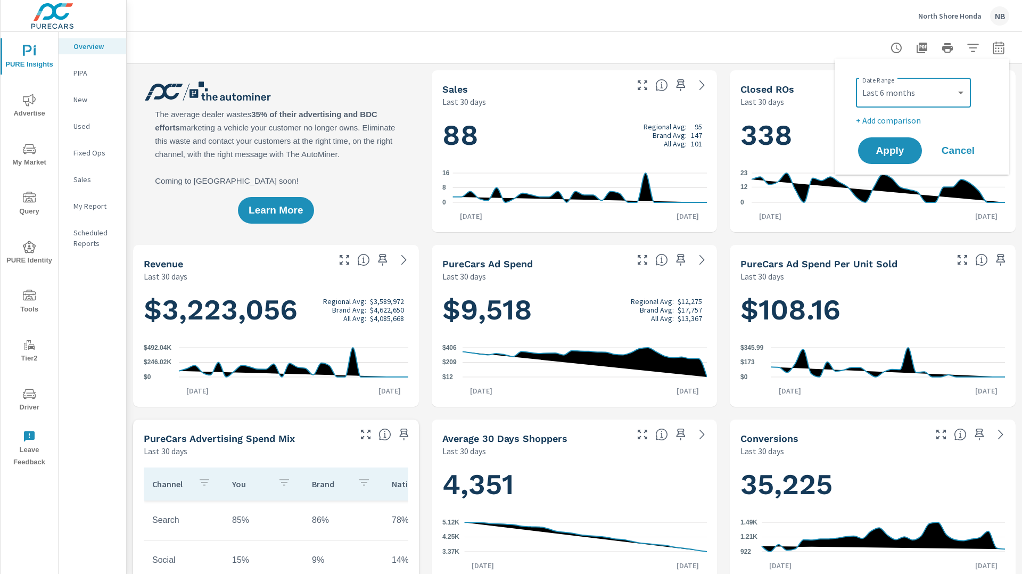
select select "Previous period"
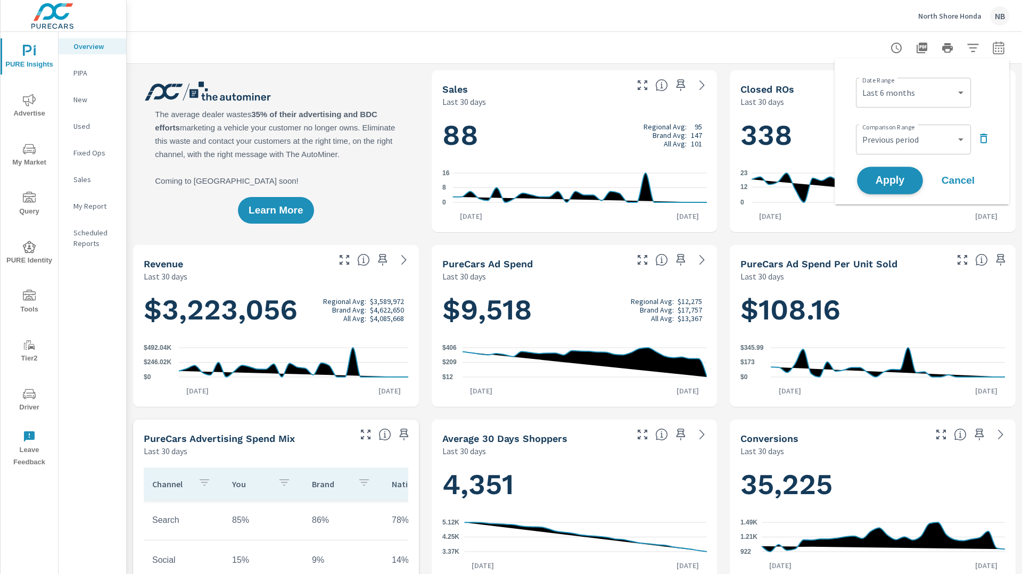
drag, startPoint x: 913, startPoint y: 184, endPoint x: 908, endPoint y: 179, distance: 7.2
click at [913, 184] on button "Apply" at bounding box center [890, 181] width 66 height 28
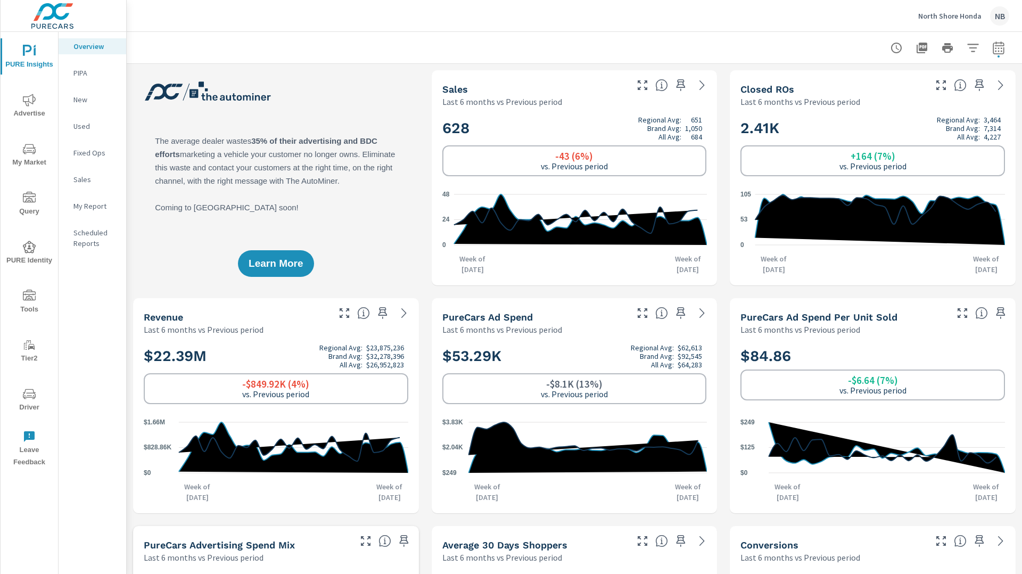
click at [31, 153] on icon "nav menu" at bounding box center [29, 149] width 13 height 13
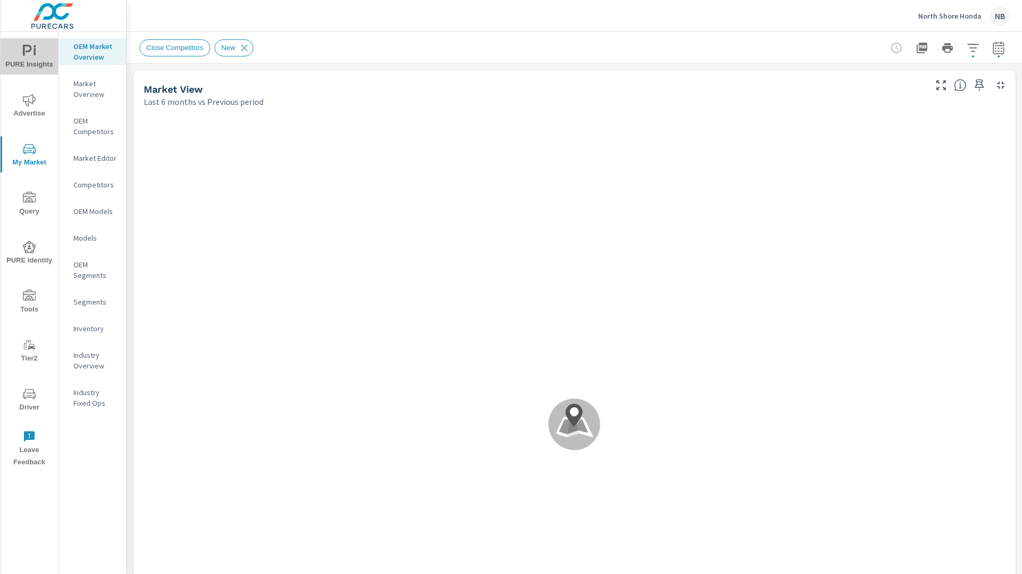
click at [30, 63] on span "PURE Insights" at bounding box center [29, 58] width 51 height 26
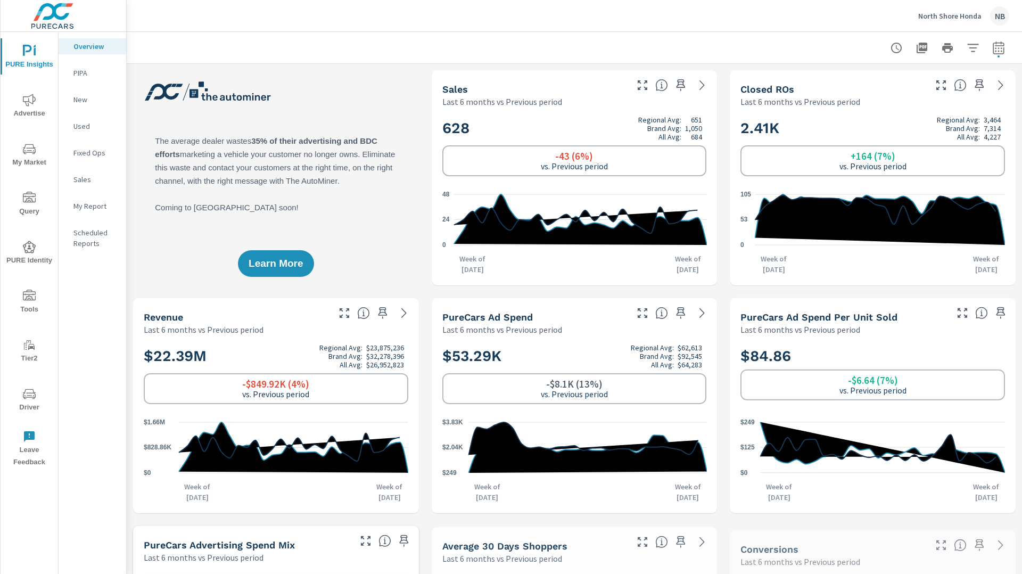
scroll to position [1, 0]
click at [17, 307] on span "Tools" at bounding box center [29, 303] width 51 height 26
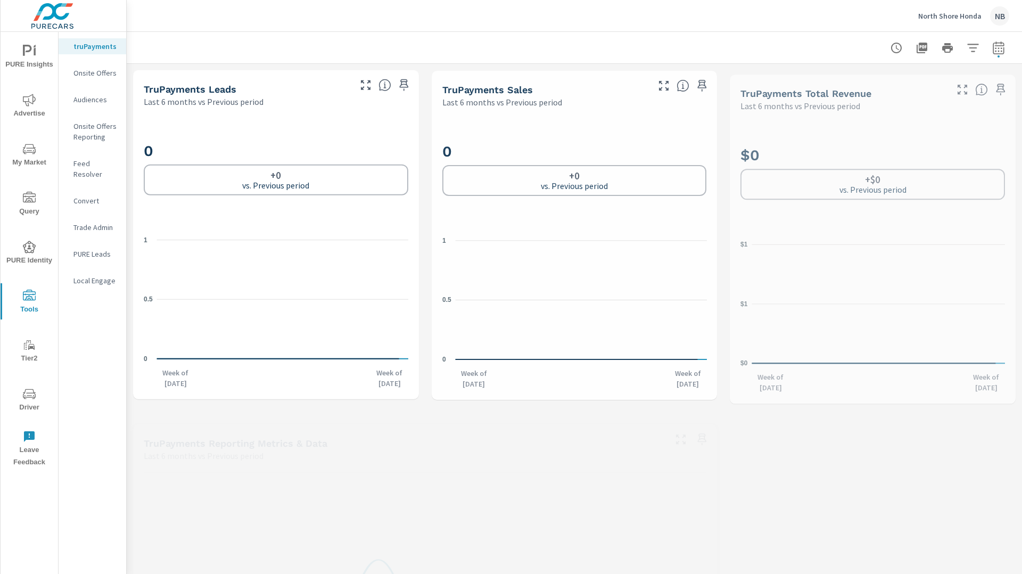
click at [91, 72] on p "Onsite Offers" at bounding box center [95, 73] width 44 height 11
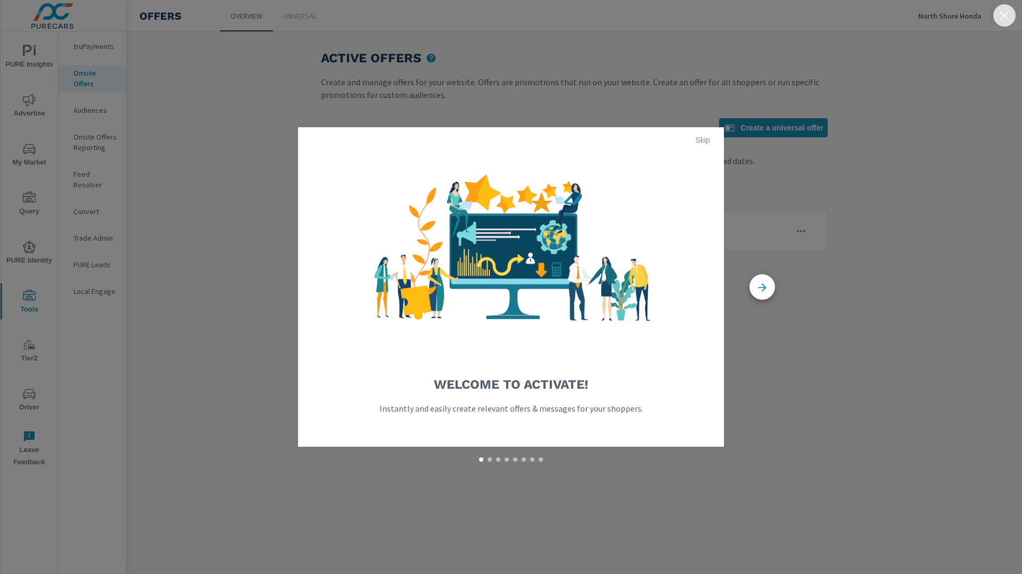
click at [1007, 15] on icon "button" at bounding box center [1005, 15] width 13 height 13
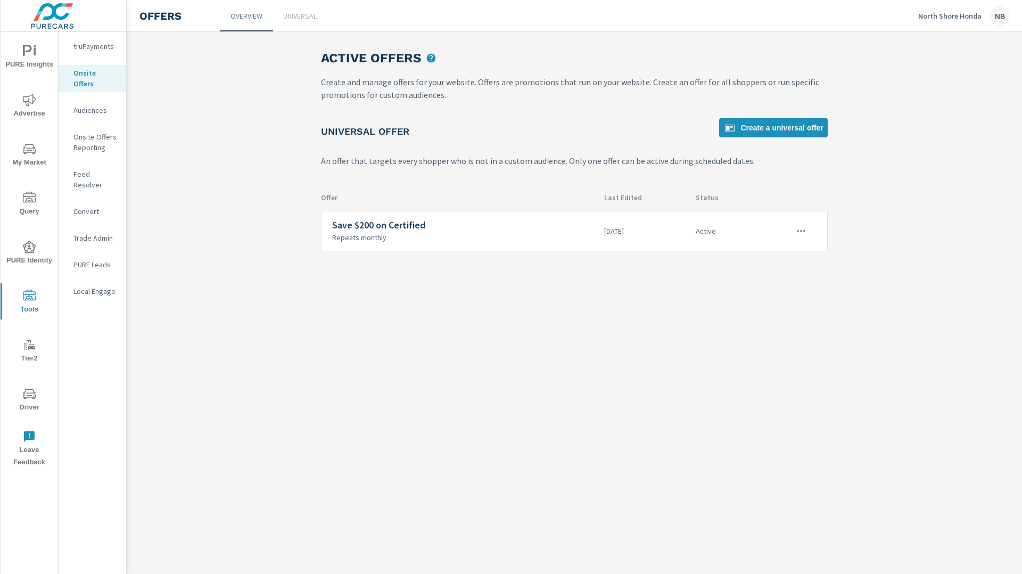
click at [89, 134] on p "Onsite Offers Reporting" at bounding box center [95, 142] width 44 height 21
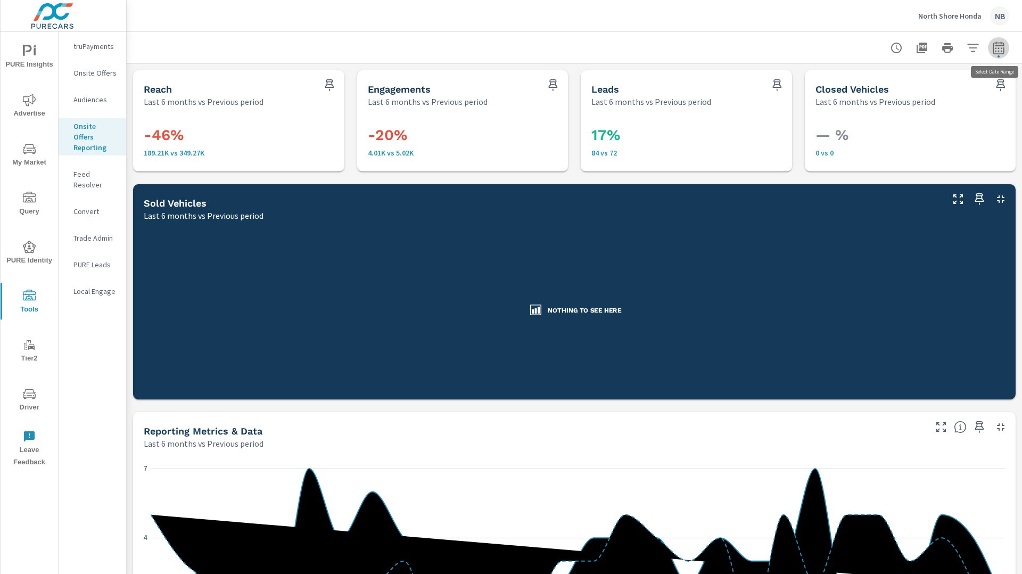
click at [1000, 50] on icon "button" at bounding box center [999, 48] width 13 height 13
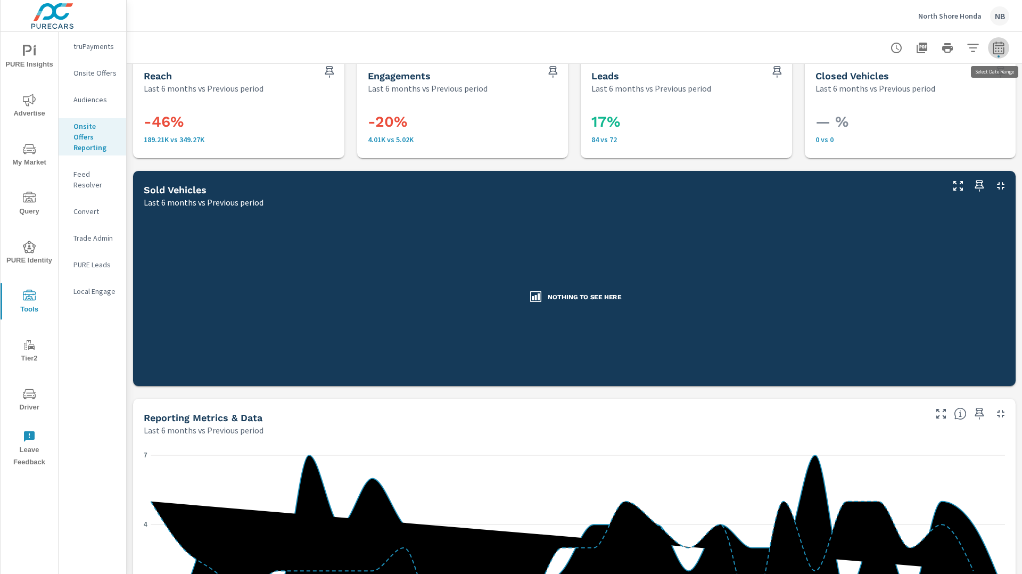
select select "Last 6 months"
select select "Previous period"
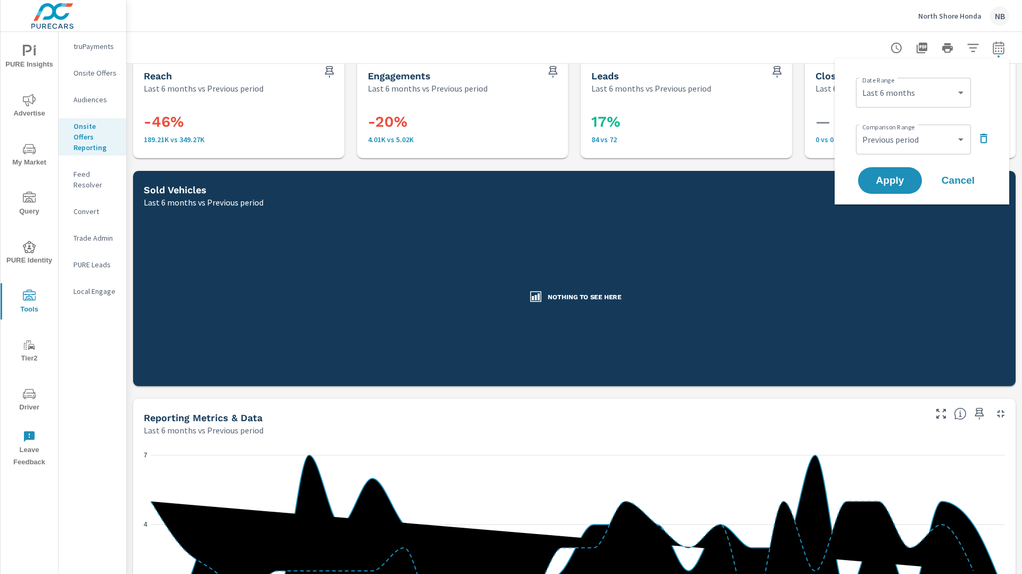
scroll to position [25, 0]
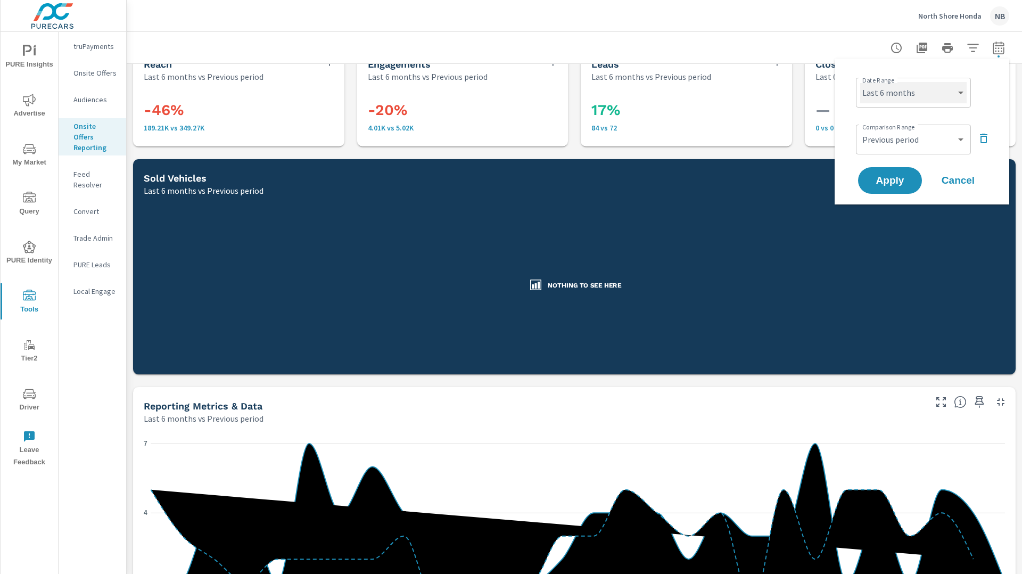
click at [926, 94] on select "Custom [DATE] Last week Last 7 days Last 14 days Last 30 days Last 45 days Last…" at bounding box center [914, 92] width 107 height 21
click at [861, 82] on select "Custom [DATE] Last week Last 7 days Last 14 days Last 30 days Last 45 days Last…" at bounding box center [914, 92] width 107 height 21
select select "Last month"
click at [984, 139] on icon "button" at bounding box center [984, 138] width 13 height 13
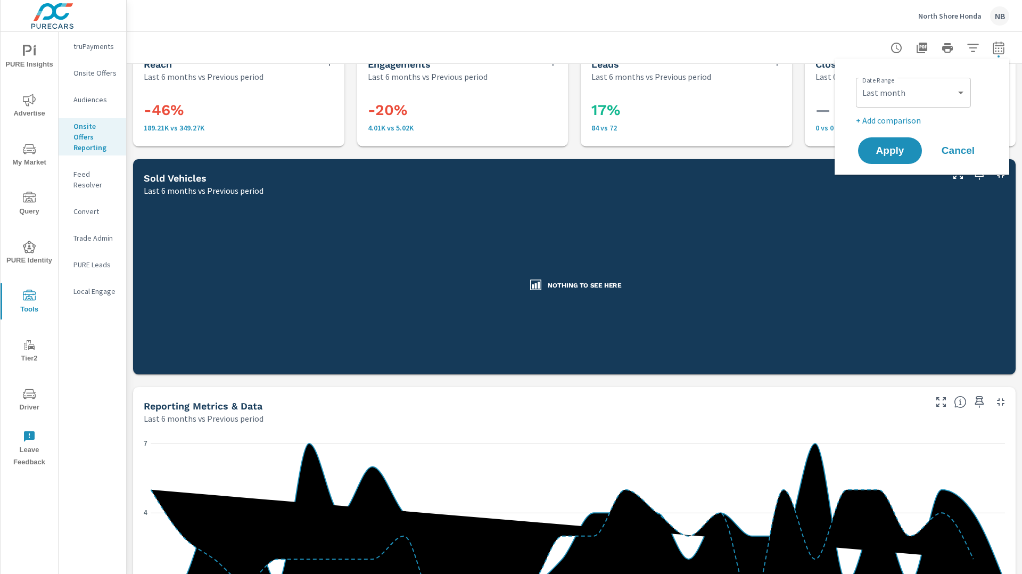
drag, startPoint x: 899, startPoint y: 151, endPoint x: 951, endPoint y: 168, distance: 54.4
click at [899, 151] on span "Apply" at bounding box center [890, 151] width 43 height 10
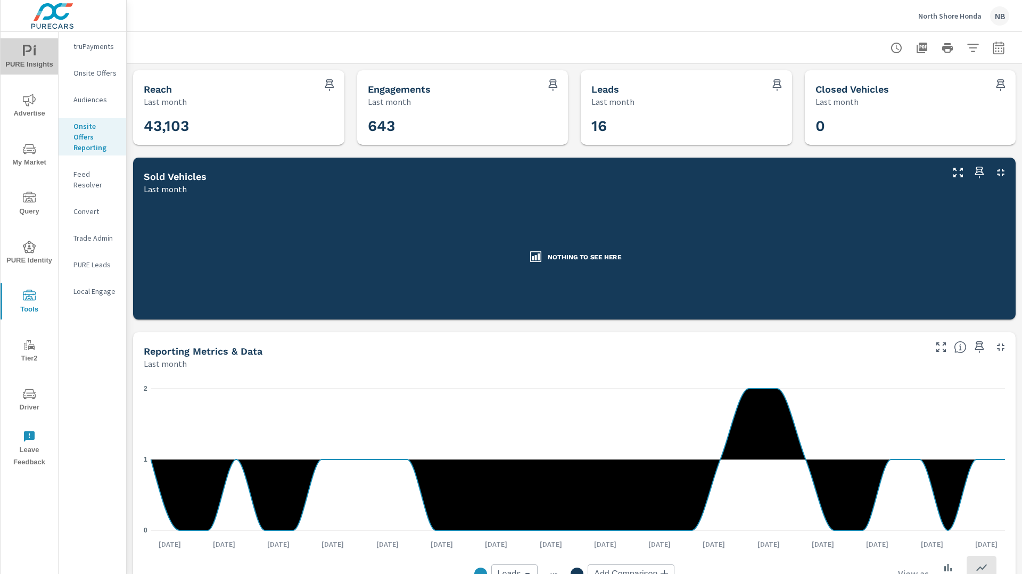
click at [23, 55] on icon "nav menu" at bounding box center [27, 50] width 9 height 11
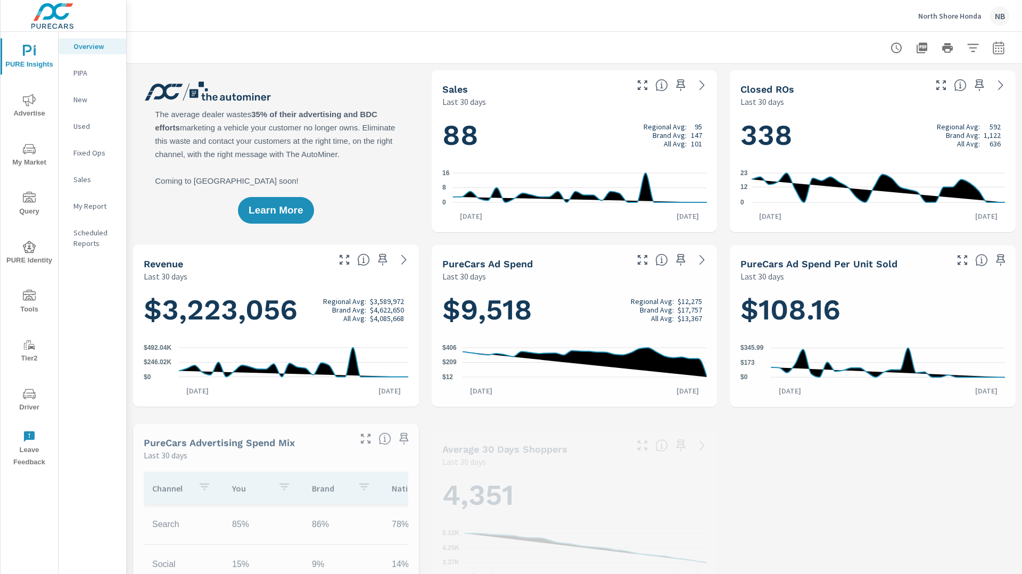
scroll to position [1, 0]
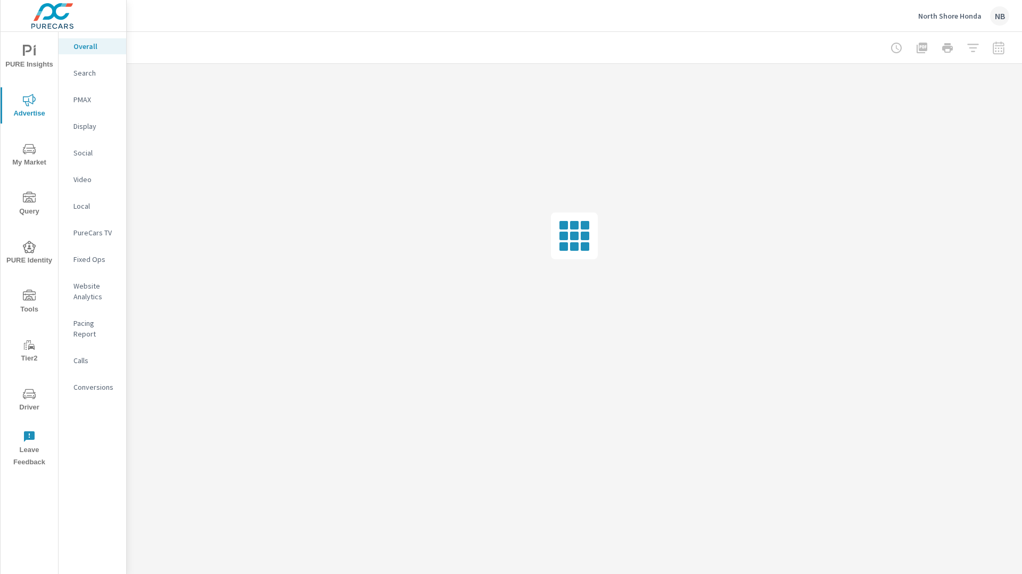
click at [997, 51] on div at bounding box center [948, 47] width 124 height 21
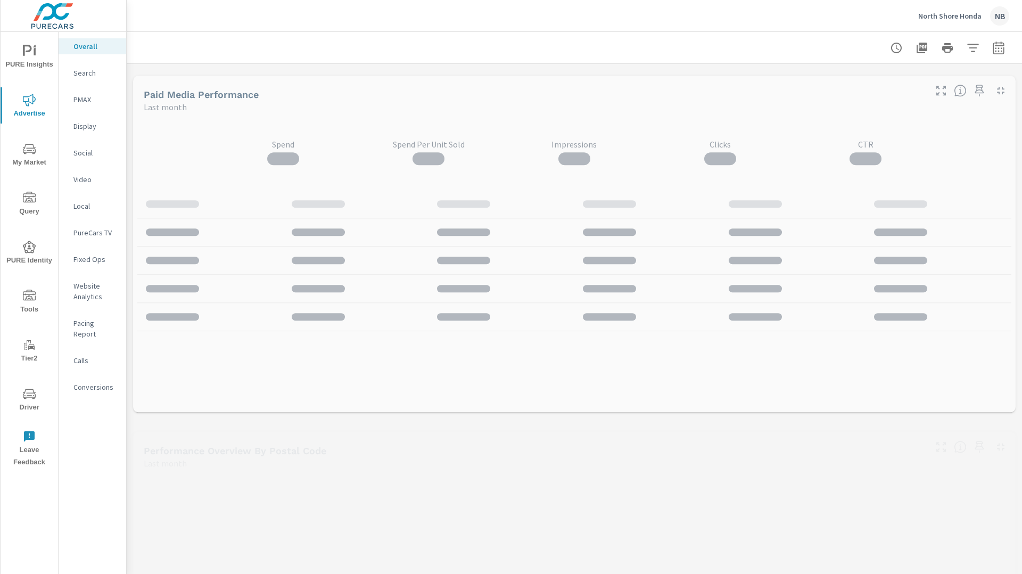
click at [31, 291] on icon "nav menu" at bounding box center [29, 295] width 13 height 11
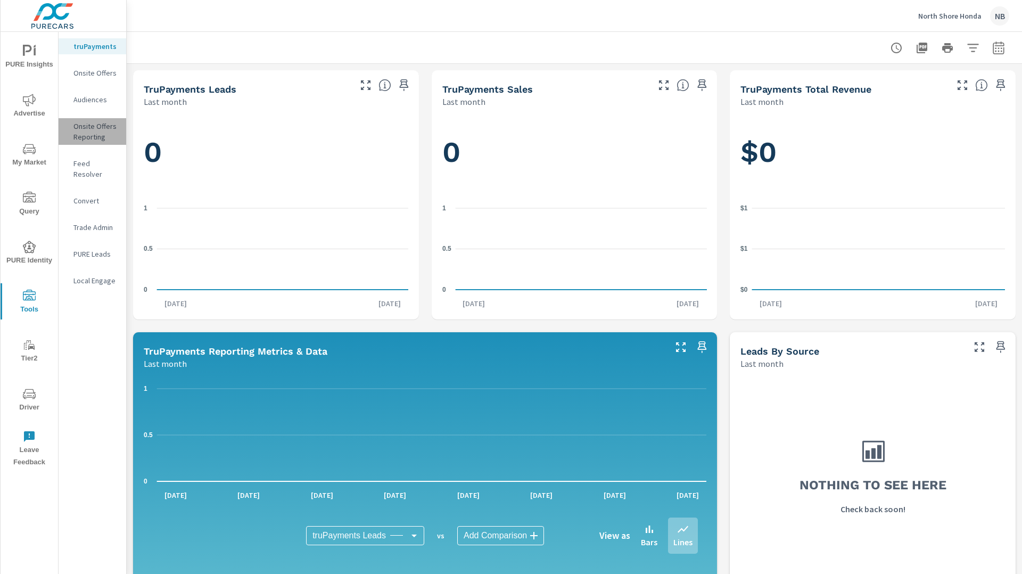
click at [99, 128] on p "Onsite Offers Reporting" at bounding box center [95, 131] width 44 height 21
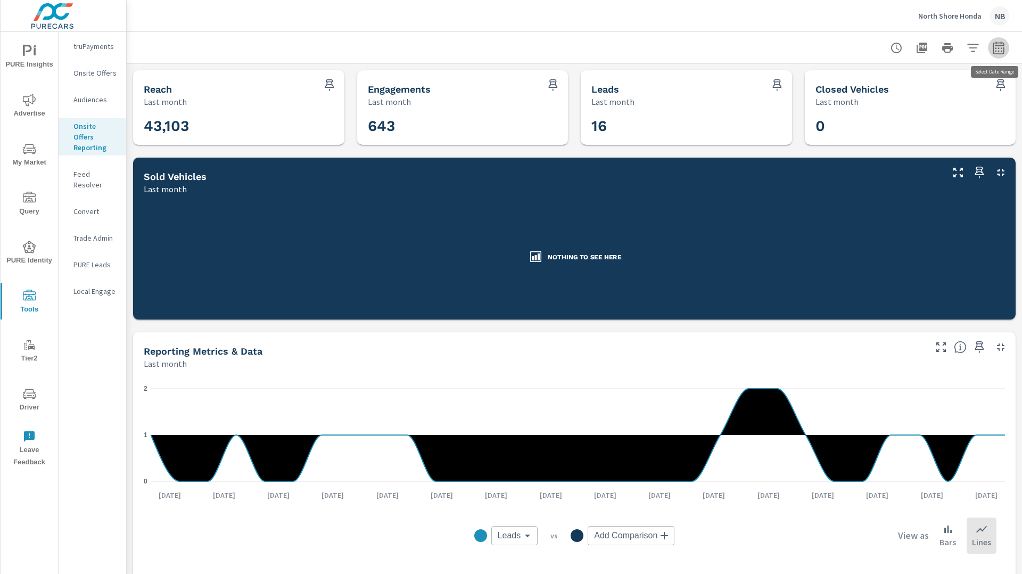
click at [1000, 51] on icon "button" at bounding box center [999, 48] width 13 height 13
select select "Last month"
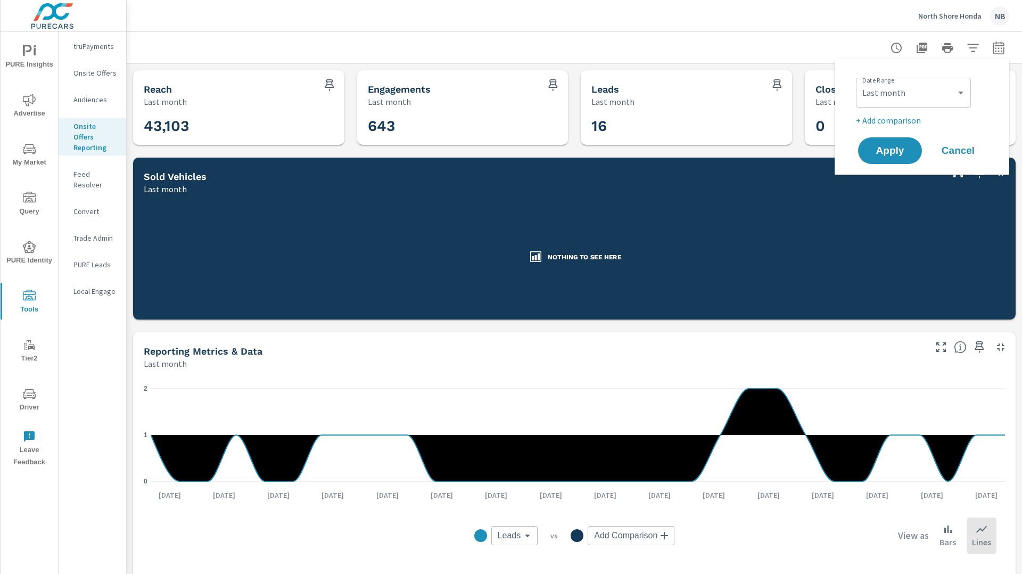
click at [899, 124] on p "+ Add comparison" at bounding box center [924, 120] width 136 height 13
select select "Previous period"
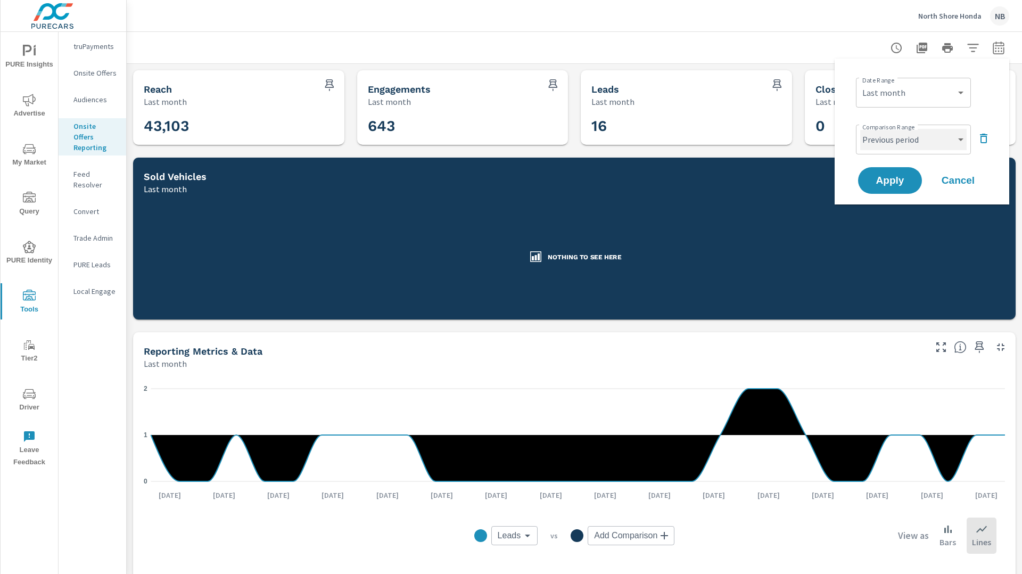
click at [905, 142] on select "Custom Previous period Previous month Previous year" at bounding box center [914, 139] width 107 height 21
click at [896, 95] on select "Custom [DATE] Last week Last 7 days Last 14 days Last 30 days Last 45 days Last…" at bounding box center [914, 92] width 107 height 21
click at [861, 82] on select "Custom [DATE] Last week Last 7 days Last 14 days Last 30 days Last 45 days Last…" at bounding box center [914, 92] width 107 height 21
select select "Last 365 days"
click at [887, 177] on span "Apply" at bounding box center [891, 181] width 44 height 10
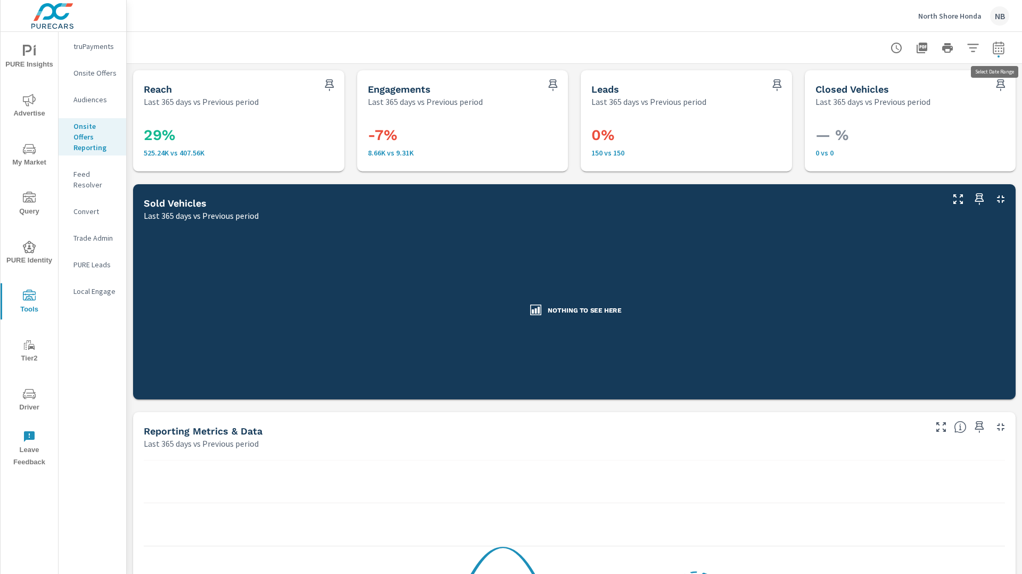
click at [999, 51] on icon "button" at bounding box center [998, 49] width 7 height 4
select select "Last 365 days"
select select "Previous period"
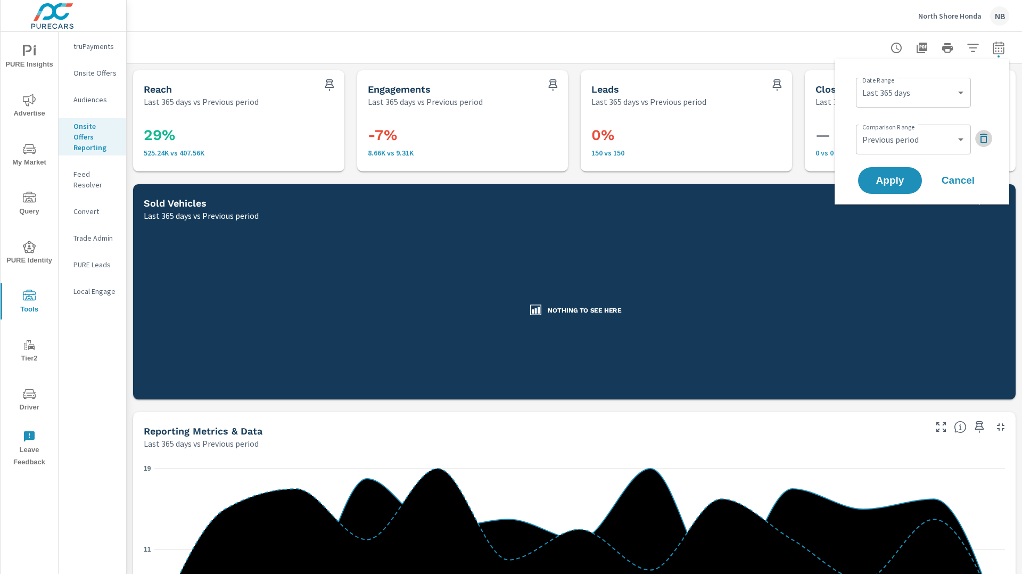
click at [986, 136] on icon "button" at bounding box center [983, 139] width 7 height 10
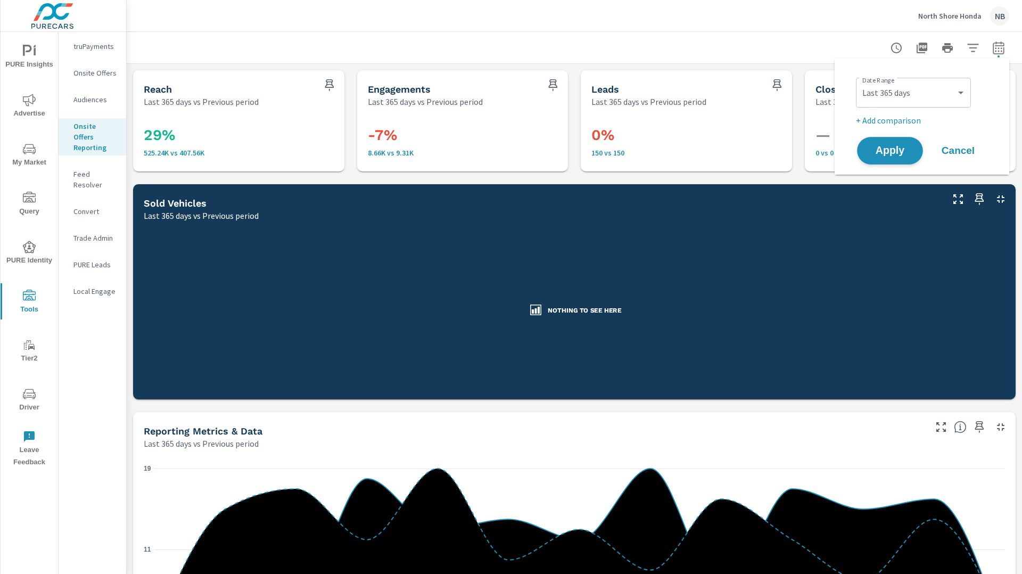
drag, startPoint x: 871, startPoint y: 160, endPoint x: 899, endPoint y: 163, distance: 28.4
click at [871, 159] on button "Apply" at bounding box center [890, 151] width 66 height 28
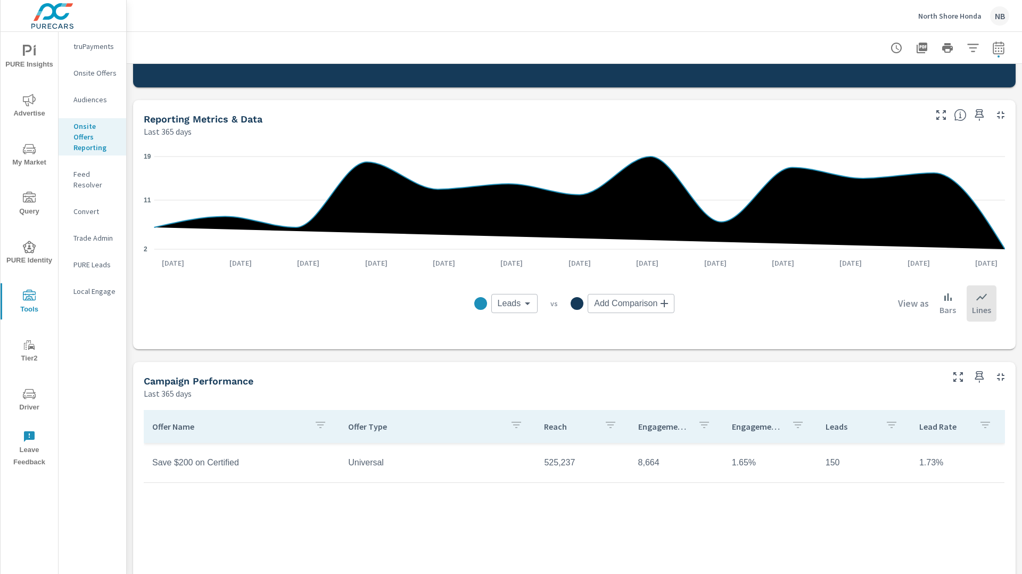
scroll to position [276, 0]
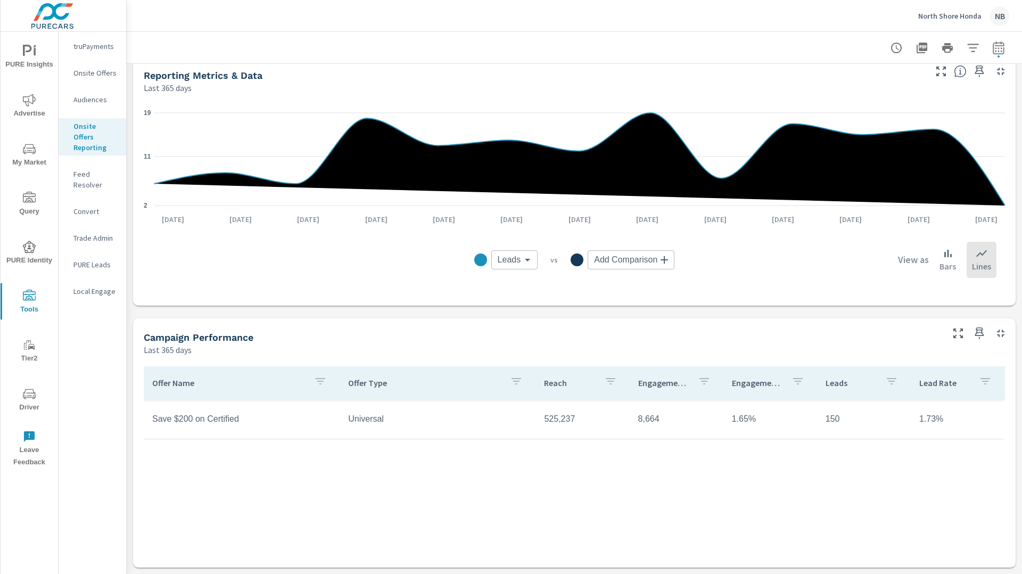
click at [841, 318] on div "Campaign Performance Last 365 days" at bounding box center [539, 337] width 813 height 38
click at [24, 56] on icon "nav menu" at bounding box center [29, 51] width 13 height 13
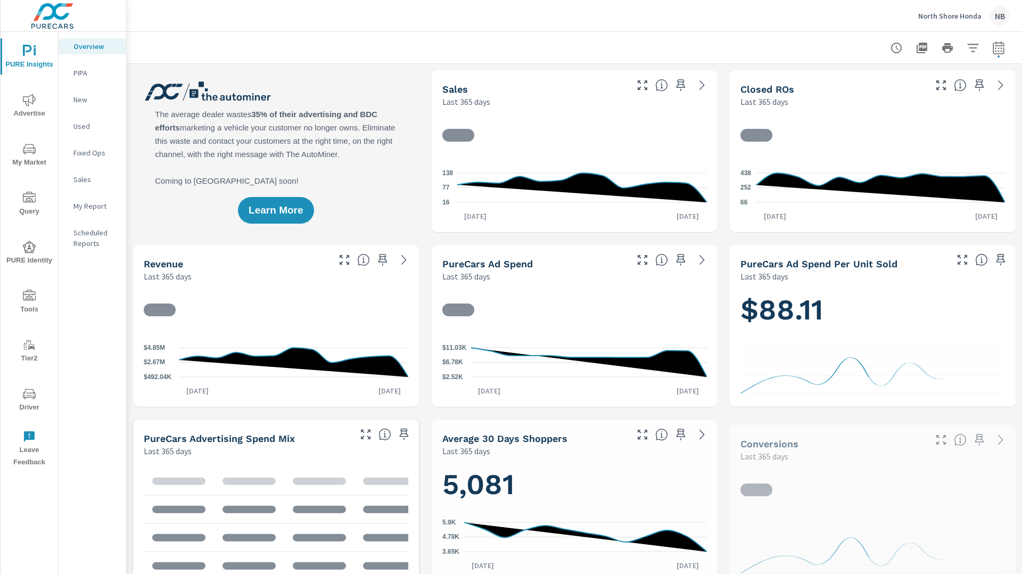
scroll to position [1, 0]
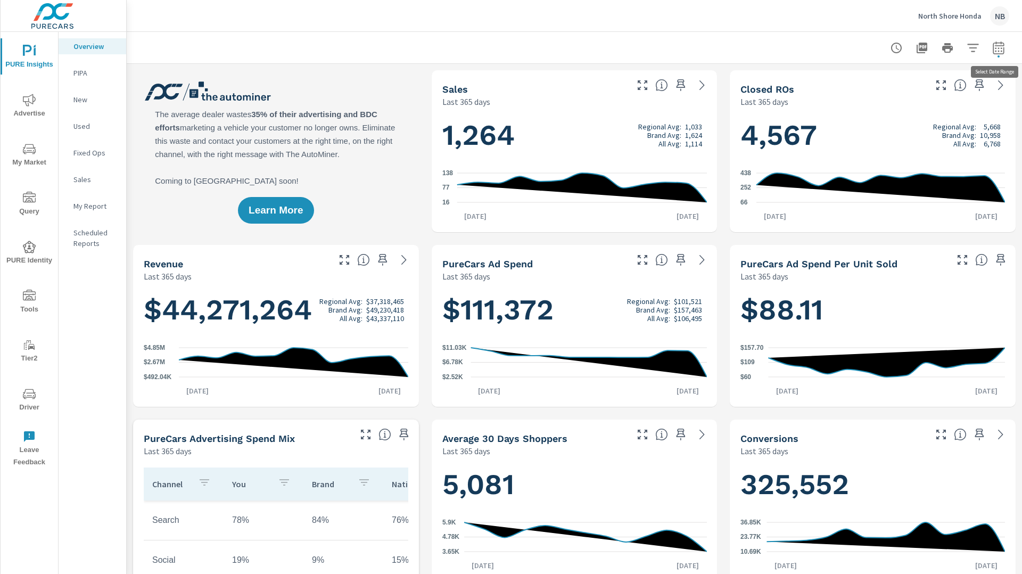
click at [1004, 51] on icon "button" at bounding box center [998, 47] width 11 height 13
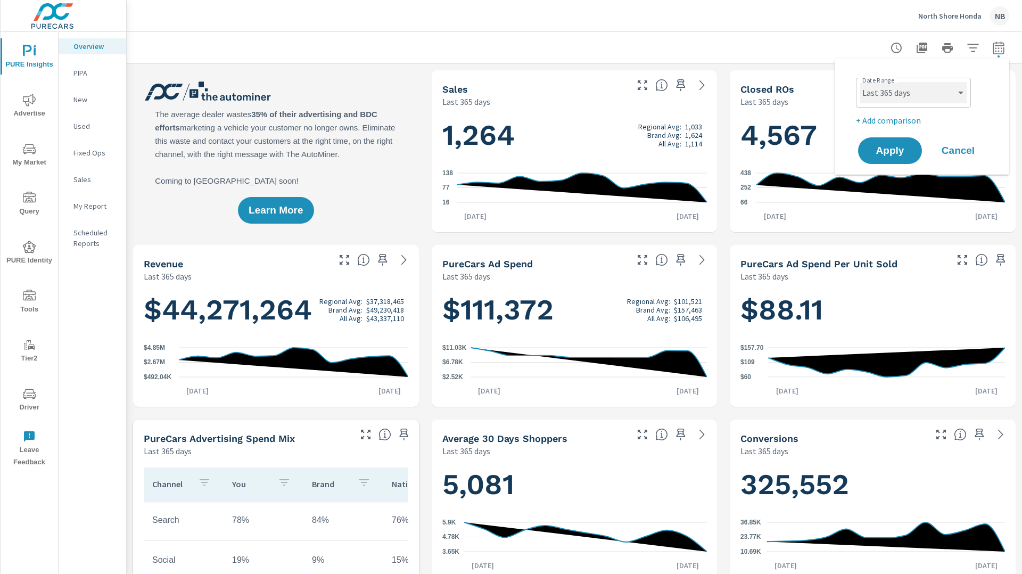
click at [937, 94] on select "Custom [DATE] Last week Last 7 days Last 14 days Last 30 days Last 45 days Last…" at bounding box center [914, 92] width 107 height 21
click at [861, 82] on select "Custom [DATE] Last week Last 7 days Last 14 days Last 30 days Last 45 days Last…" at bounding box center [914, 92] width 107 height 21
select select "Last 30 days"
click at [906, 121] on p "+ Add comparison" at bounding box center [924, 120] width 136 height 13
select select "Previous period"
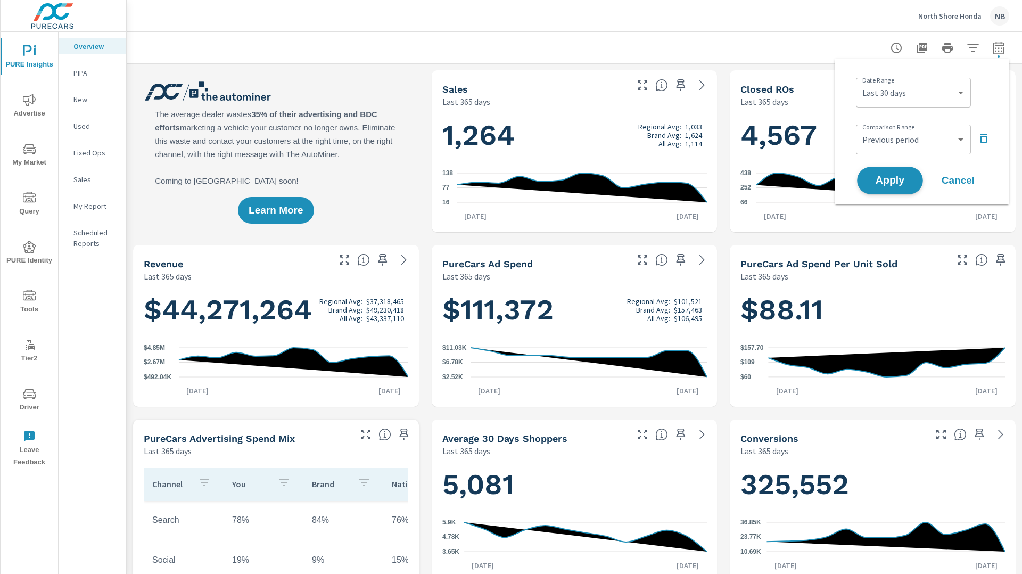
click at [902, 188] on button "Apply" at bounding box center [890, 181] width 66 height 28
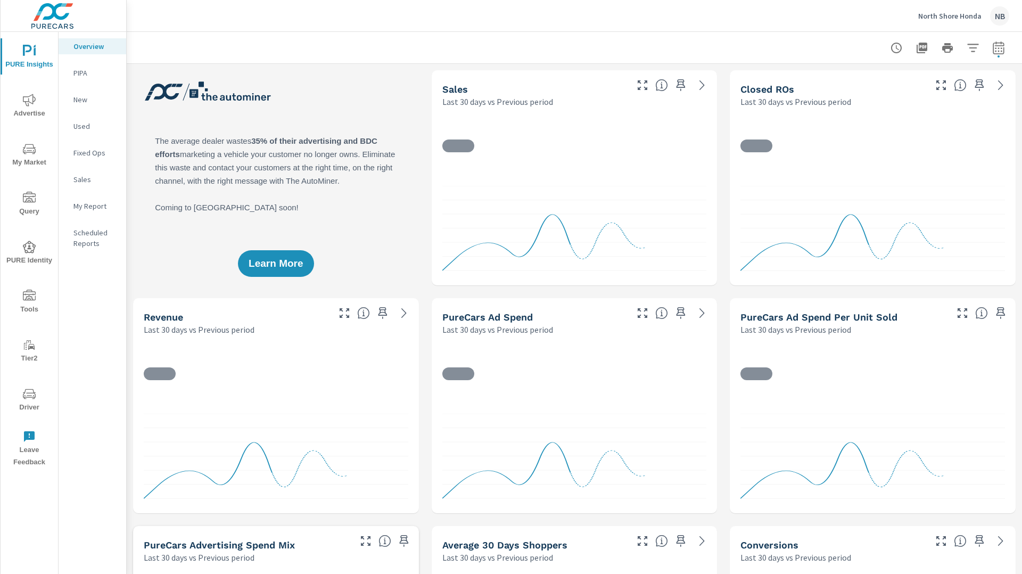
scroll to position [1, 0]
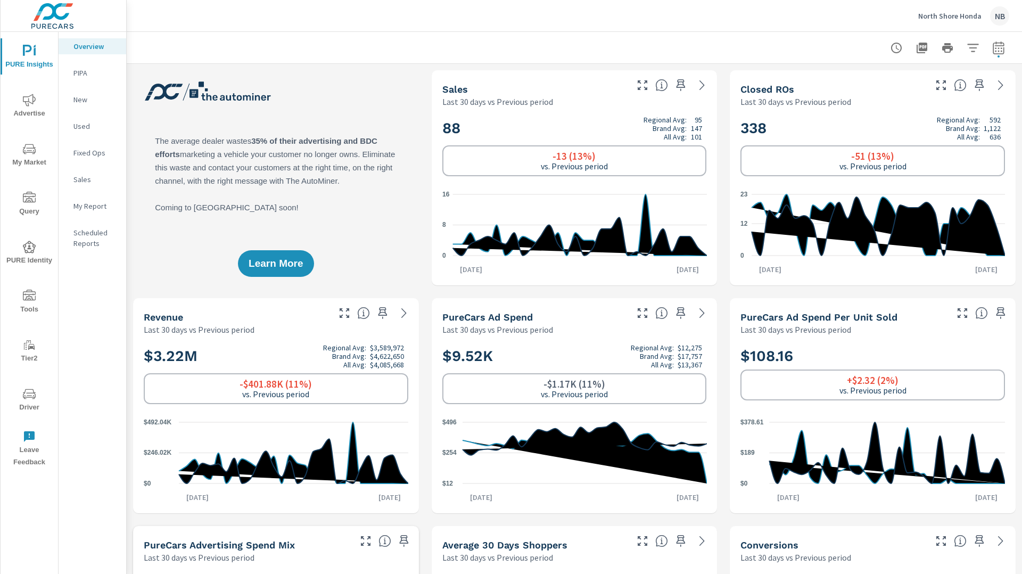
click at [26, 97] on icon "nav menu" at bounding box center [29, 100] width 13 height 13
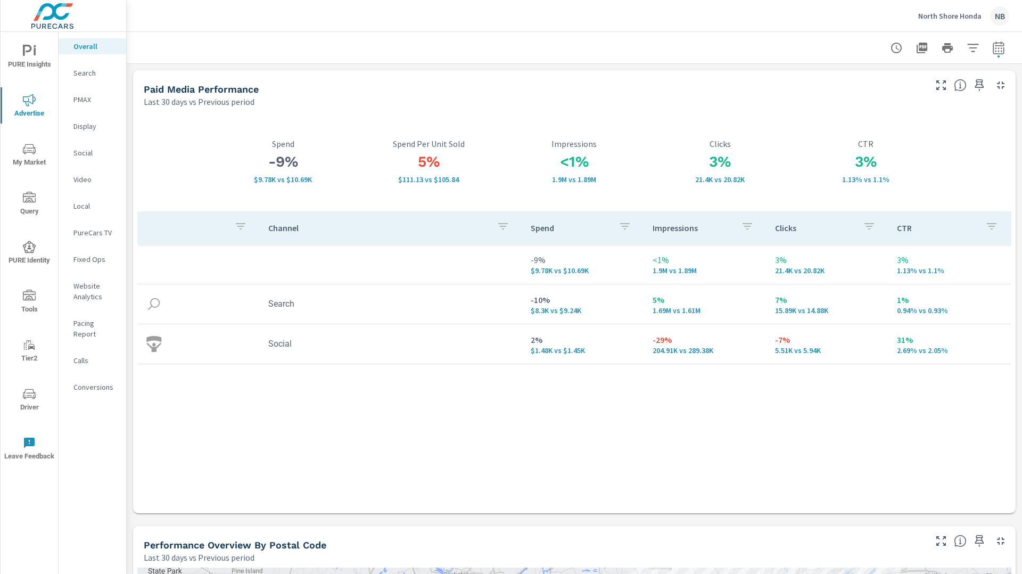
click at [17, 50] on span "PURE Insights" at bounding box center [29, 58] width 51 height 26
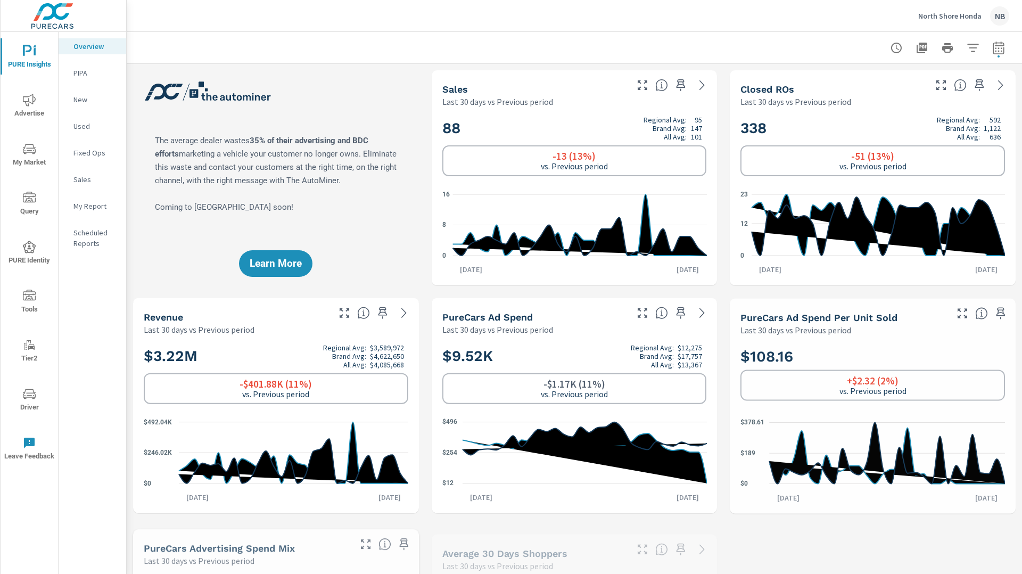
scroll to position [1, 0]
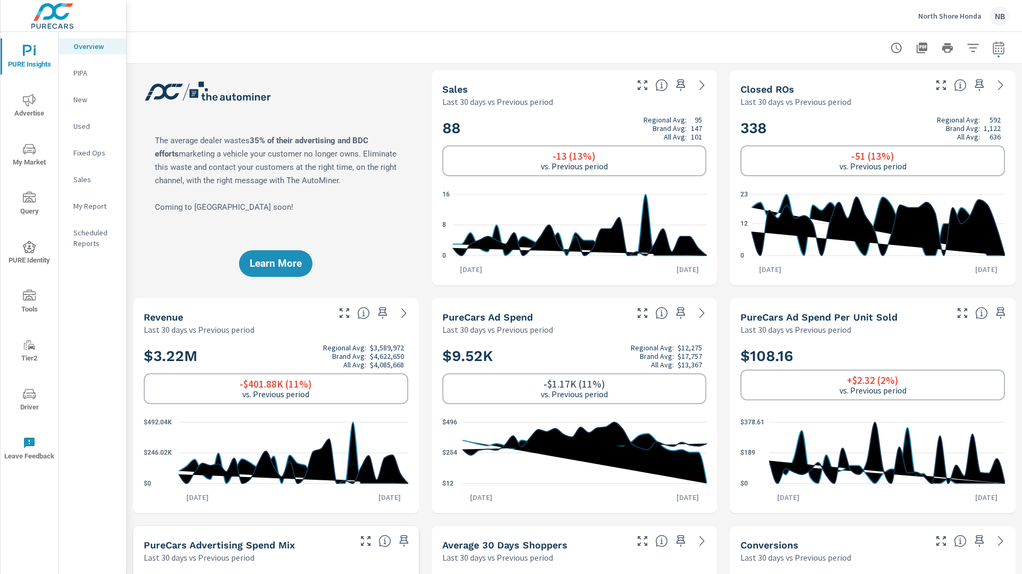
click at [37, 99] on span "Advertise" at bounding box center [29, 107] width 51 height 26
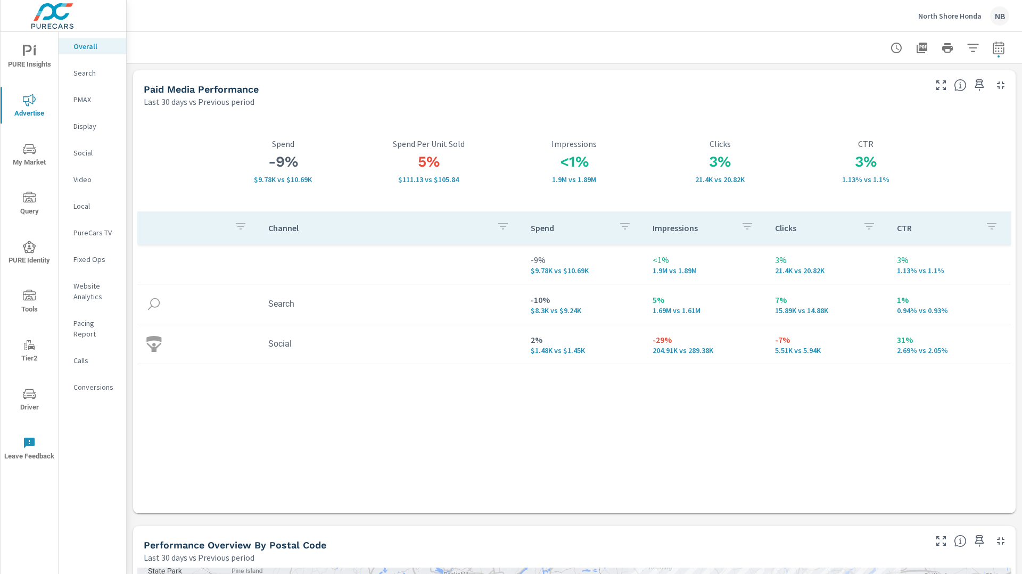
click at [92, 152] on p "Social" at bounding box center [95, 153] width 44 height 11
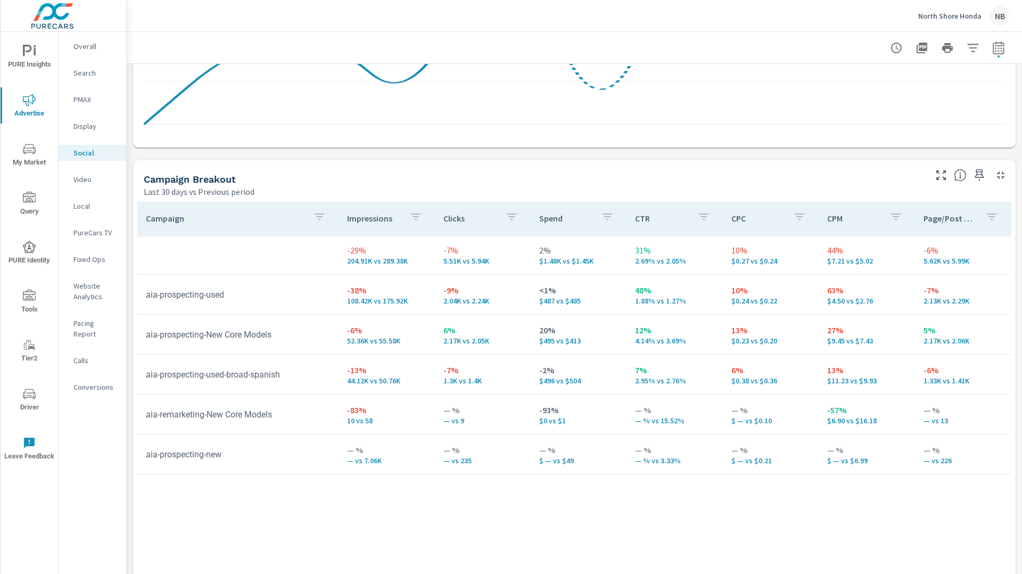
scroll to position [402, 0]
